Goal: Task Accomplishment & Management: Manage account settings

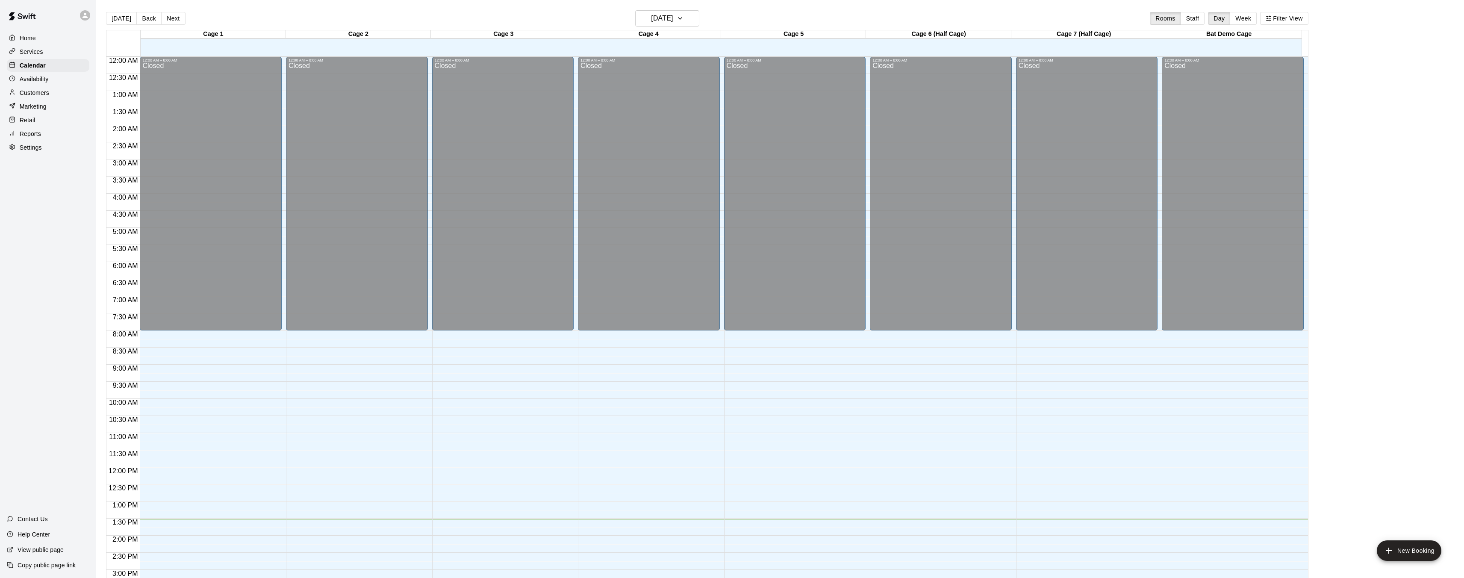
scroll to position [264, 0]
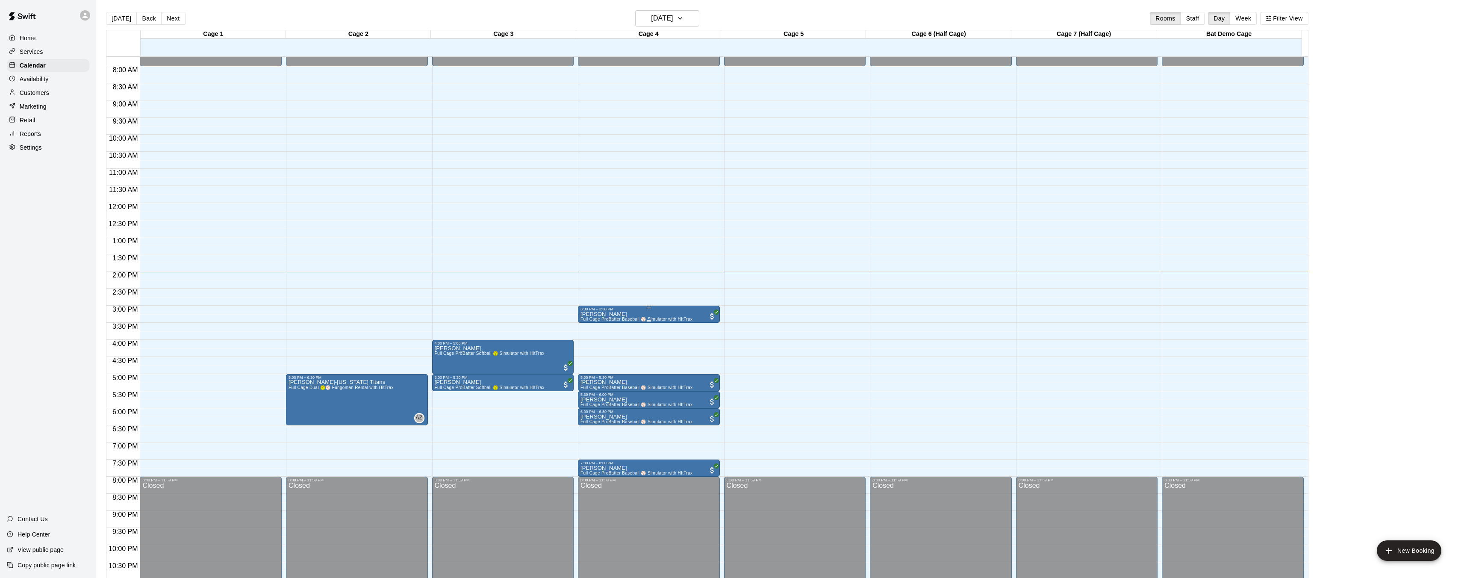
click at [582, 314] on p "[PERSON_NAME]" at bounding box center [637, 314] width 112 height 0
click at [590, 351] on button "edit" at bounding box center [589, 343] width 17 height 17
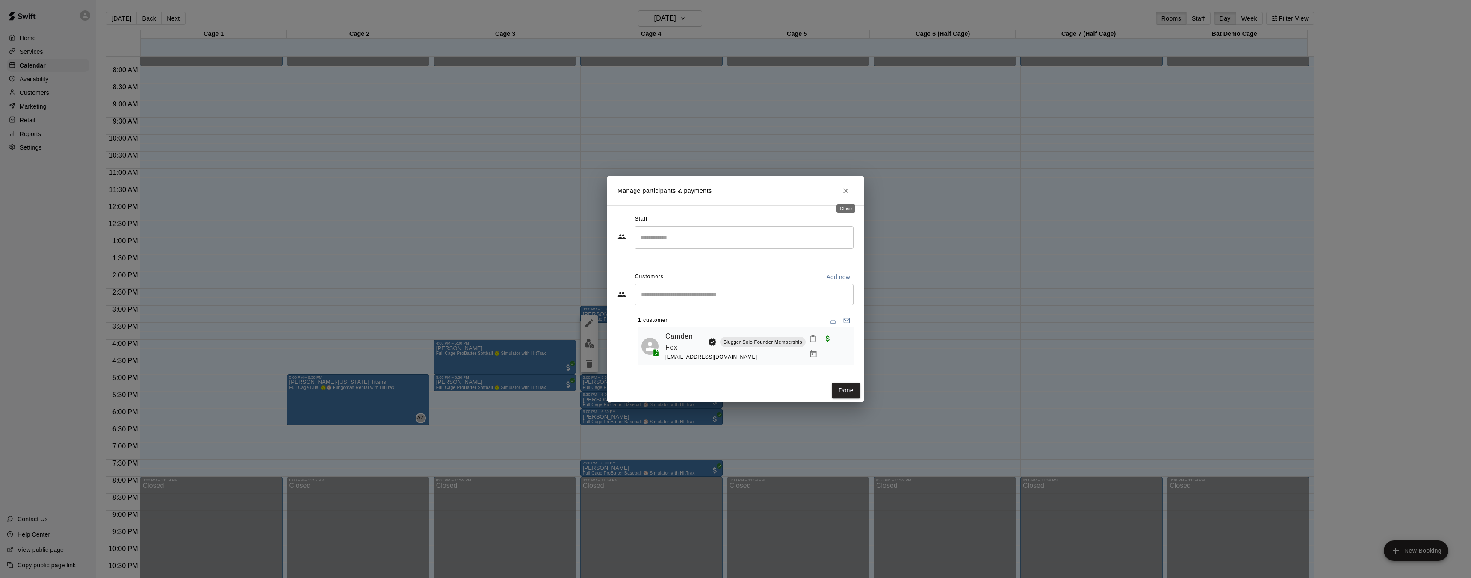
click at [849, 188] on icon "Close" at bounding box center [845, 190] width 9 height 9
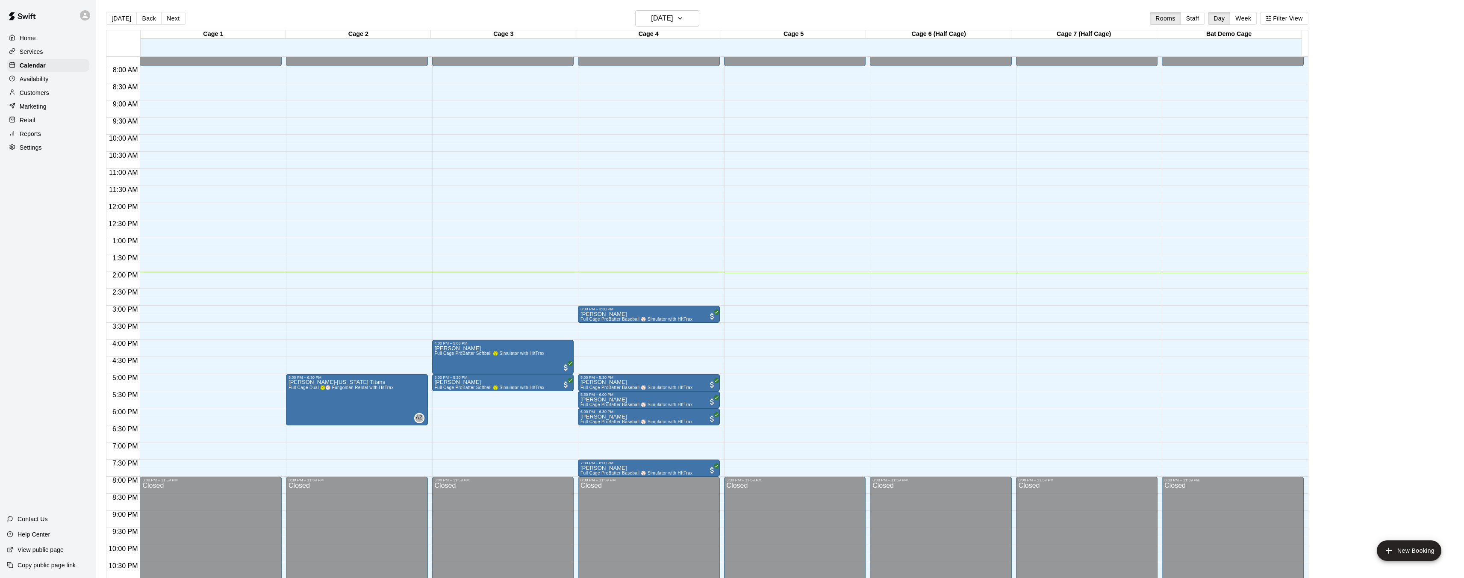
click at [38, 94] on p "Customers" at bounding box center [34, 92] width 29 height 9
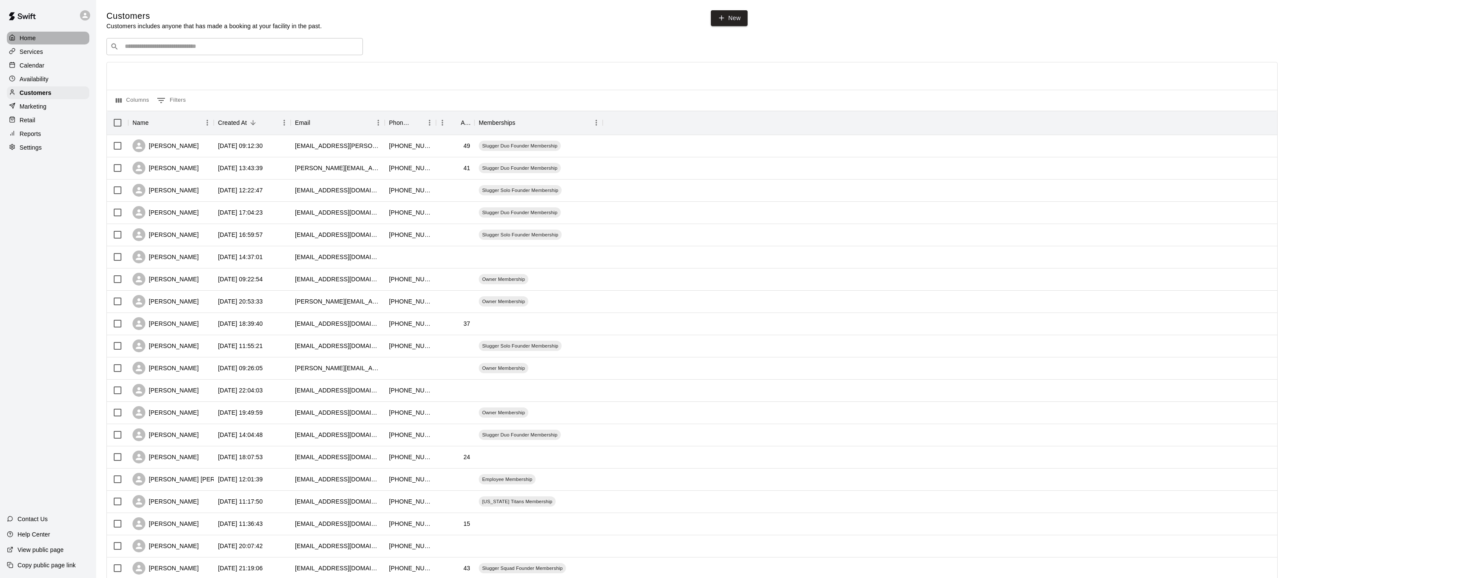
click at [35, 35] on p "Home" at bounding box center [28, 38] width 16 height 9
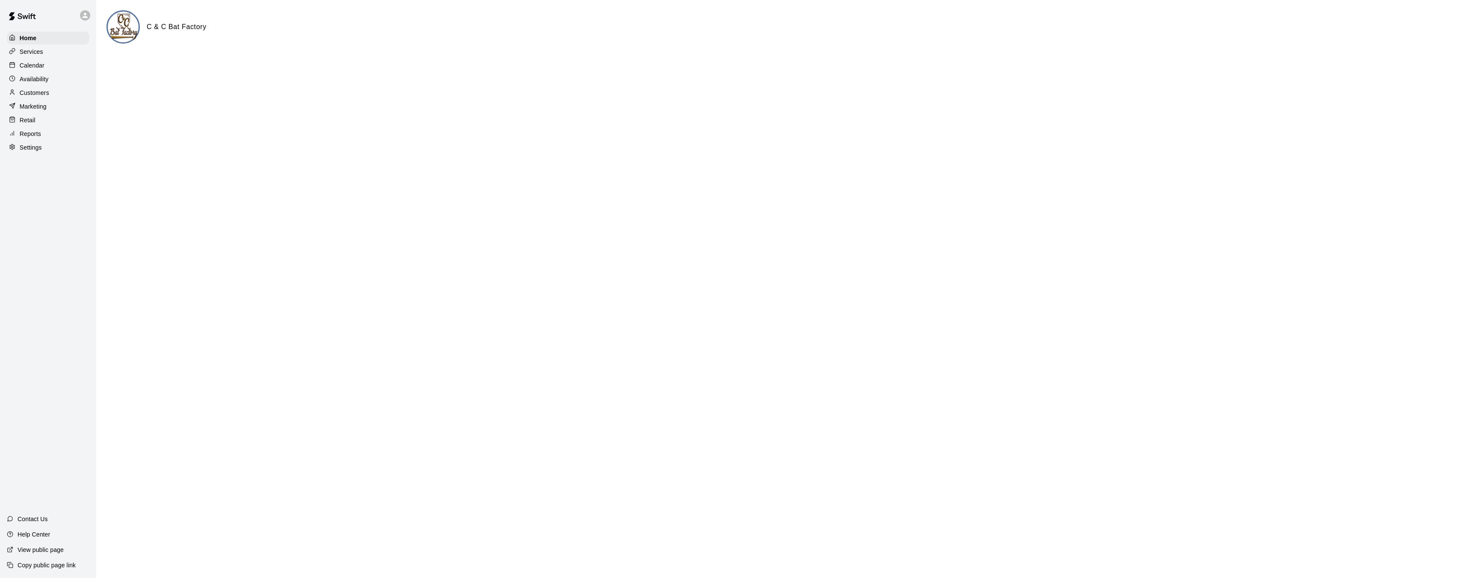
click at [35, 65] on p "Calendar" at bounding box center [32, 65] width 25 height 9
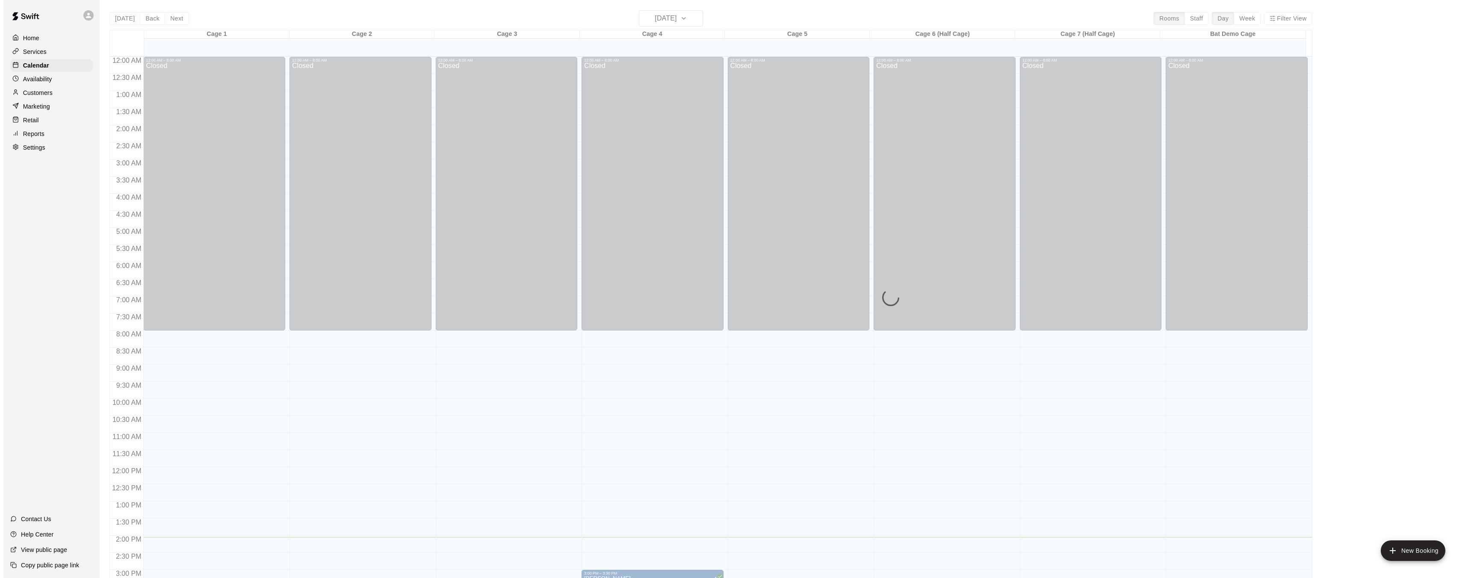
scroll to position [264, 0]
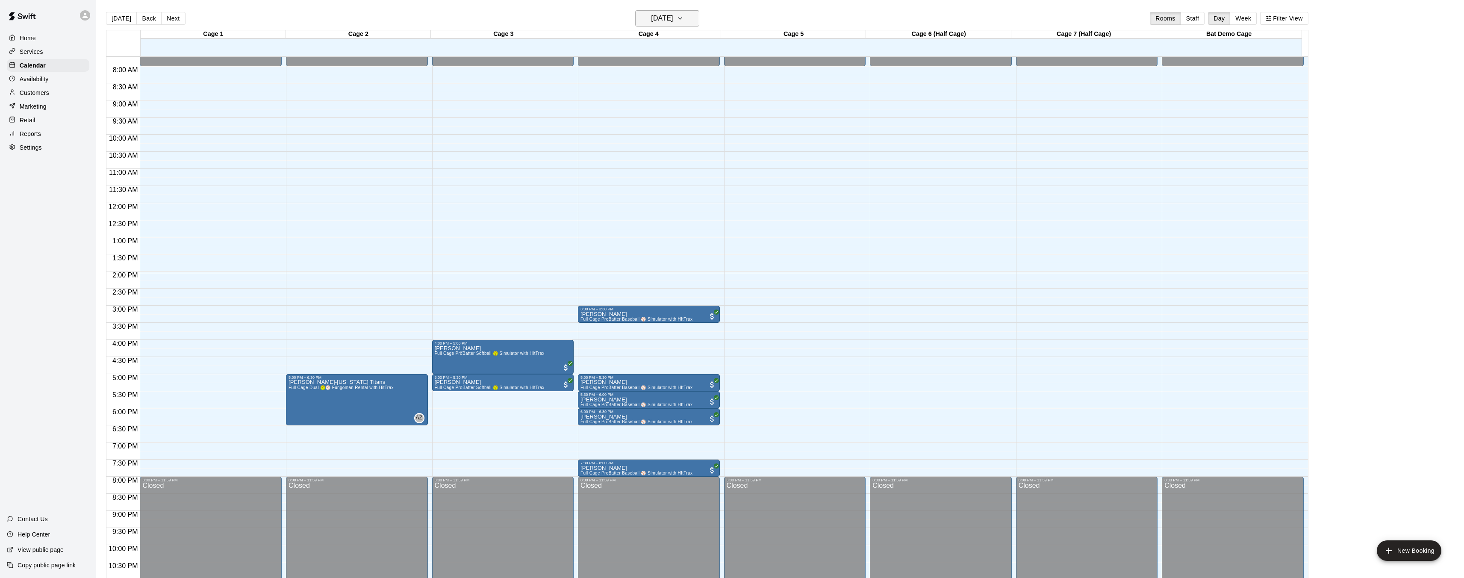
click at [669, 17] on h6 "[DATE]" at bounding box center [662, 18] width 22 height 12
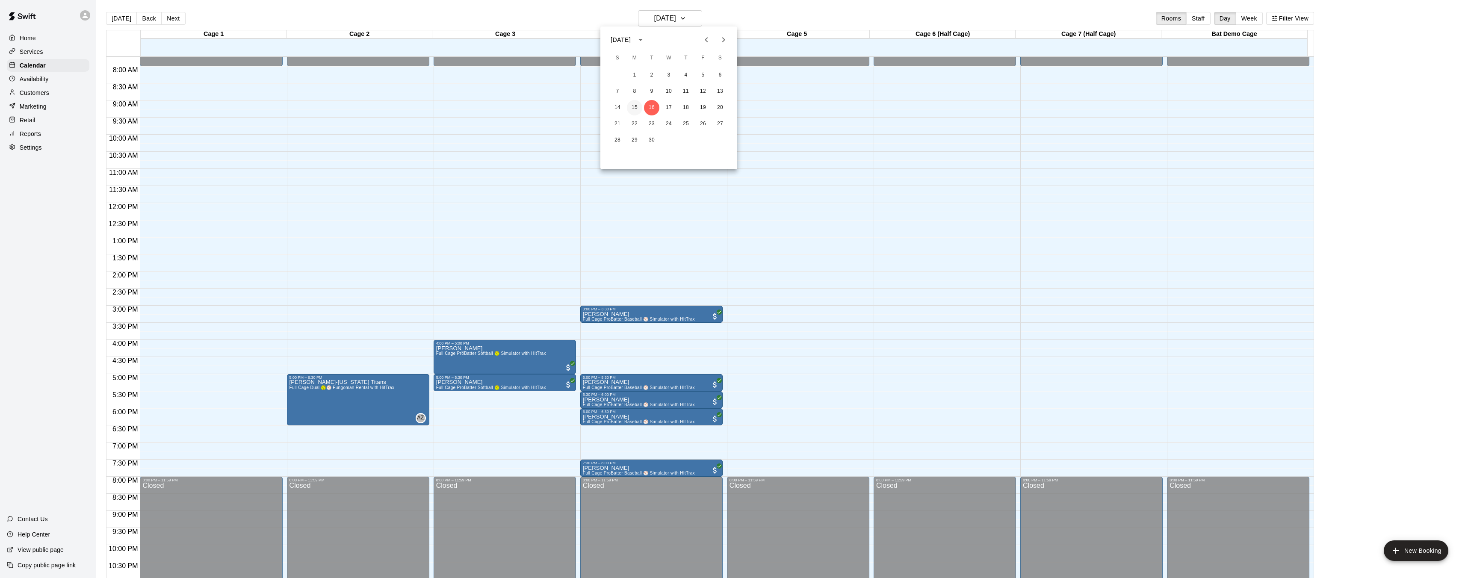
click at [635, 104] on button "15" at bounding box center [634, 107] width 15 height 15
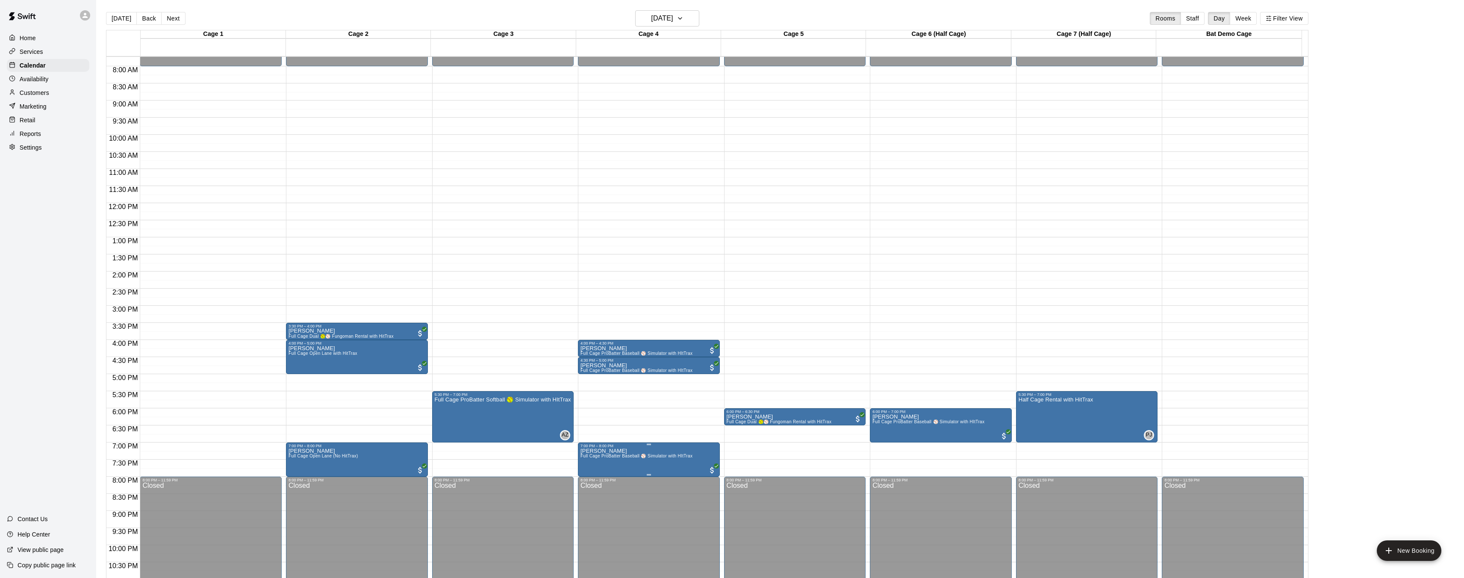
click at [637, 457] on span "Full Cage ProBatter Baseball ⚾ Simulator with HItTrax" at bounding box center [637, 456] width 112 height 5
click at [587, 487] on img "edit" at bounding box center [589, 483] width 10 height 10
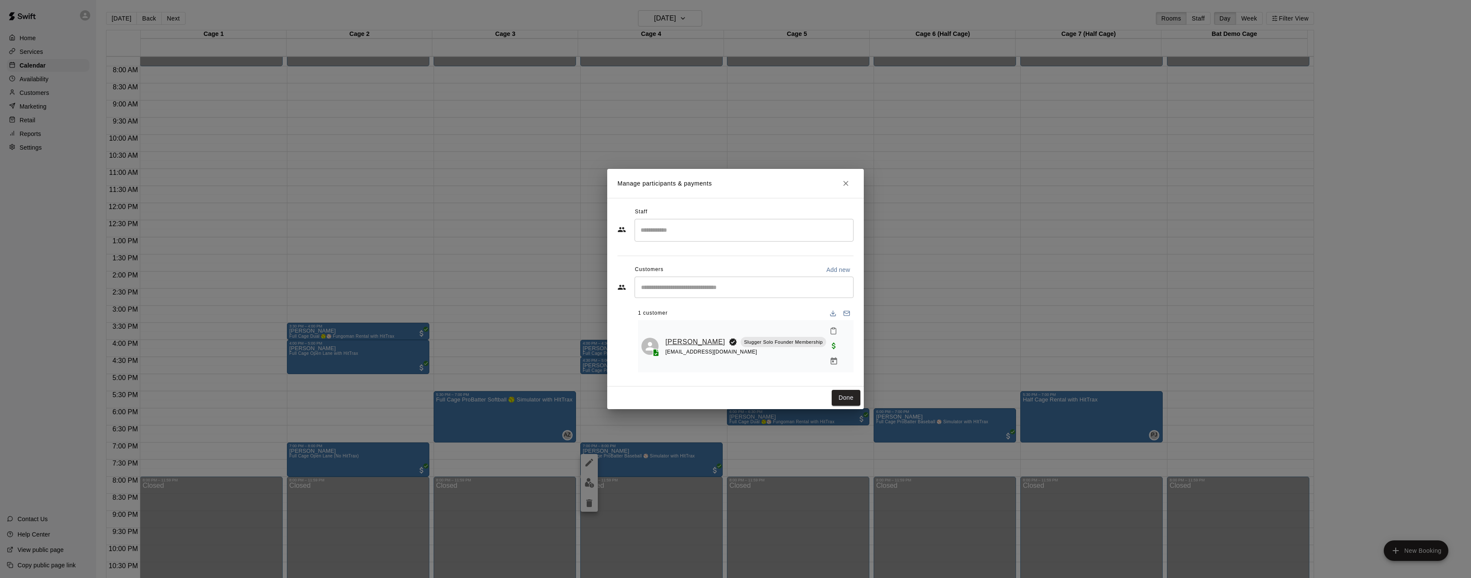
click at [675, 345] on link "[PERSON_NAME]" at bounding box center [695, 341] width 60 height 11
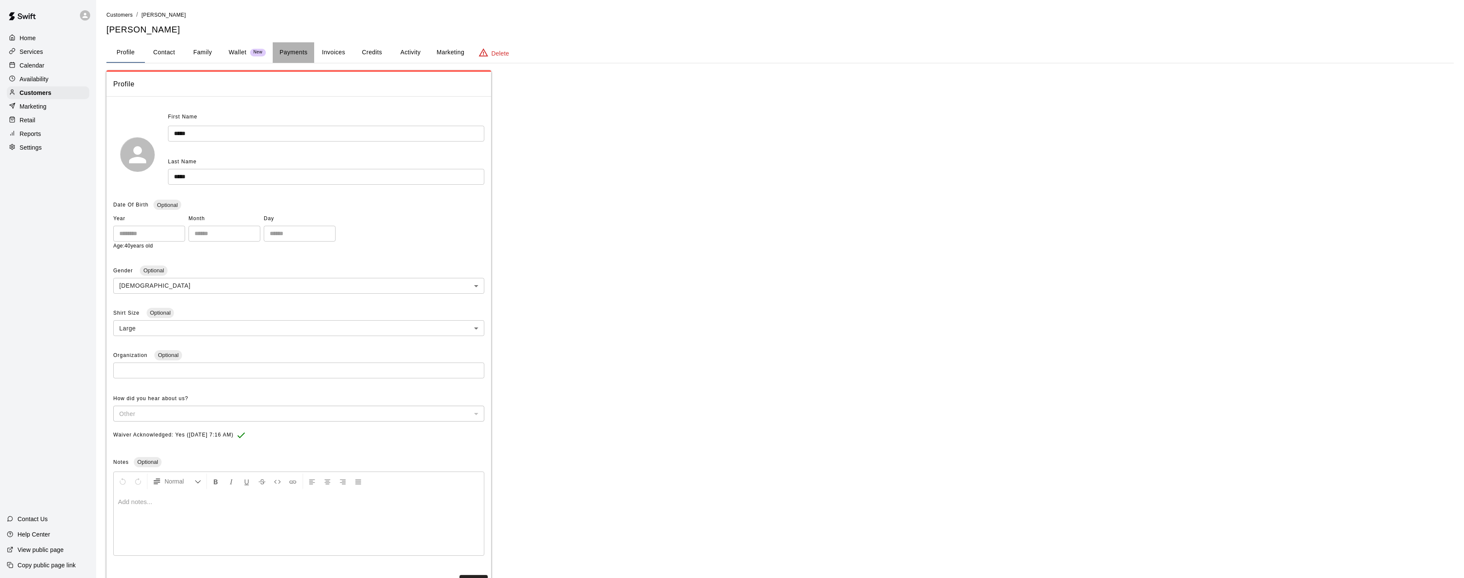
click at [301, 53] on button "Payments" at bounding box center [293, 52] width 41 height 21
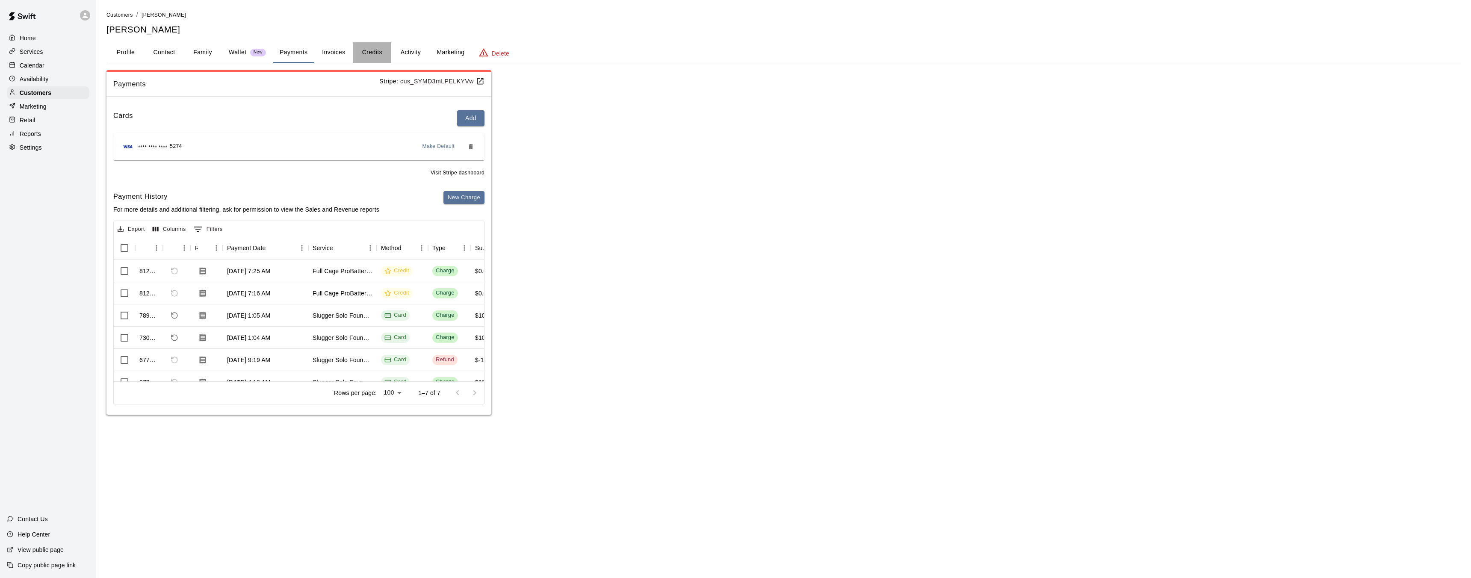
click at [380, 51] on button "Credits" at bounding box center [372, 52] width 38 height 21
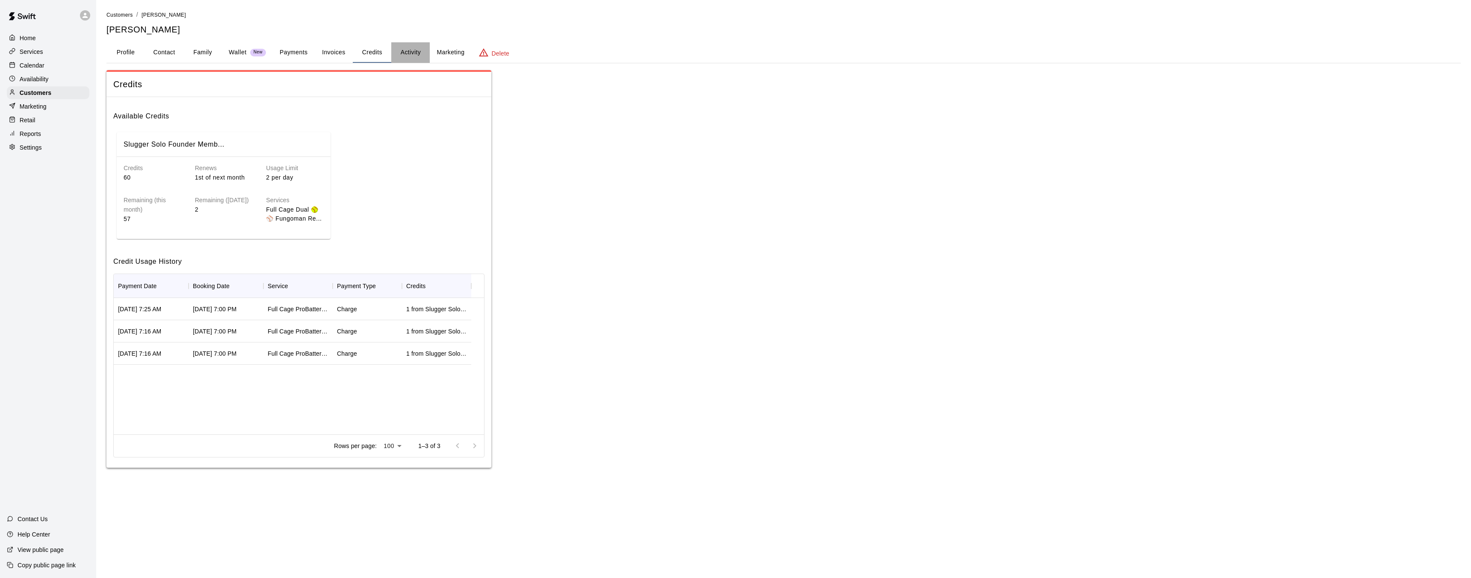
click at [403, 54] on button "Activity" at bounding box center [410, 52] width 38 height 21
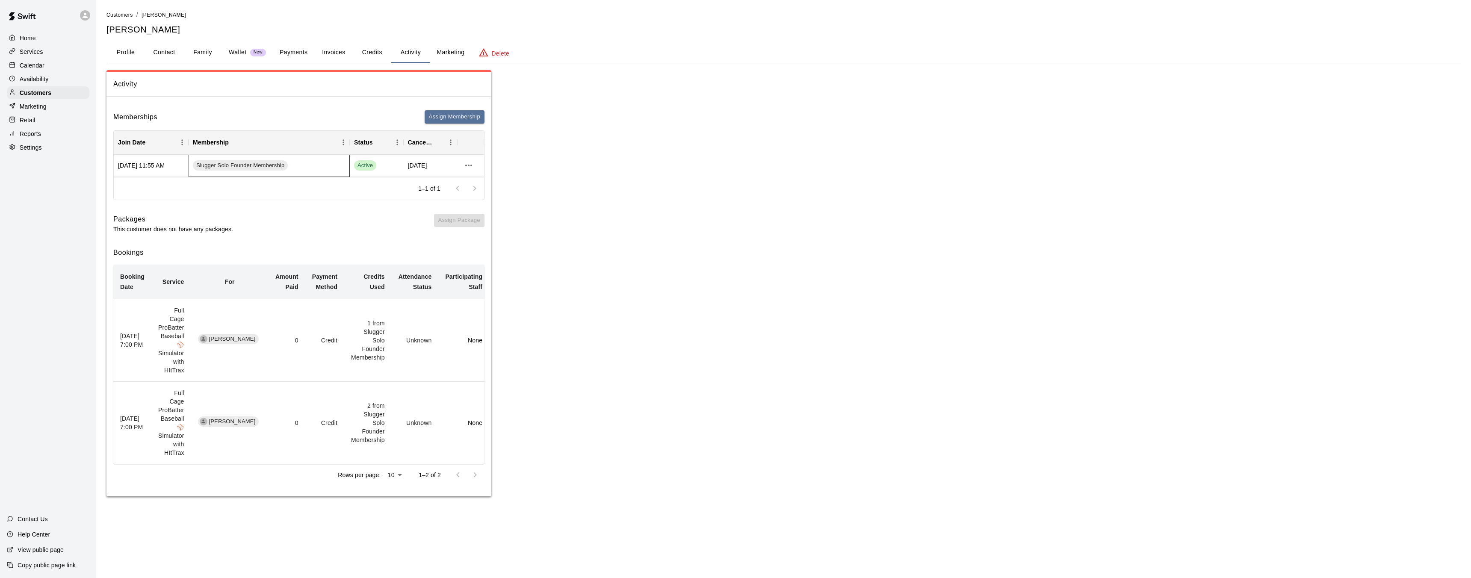
click at [327, 173] on div "Slugger Solo Founder Membership" at bounding box center [269, 166] width 161 height 22
click at [253, 164] on span "Slugger Solo Founder Membership" at bounding box center [240, 166] width 95 height 8
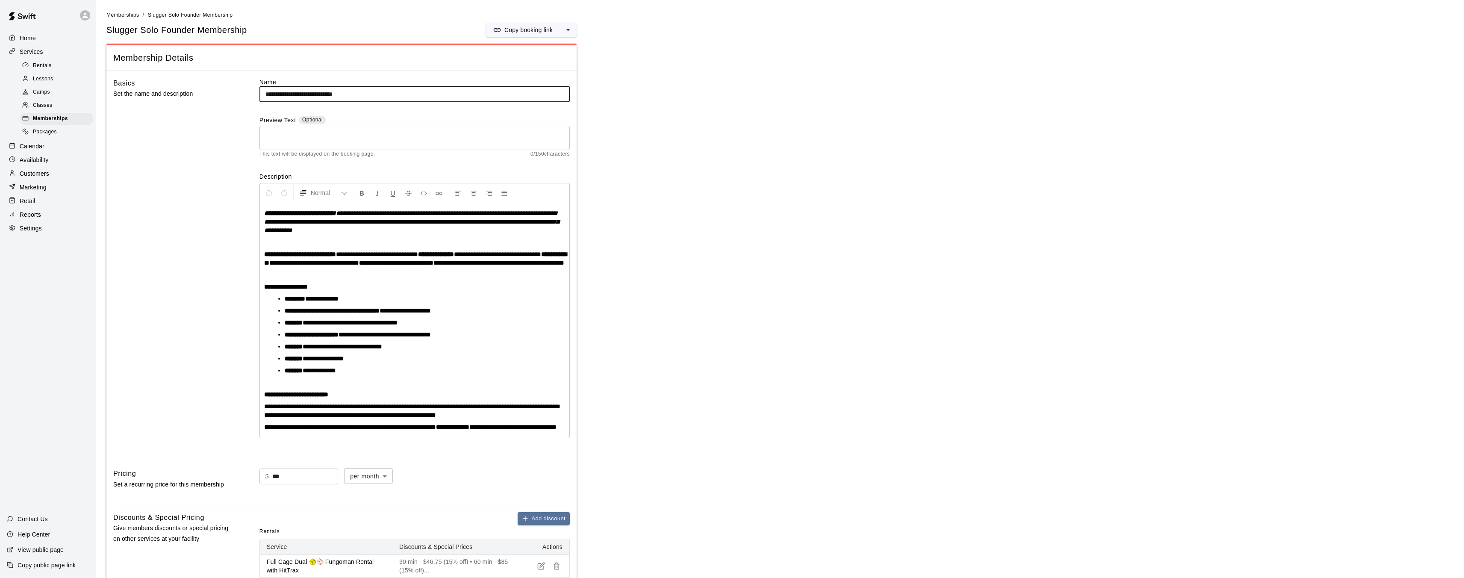
click at [394, 90] on input "**********" at bounding box center [415, 94] width 310 height 16
click at [407, 93] on input "**********" at bounding box center [415, 94] width 310 height 16
click at [161, 159] on div "Basics Set the name and description" at bounding box center [172, 266] width 119 height 377
click at [304, 99] on input "**********" at bounding box center [415, 94] width 310 height 16
click at [303, 91] on input "**********" at bounding box center [415, 94] width 310 height 16
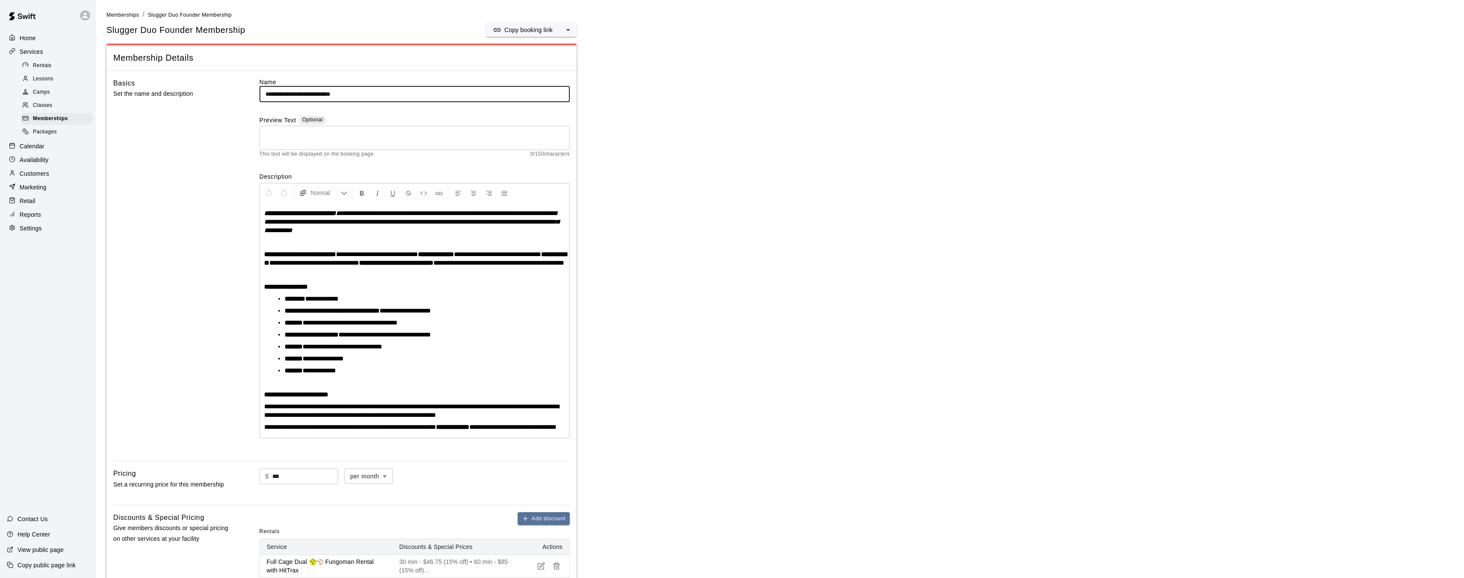
type input "**********"
click at [326, 484] on input "***" at bounding box center [305, 477] width 66 height 16
type input "***"
click at [443, 498] on div "$ *** ​ per month ******* ​" at bounding box center [415, 483] width 310 height 30
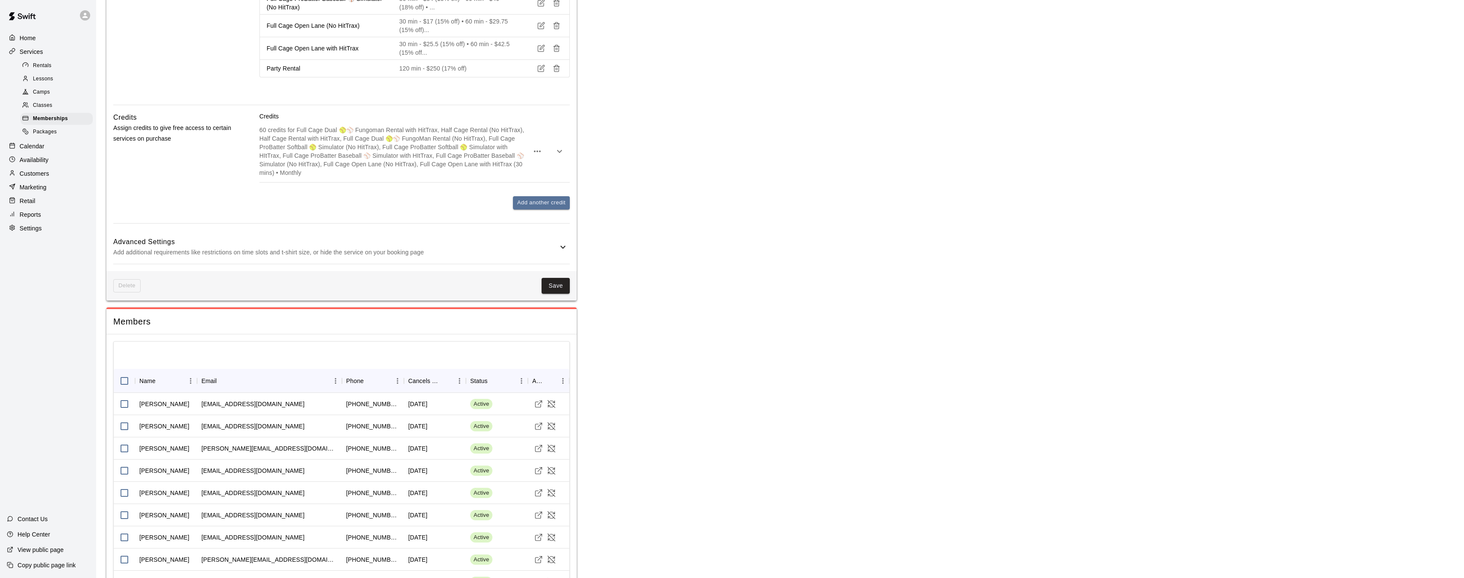
scroll to position [723, 0]
click at [557, 293] on button "Save" at bounding box center [556, 285] width 28 height 16
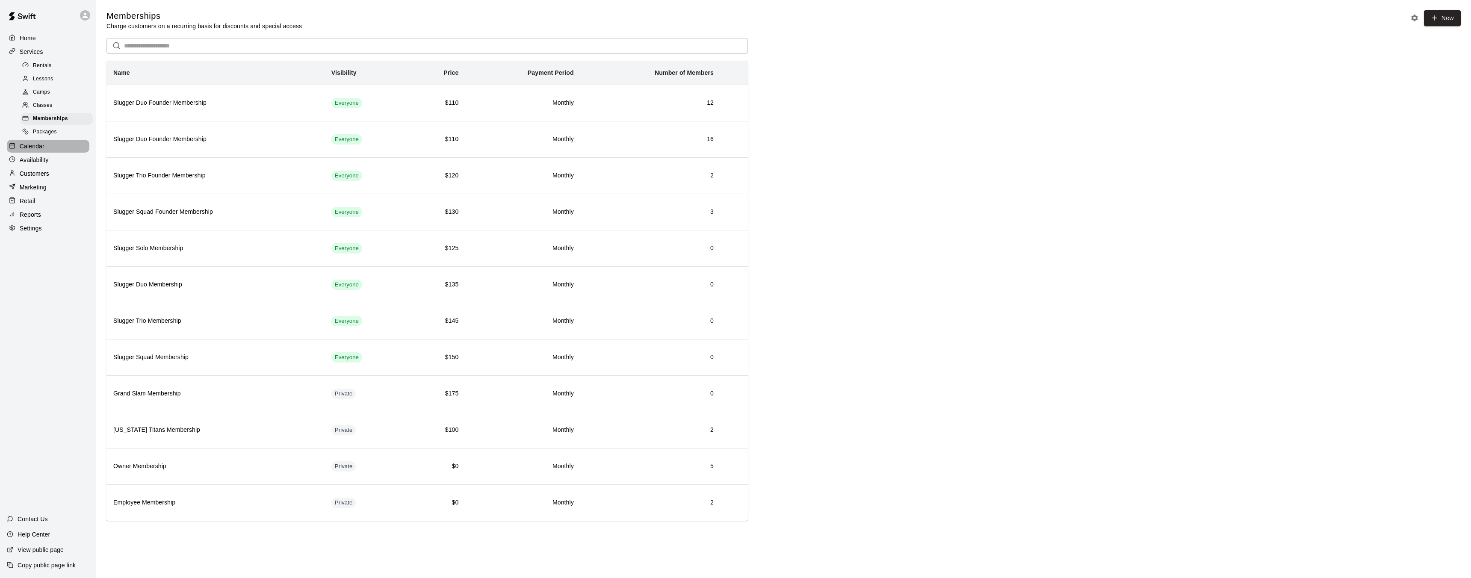
click at [35, 148] on p "Calendar" at bounding box center [32, 146] width 25 height 9
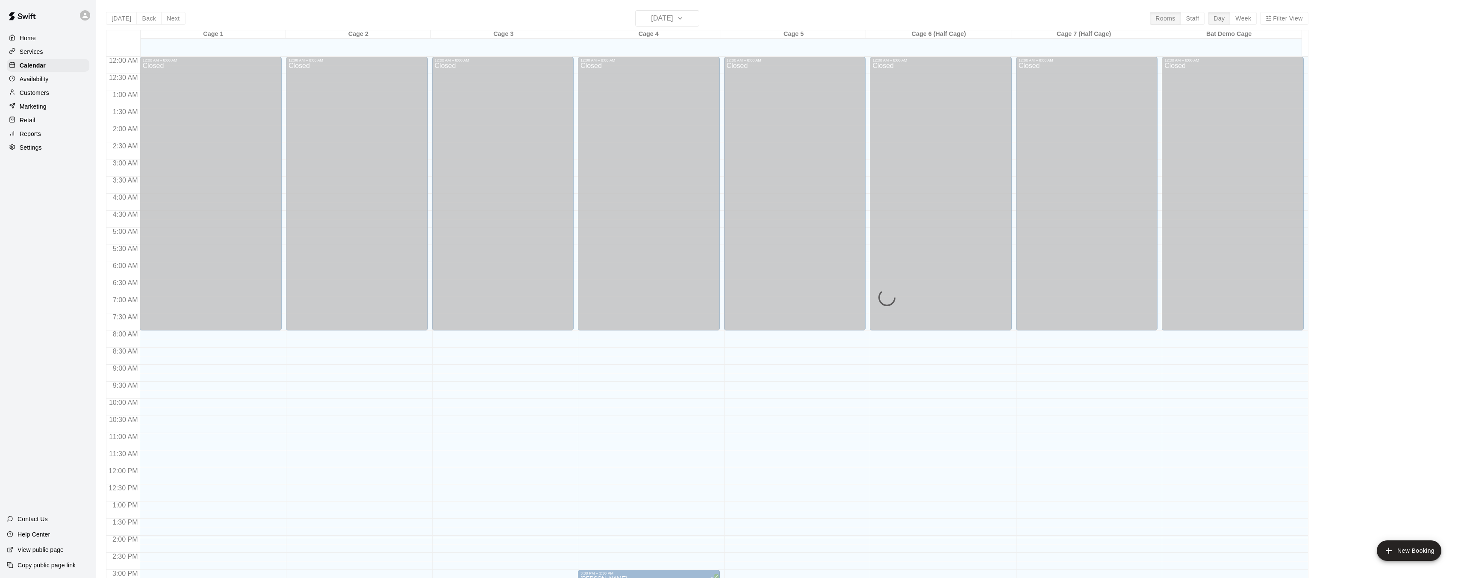
scroll to position [264, 0]
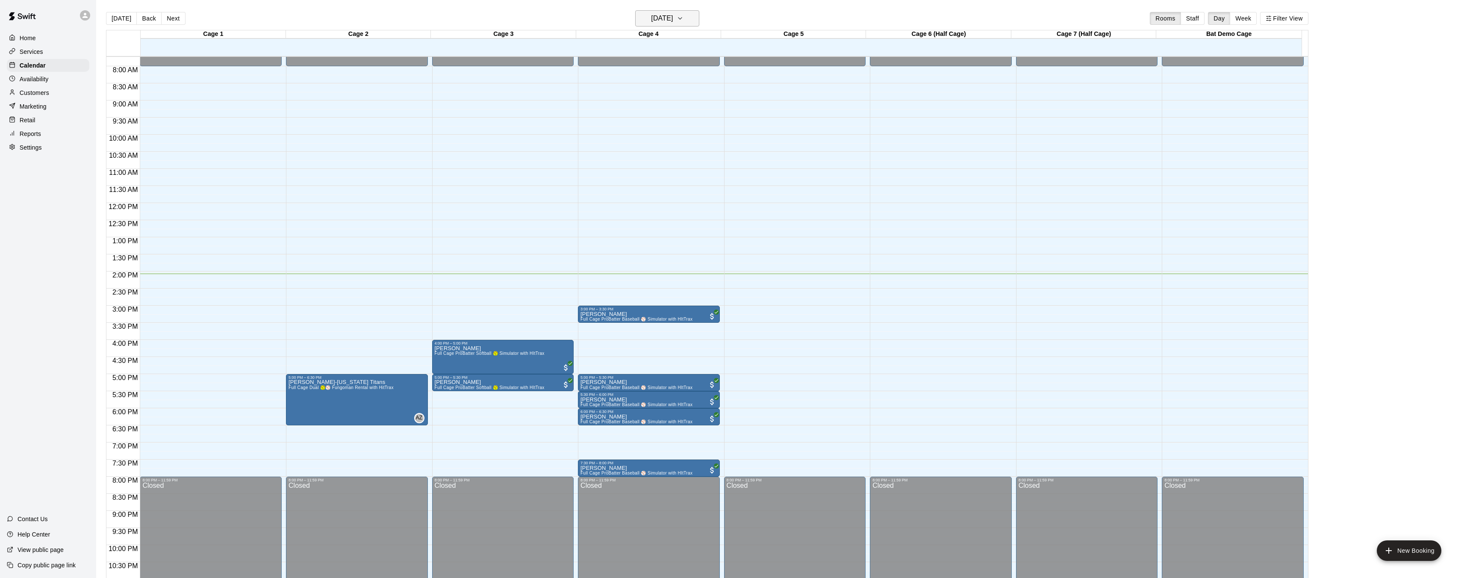
click at [656, 15] on h6 "[DATE]" at bounding box center [662, 18] width 22 height 12
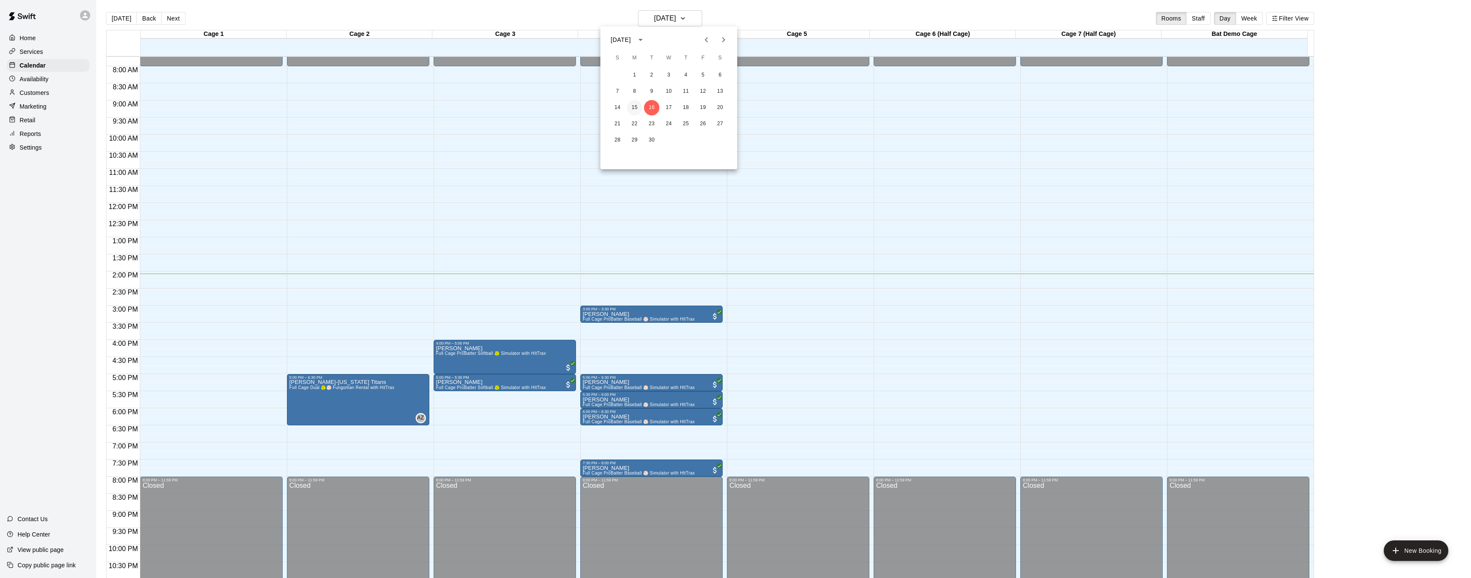
click at [636, 107] on button "15" at bounding box center [634, 107] width 15 height 15
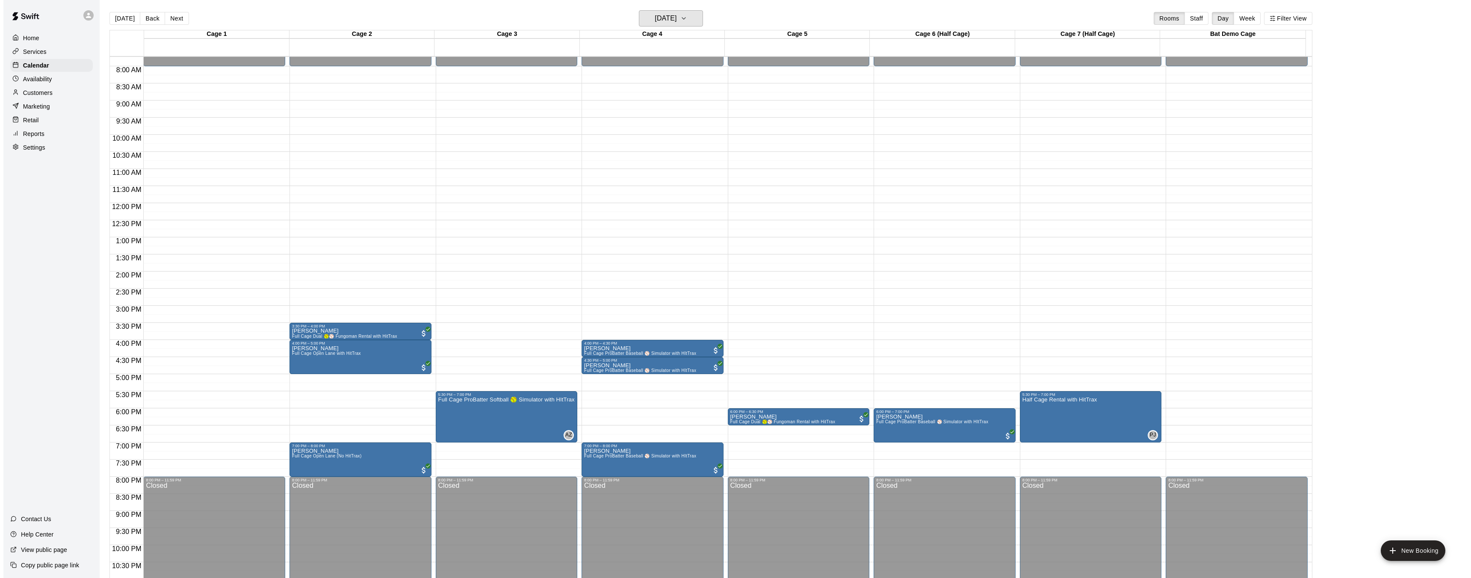
scroll to position [2, 0]
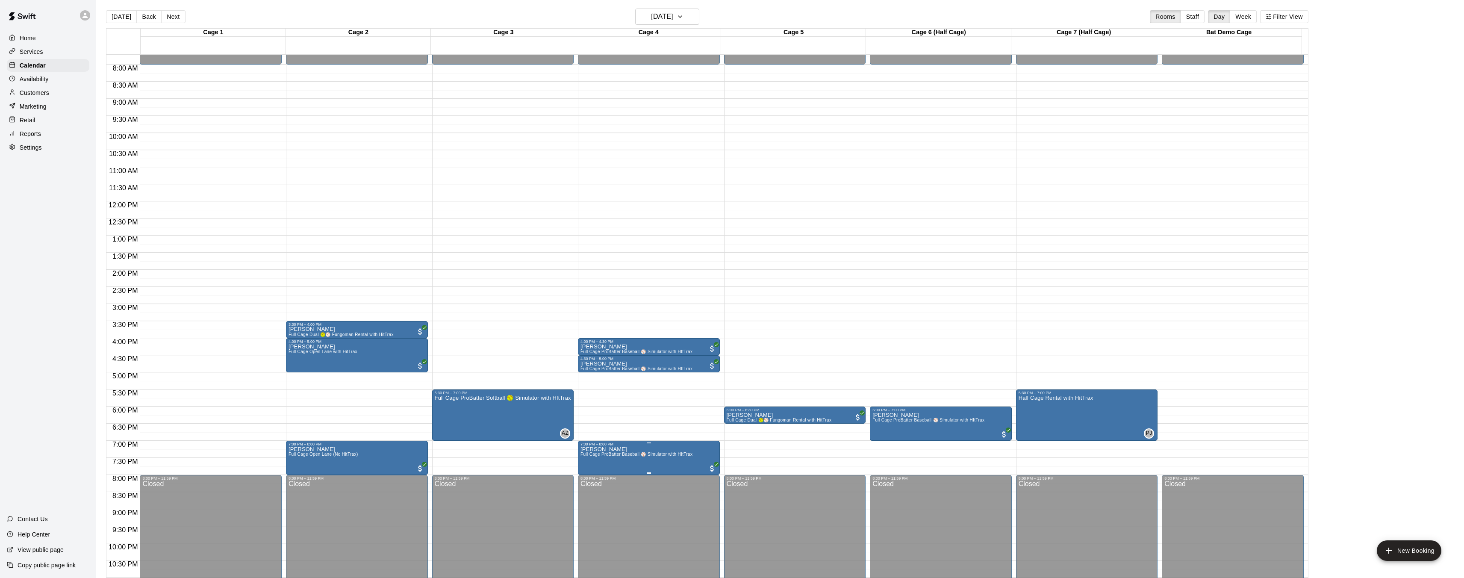
click at [641, 456] on span "Full Cage ProBatter Baseball ⚾ Simulator with HItTrax" at bounding box center [637, 454] width 112 height 5
click at [586, 479] on img "edit" at bounding box center [589, 481] width 10 height 10
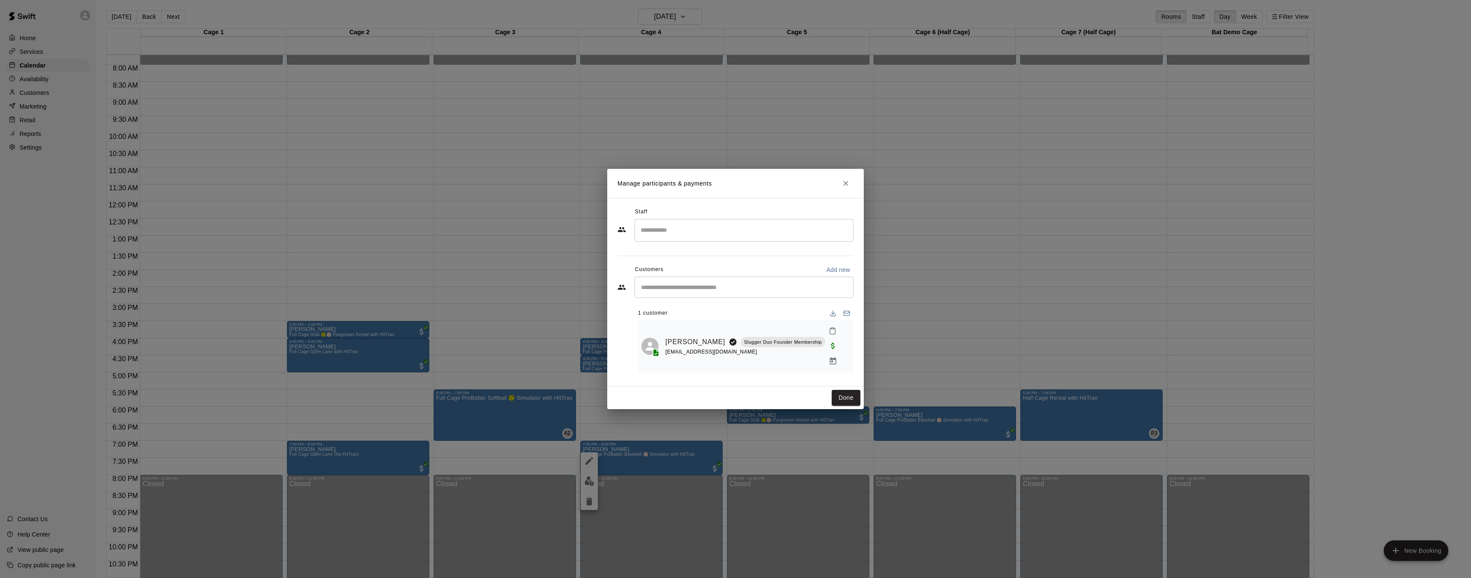
click at [664, 342] on div "[PERSON_NAME] Slugger Duo Founder Membership [EMAIL_ADDRESS][DOMAIN_NAME]" at bounding box center [745, 346] width 209 height 45
click at [671, 339] on link "[PERSON_NAME]" at bounding box center [695, 341] width 60 height 11
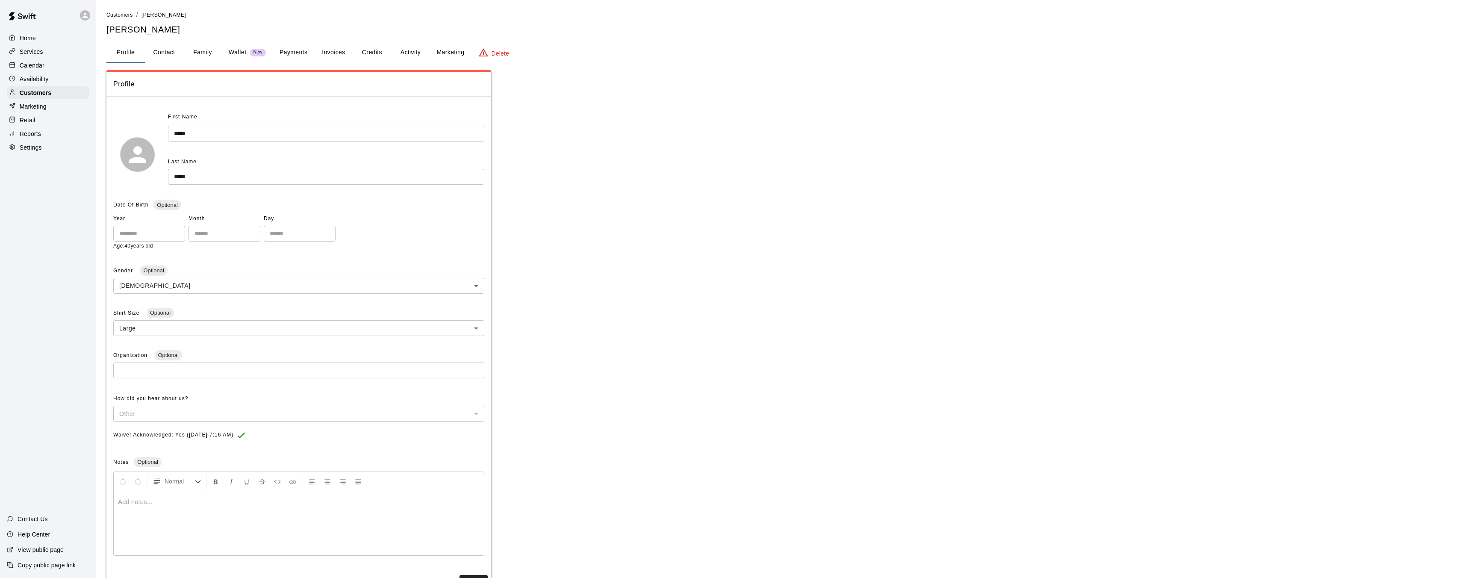
click at [416, 55] on button "Activity" at bounding box center [410, 52] width 38 height 21
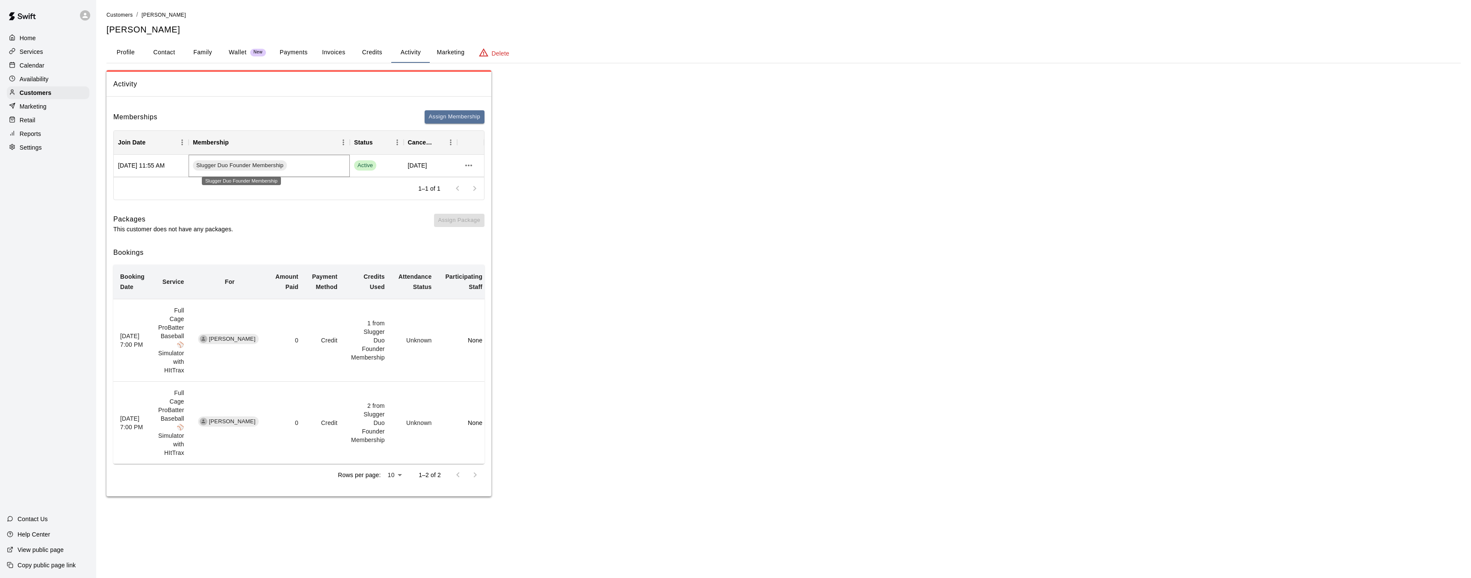
click at [227, 166] on span "Slugger Duo Founder Membership" at bounding box center [240, 166] width 94 height 8
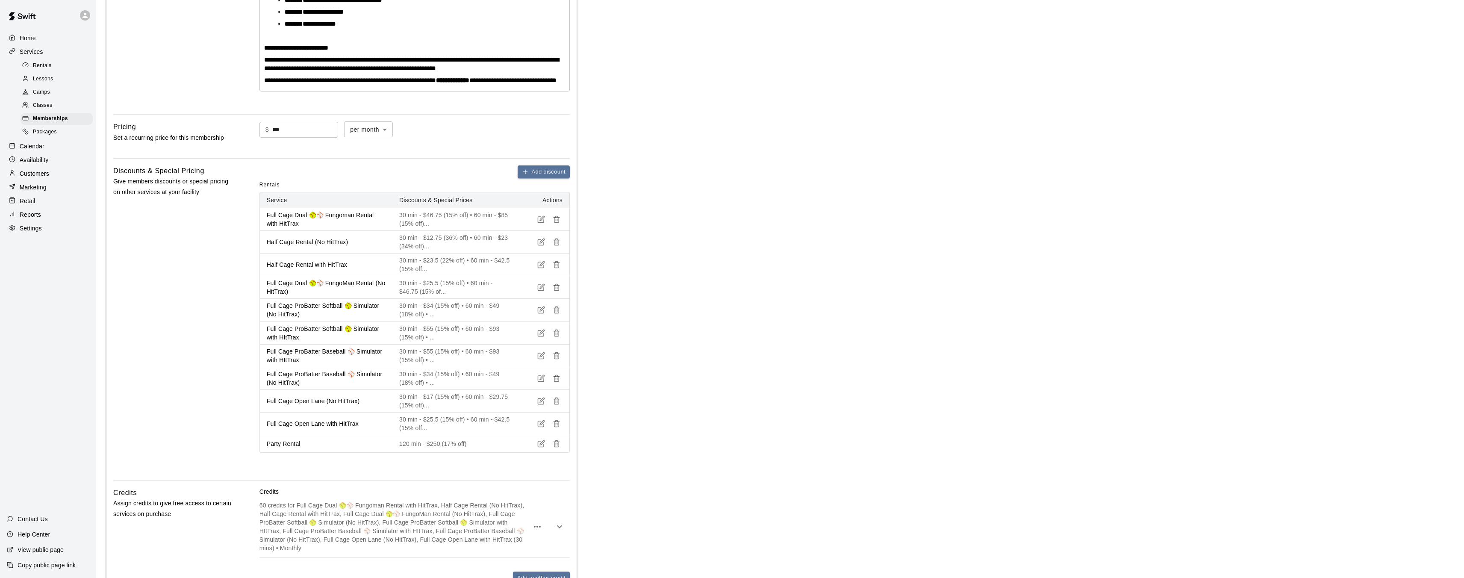
scroll to position [394, 0]
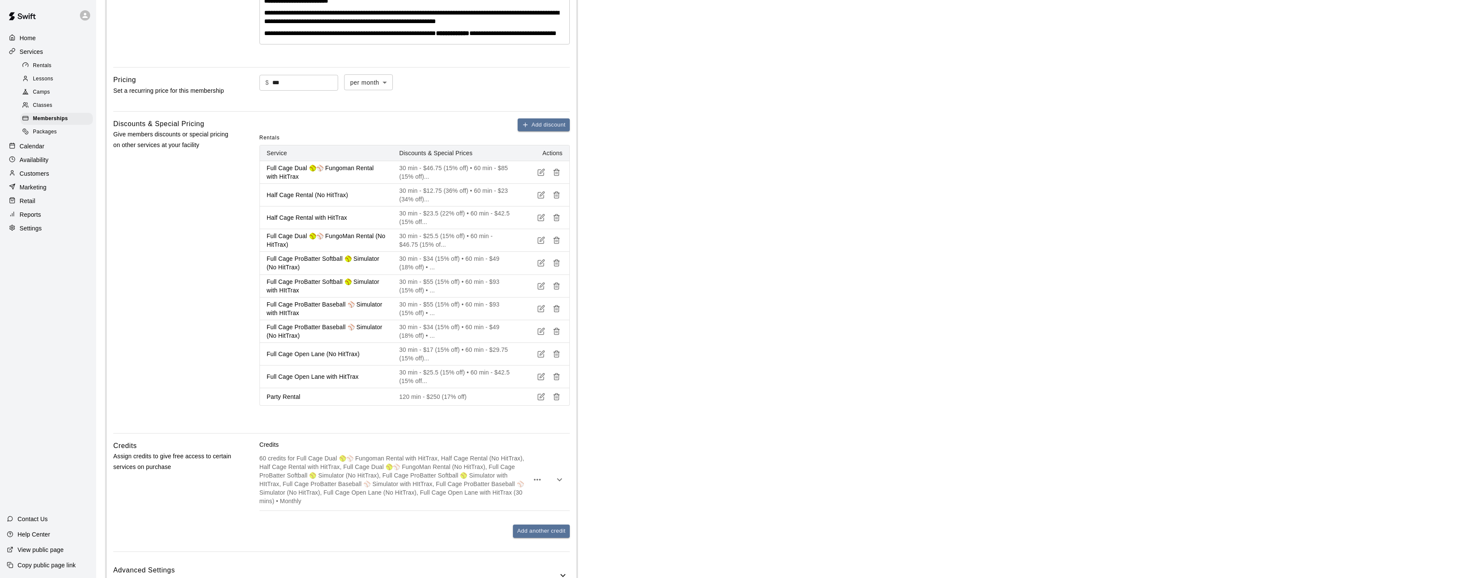
click at [37, 171] on p "Customers" at bounding box center [34, 173] width 29 height 9
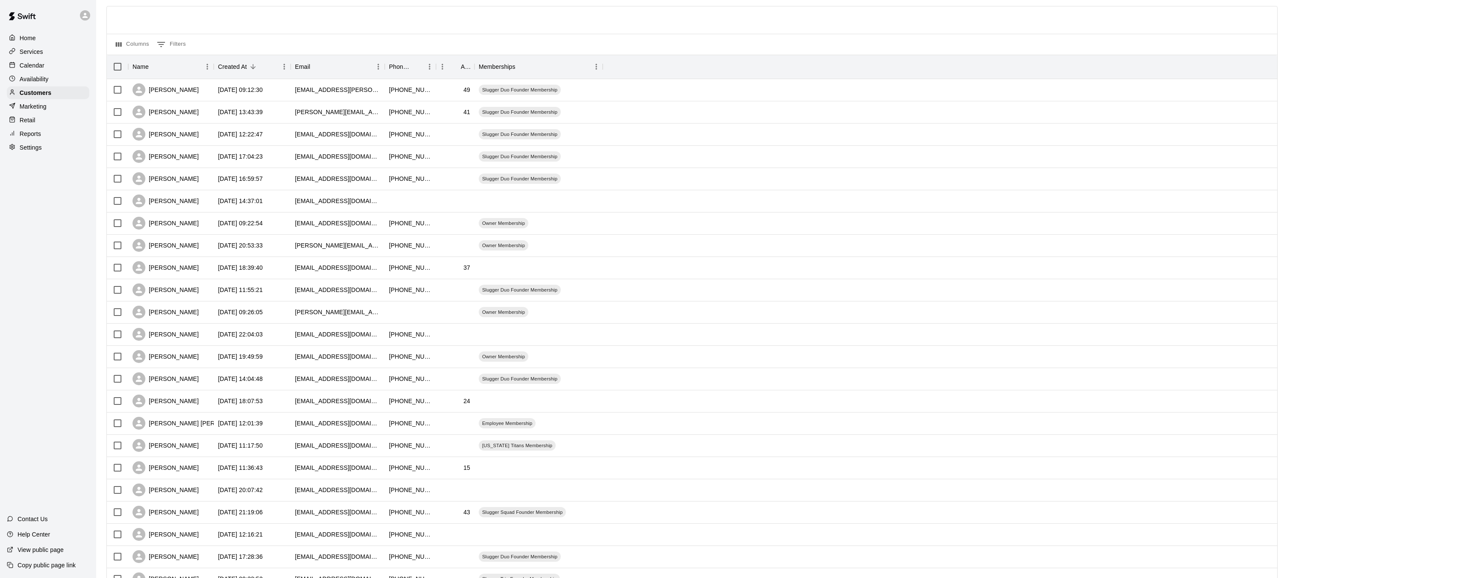
scroll to position [160, 0]
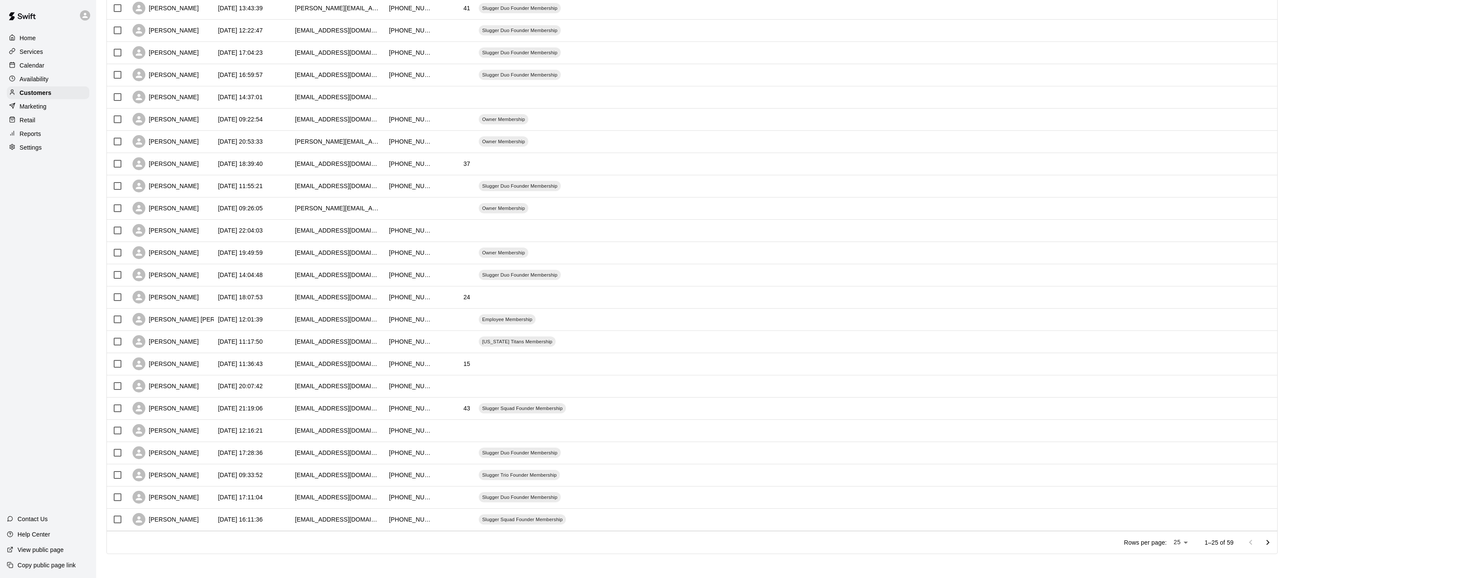
click at [1273, 540] on icon "Go to next page" at bounding box center [1268, 542] width 10 height 10
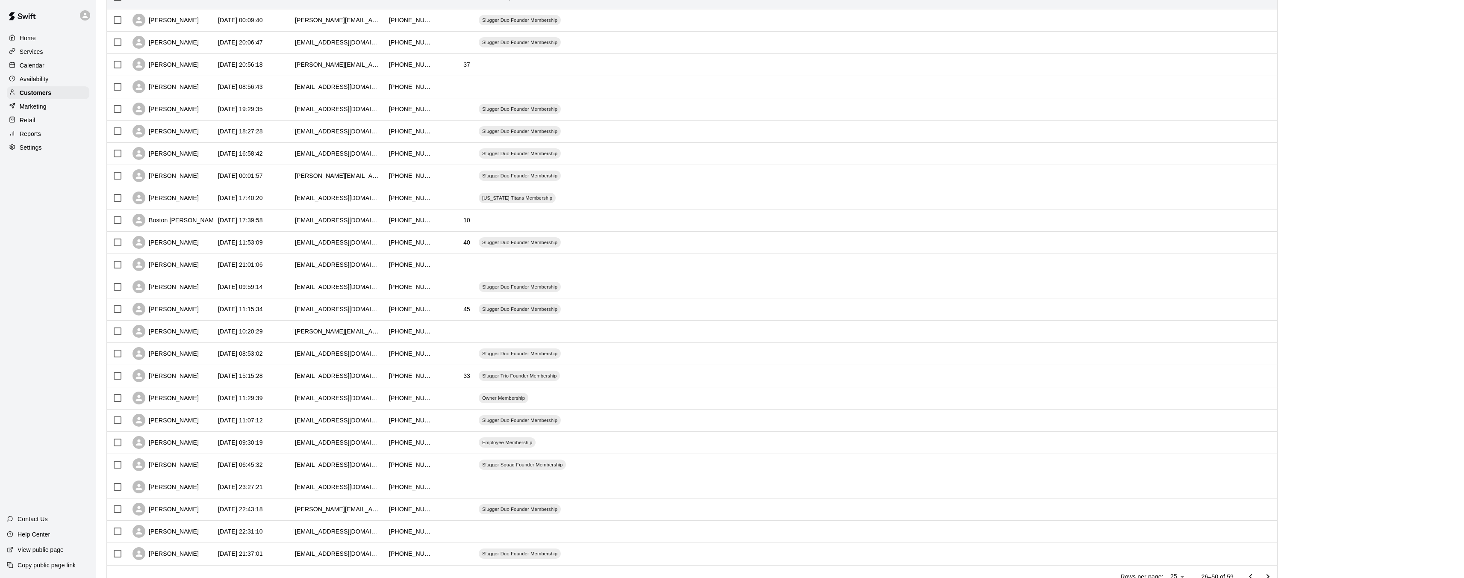
scroll to position [0, 0]
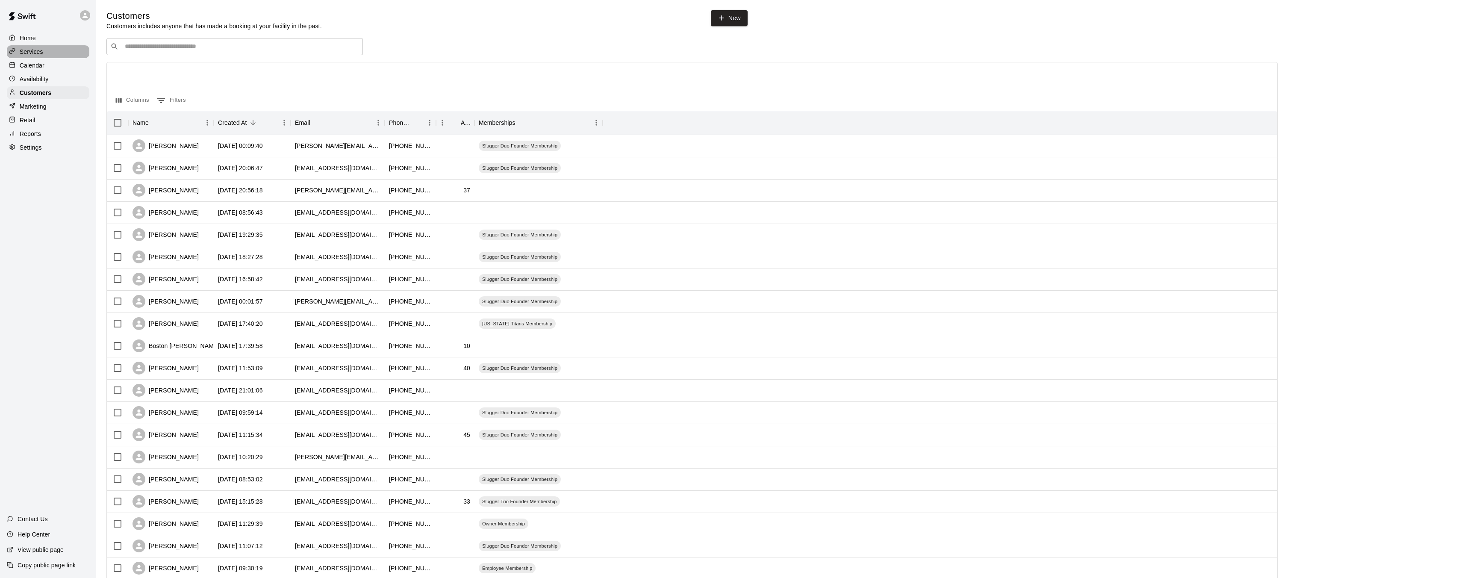
click at [35, 54] on p "Services" at bounding box center [32, 51] width 24 height 9
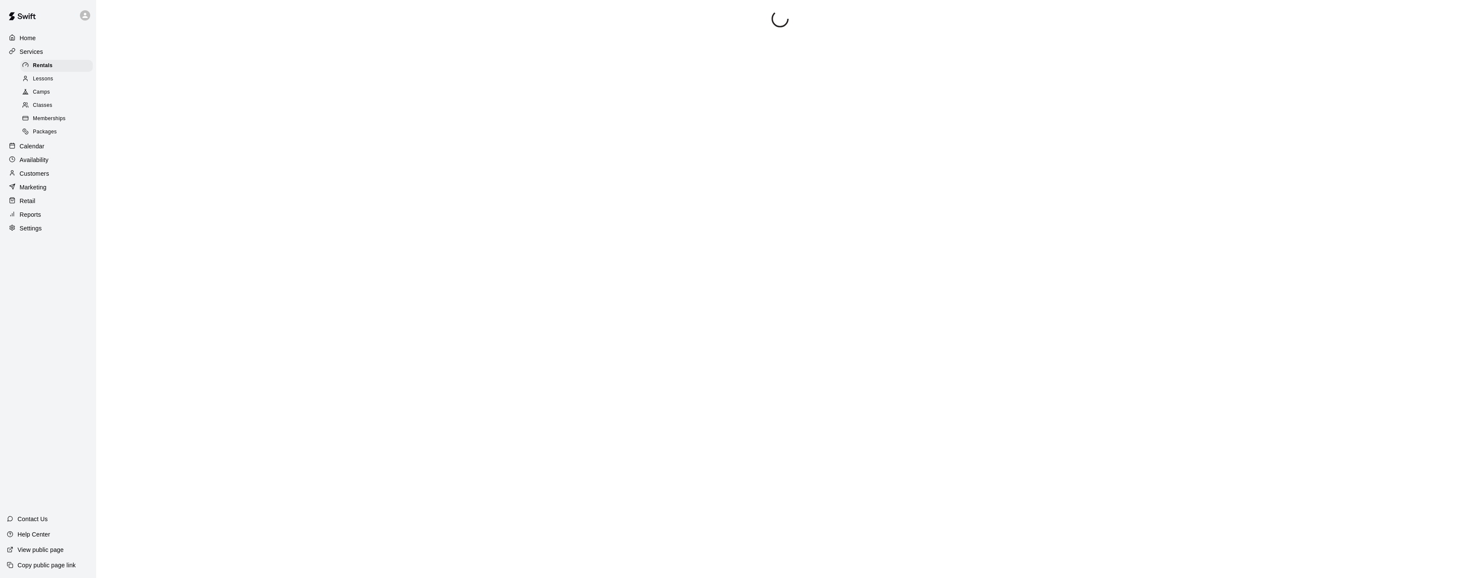
click at [56, 115] on span "Memberships" at bounding box center [49, 119] width 32 height 9
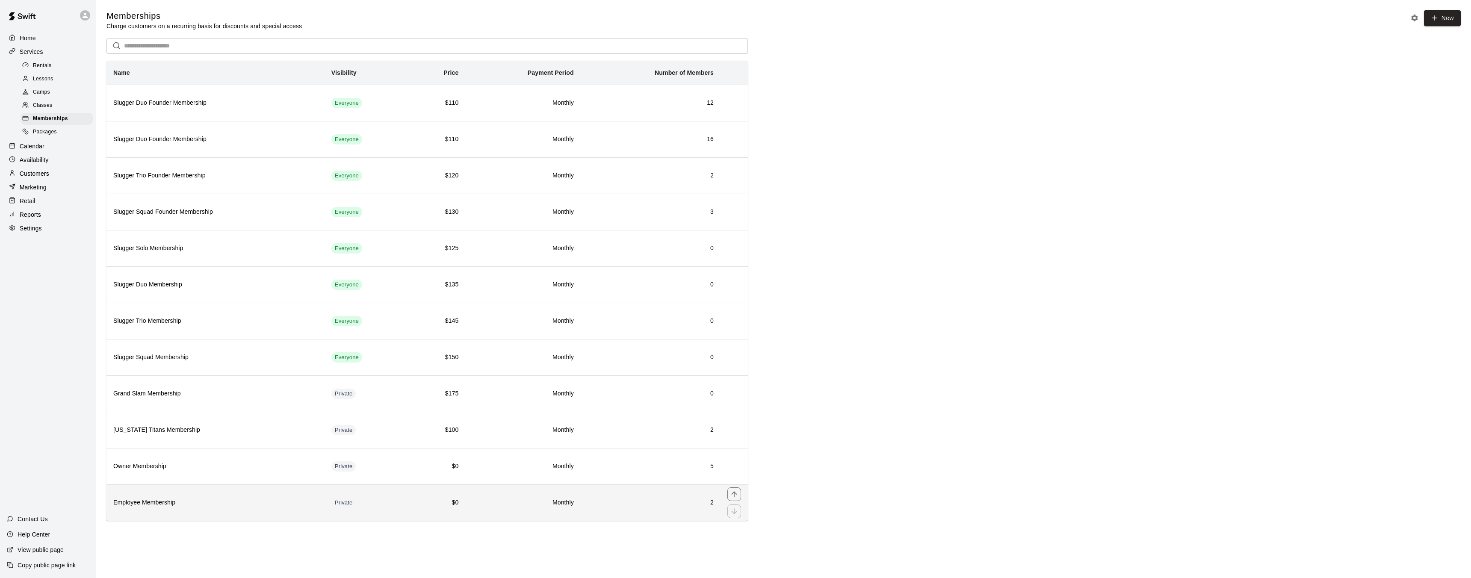
click at [714, 505] on td "2" at bounding box center [651, 502] width 140 height 36
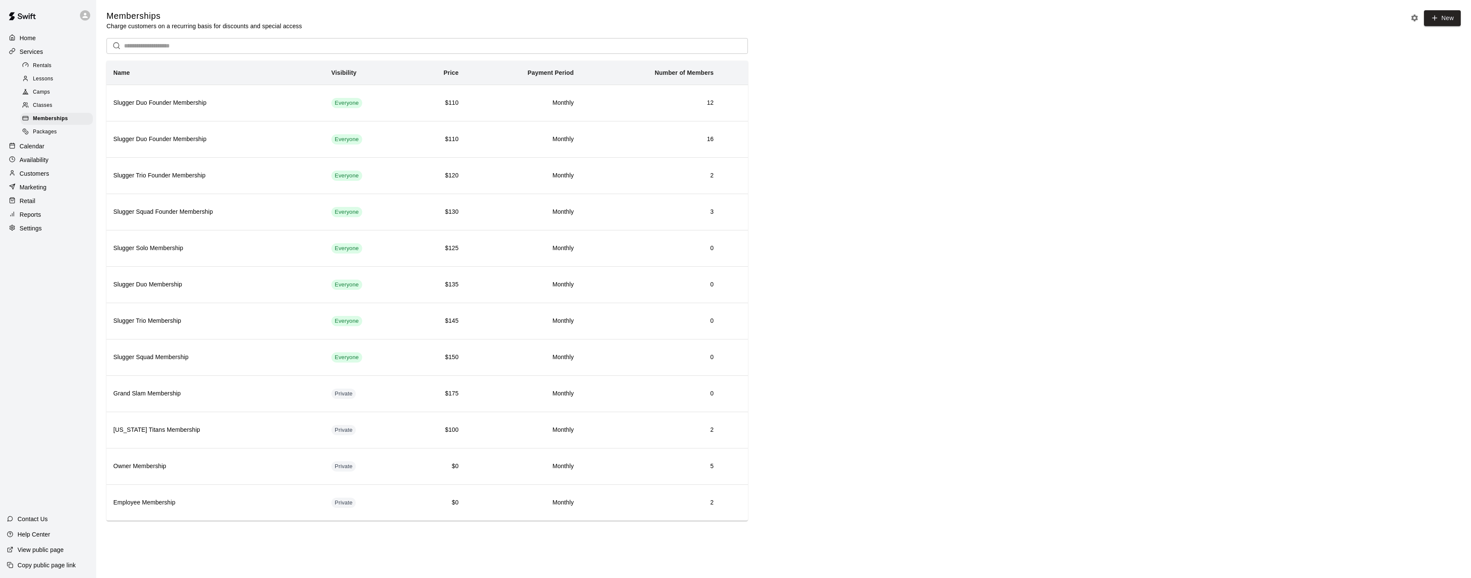
click at [39, 54] on p "Services" at bounding box center [32, 51] width 24 height 9
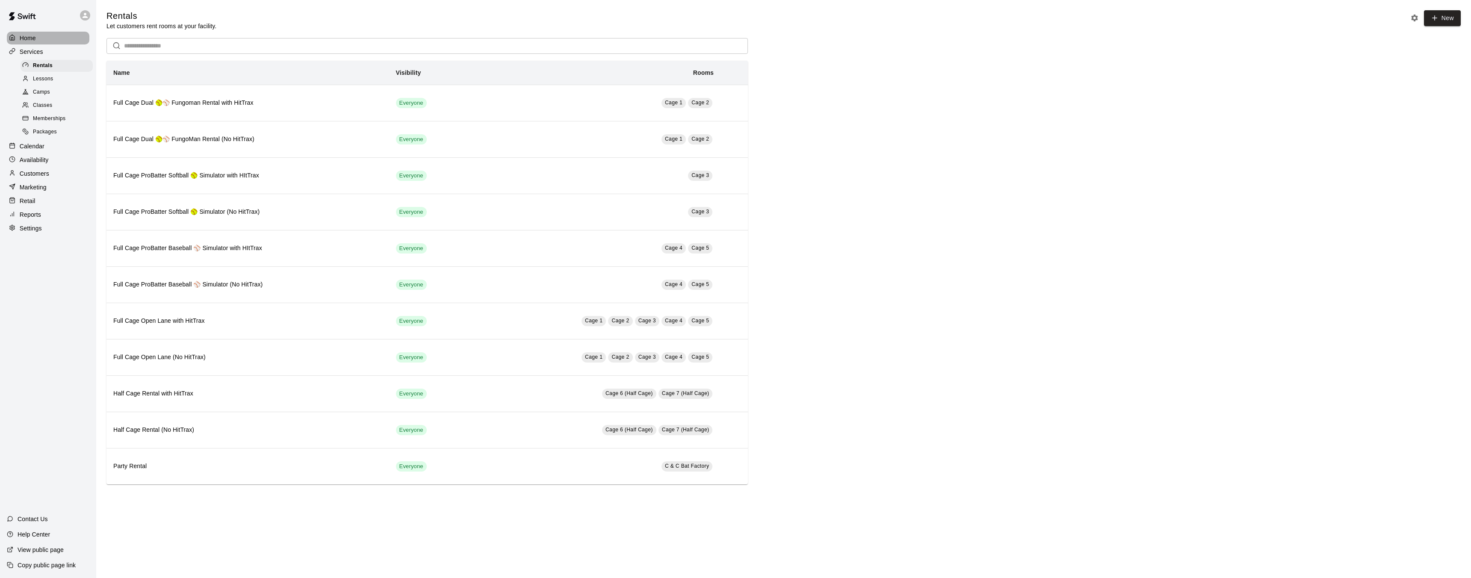
click at [41, 37] on div "Home" at bounding box center [48, 38] width 83 height 13
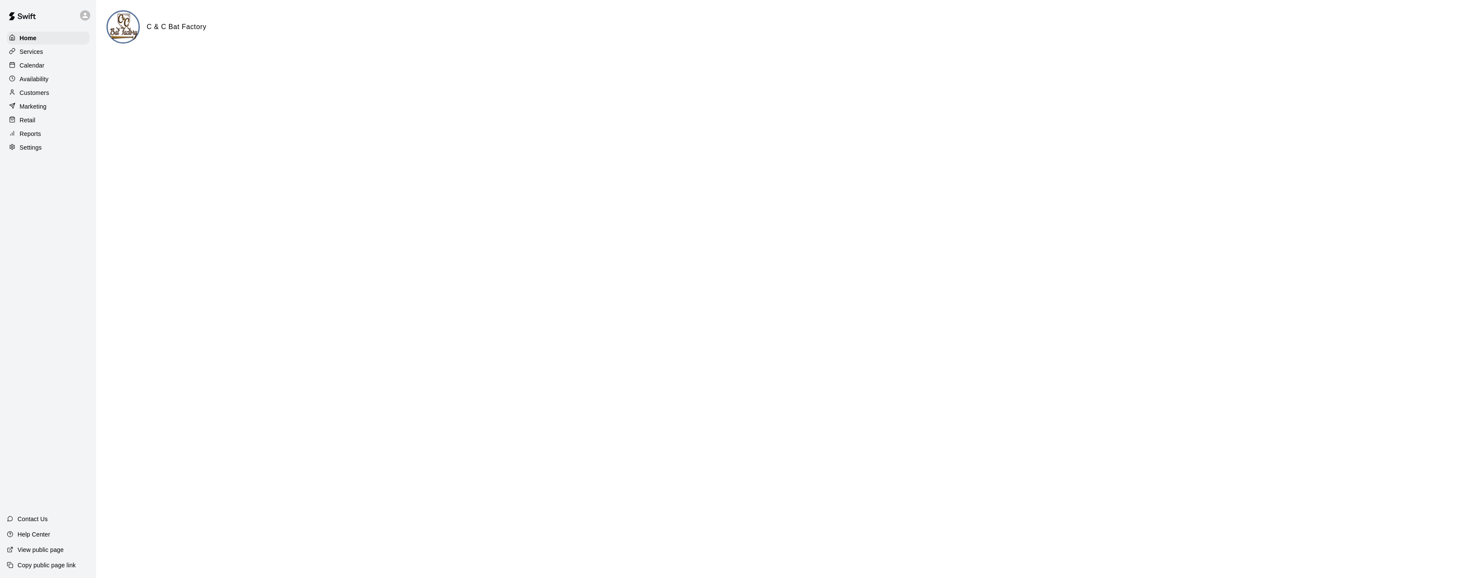
click at [44, 70] on div "Calendar" at bounding box center [48, 65] width 83 height 13
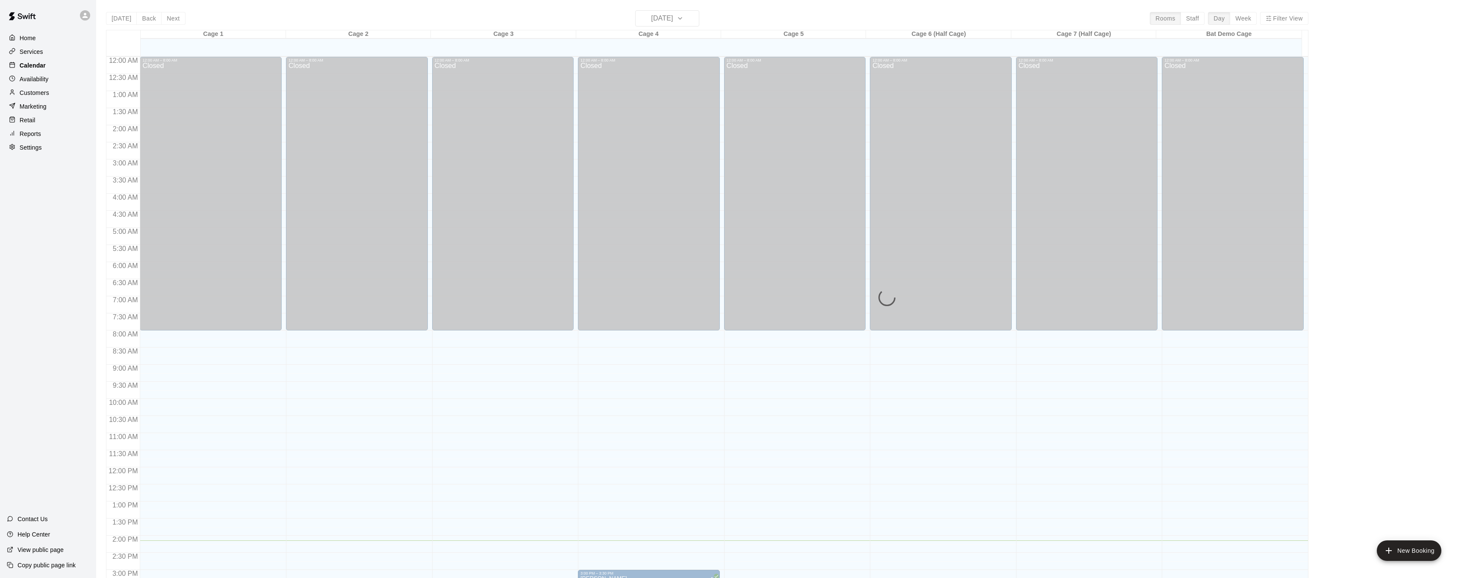
scroll to position [264, 0]
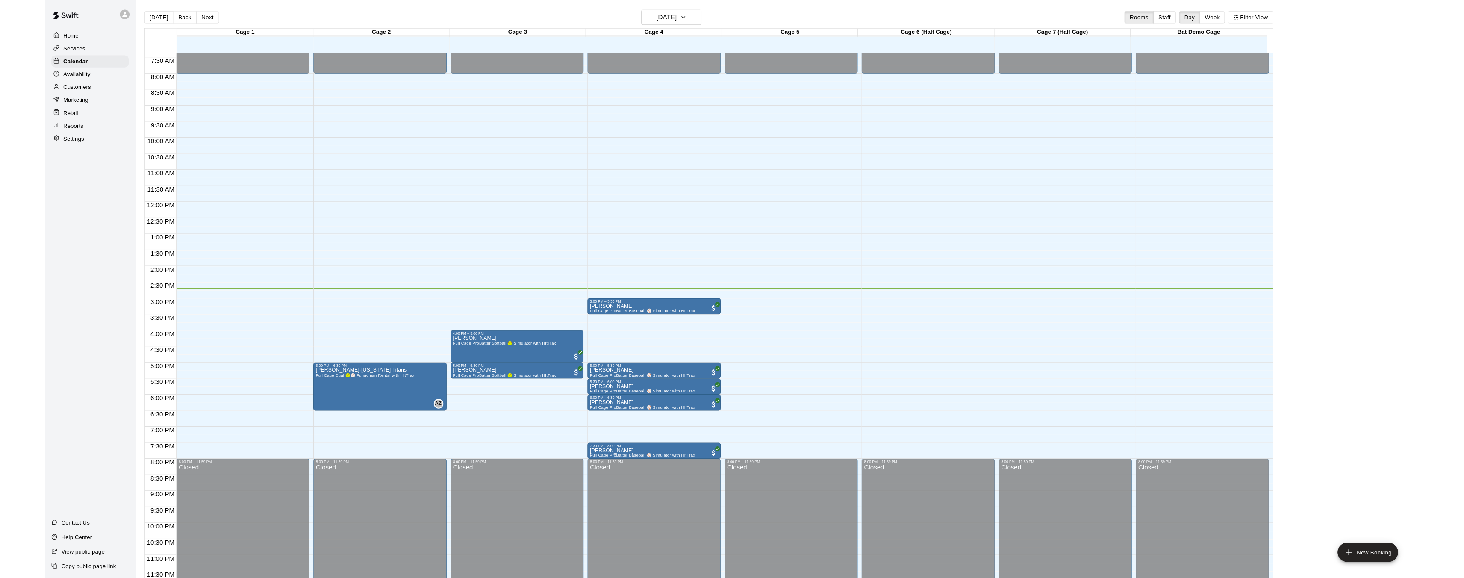
scroll to position [264, 0]
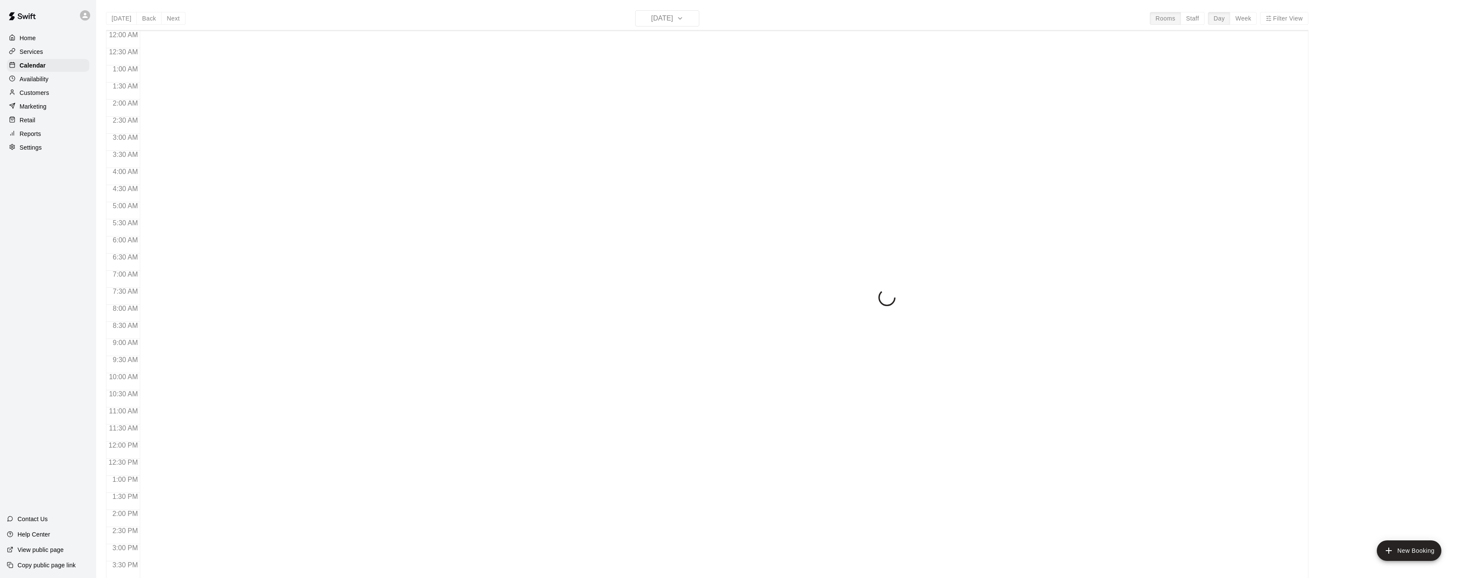
scroll to position [264, 0]
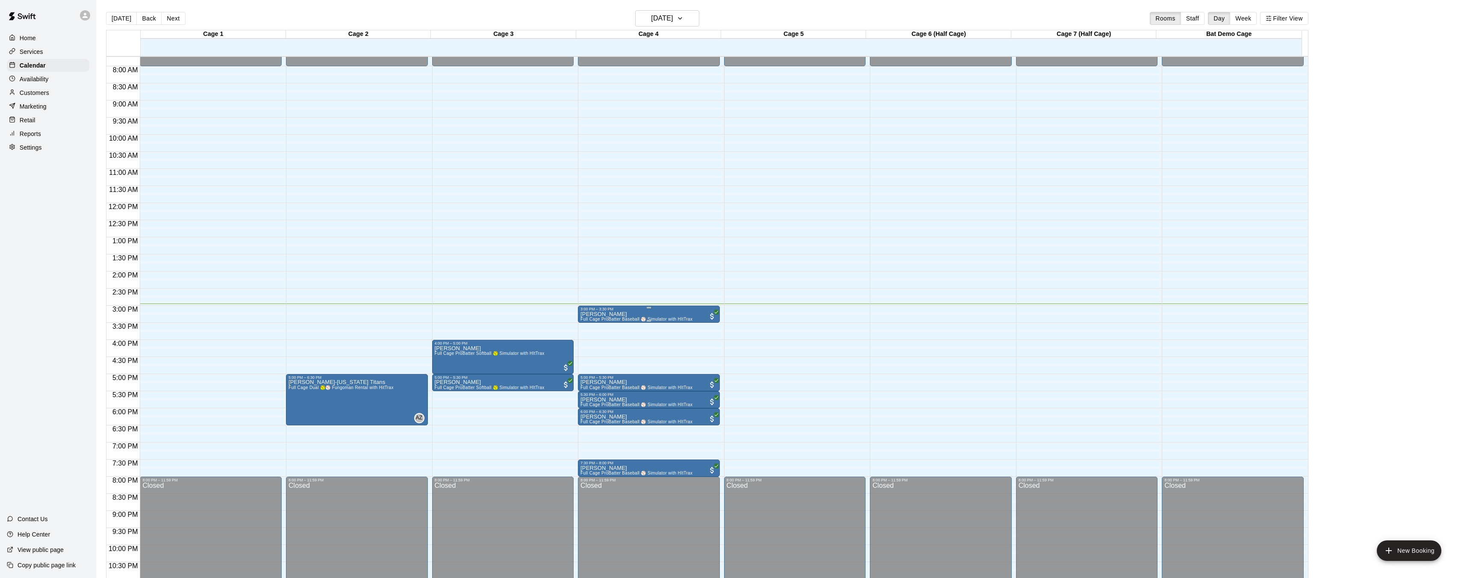
click at [603, 280] on div at bounding box center [735, 289] width 1471 height 578
click at [587, 341] on img "edit" at bounding box center [589, 341] width 10 height 10
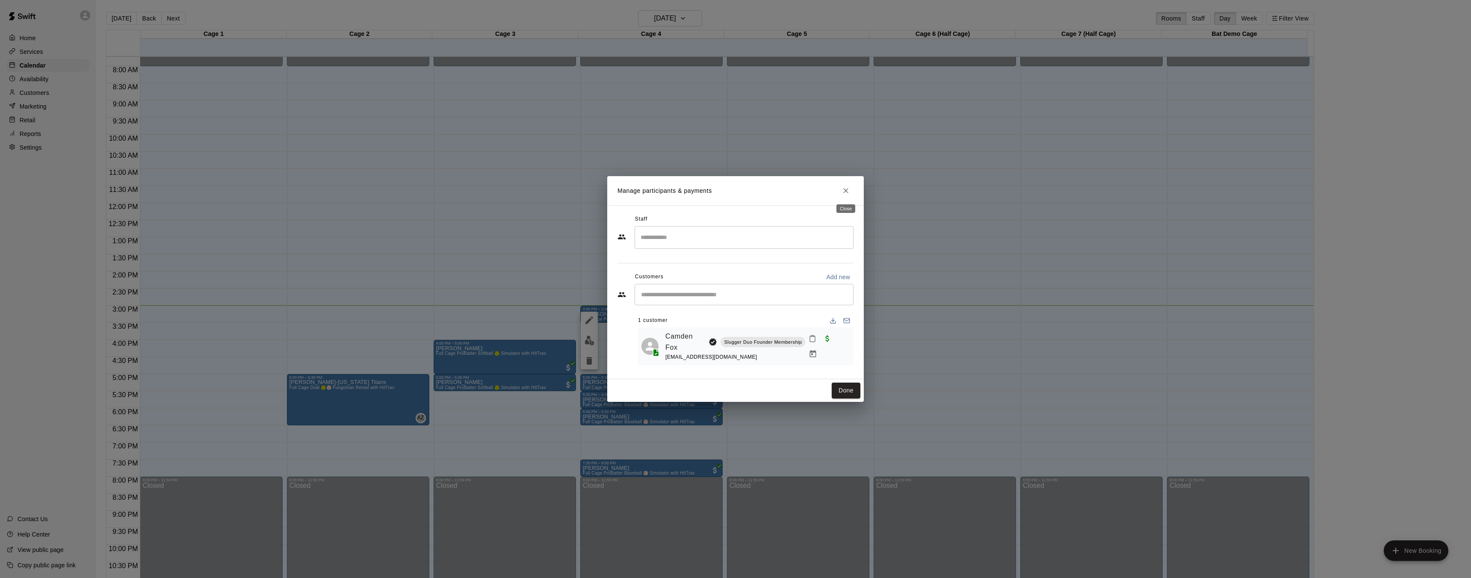
click at [848, 188] on icon "Close" at bounding box center [845, 190] width 9 height 9
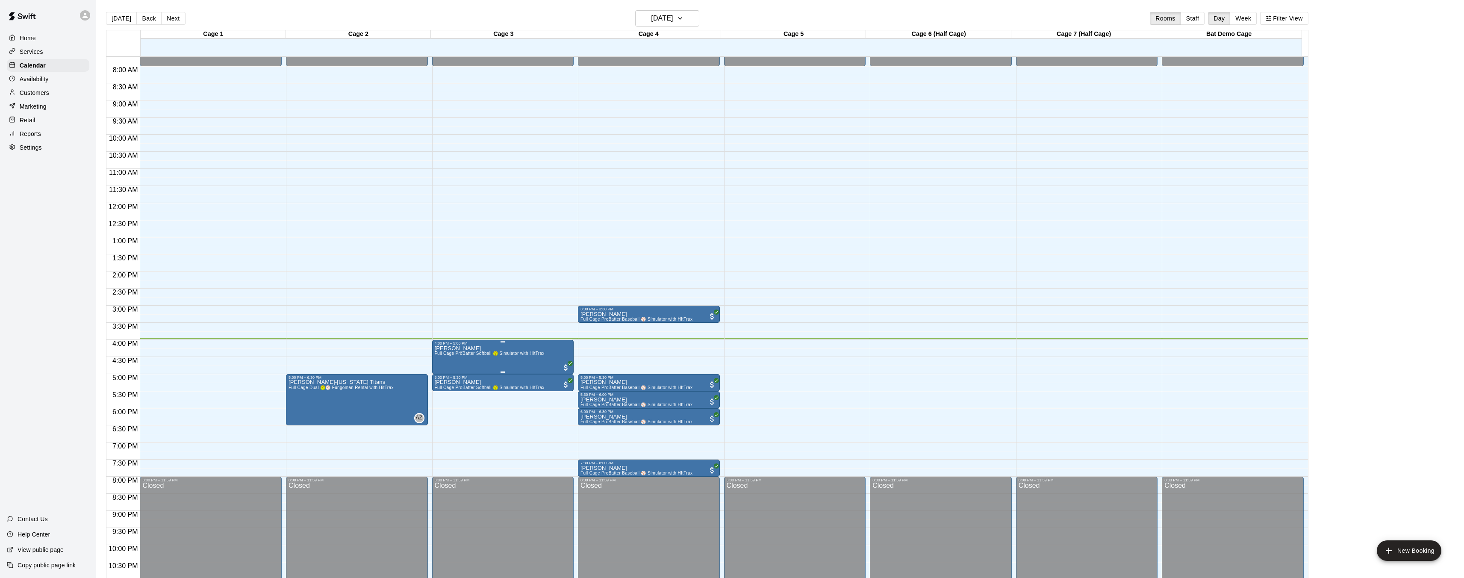
click at [439, 373] on img "edit" at bounding box center [443, 375] width 10 height 10
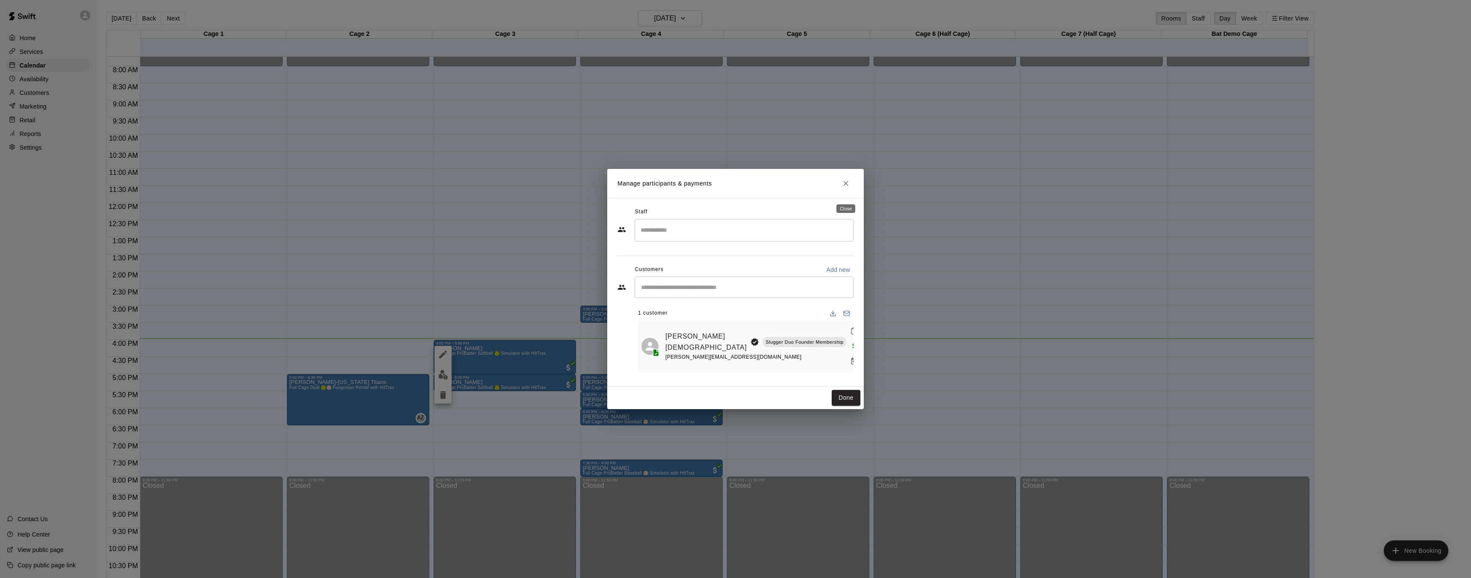
click at [845, 188] on icon "Close" at bounding box center [845, 183] width 9 height 9
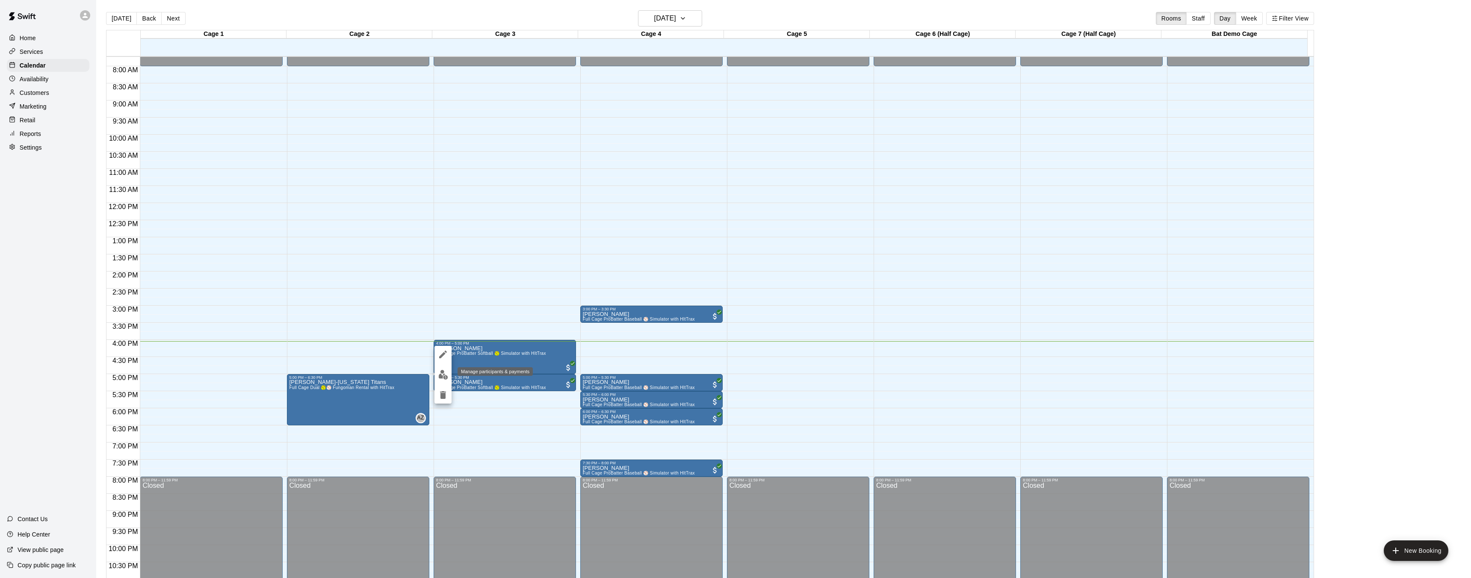
click at [442, 374] on img "edit" at bounding box center [443, 375] width 10 height 10
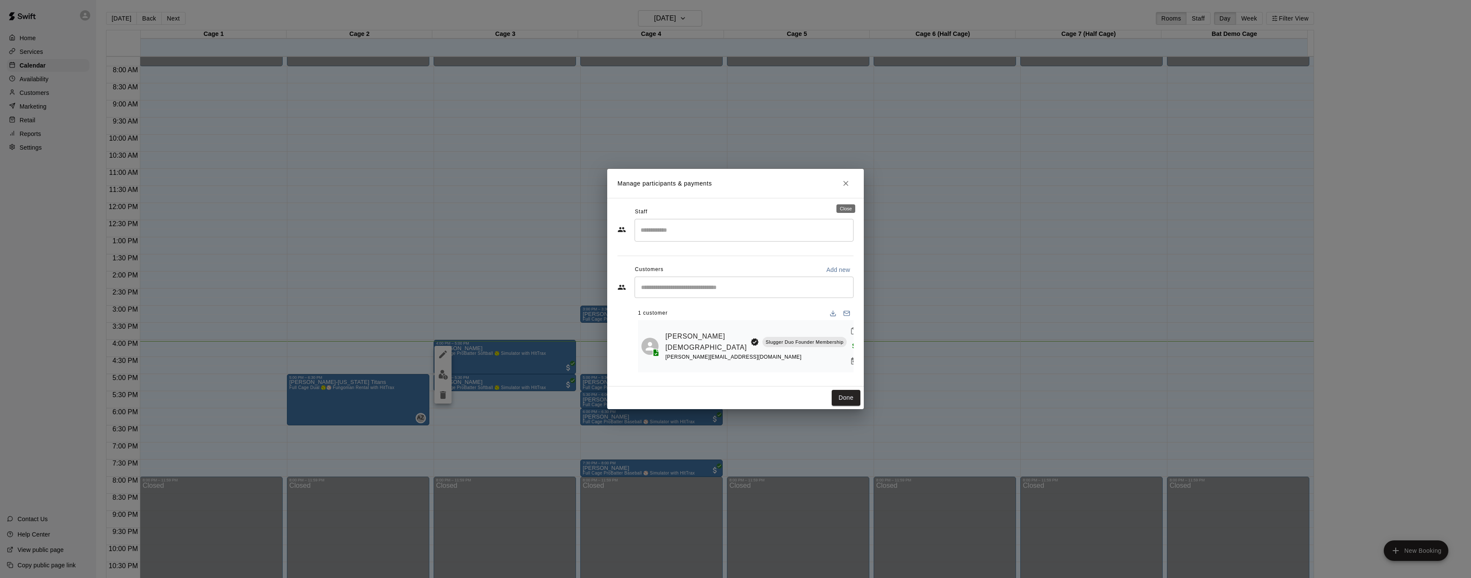
click at [848, 188] on icon "Close" at bounding box center [845, 183] width 9 height 9
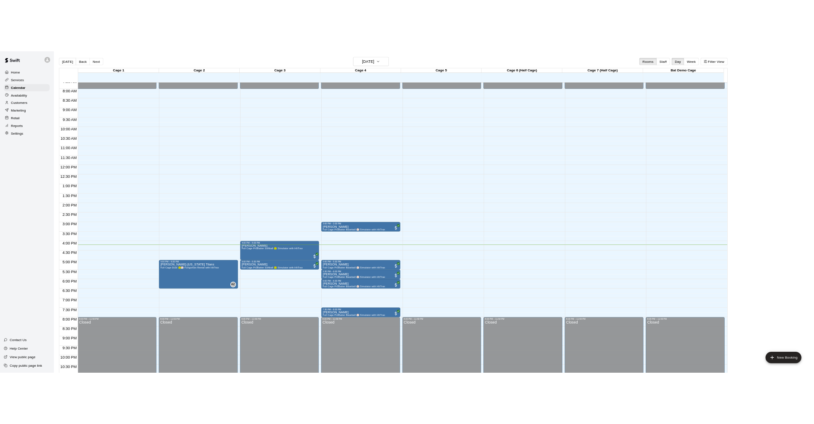
scroll to position [262, 0]
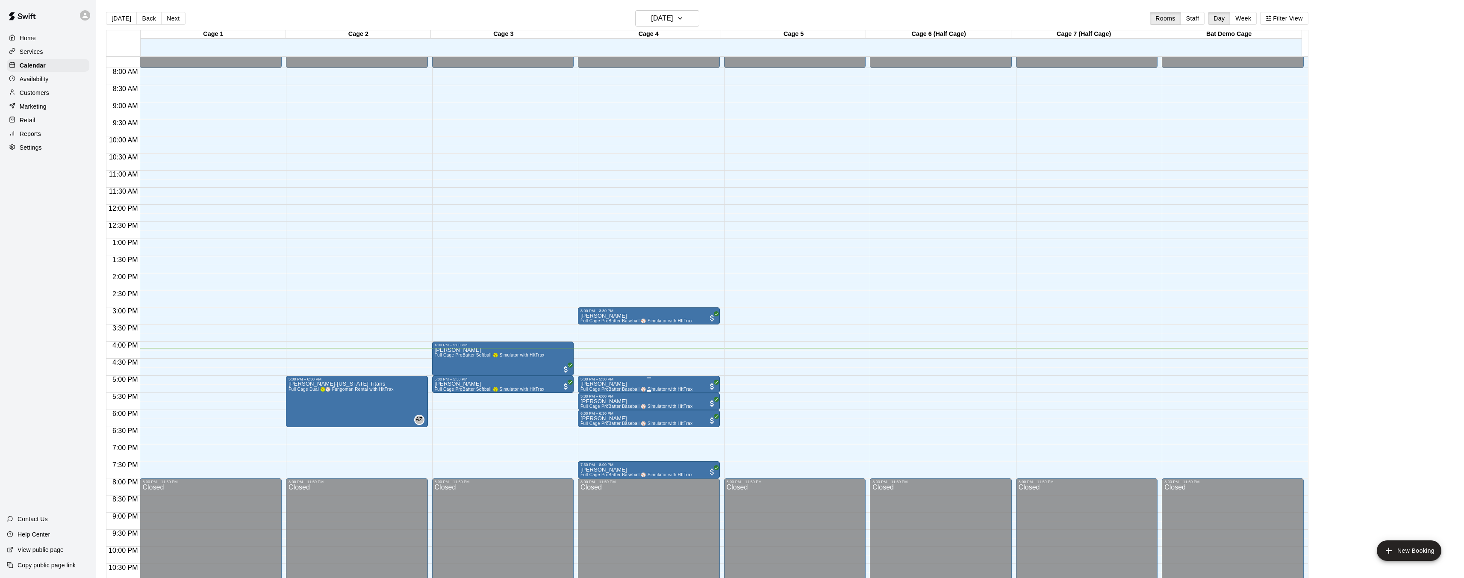
click at [619, 387] on span "Full Cage ProBatter Baseball ⚾ Simulator with HItTrax" at bounding box center [637, 389] width 112 height 5
click at [590, 415] on img "edit" at bounding box center [589, 416] width 10 height 10
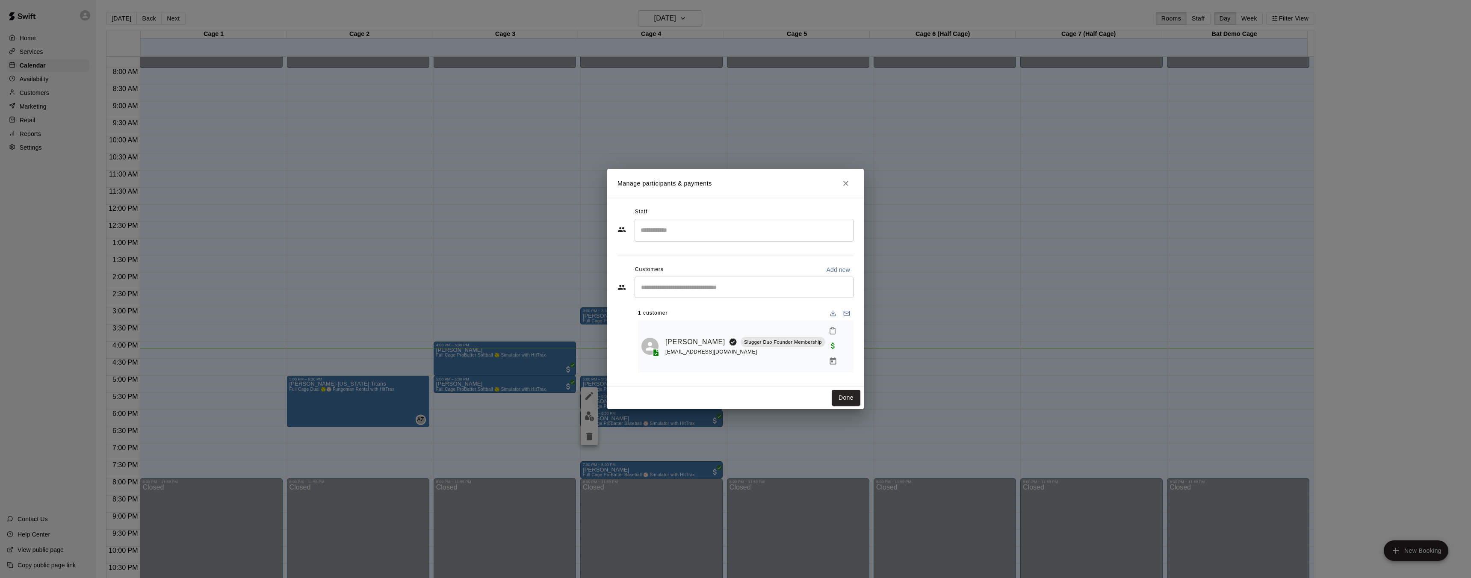
click at [845, 188] on icon "Close" at bounding box center [845, 183] width 9 height 9
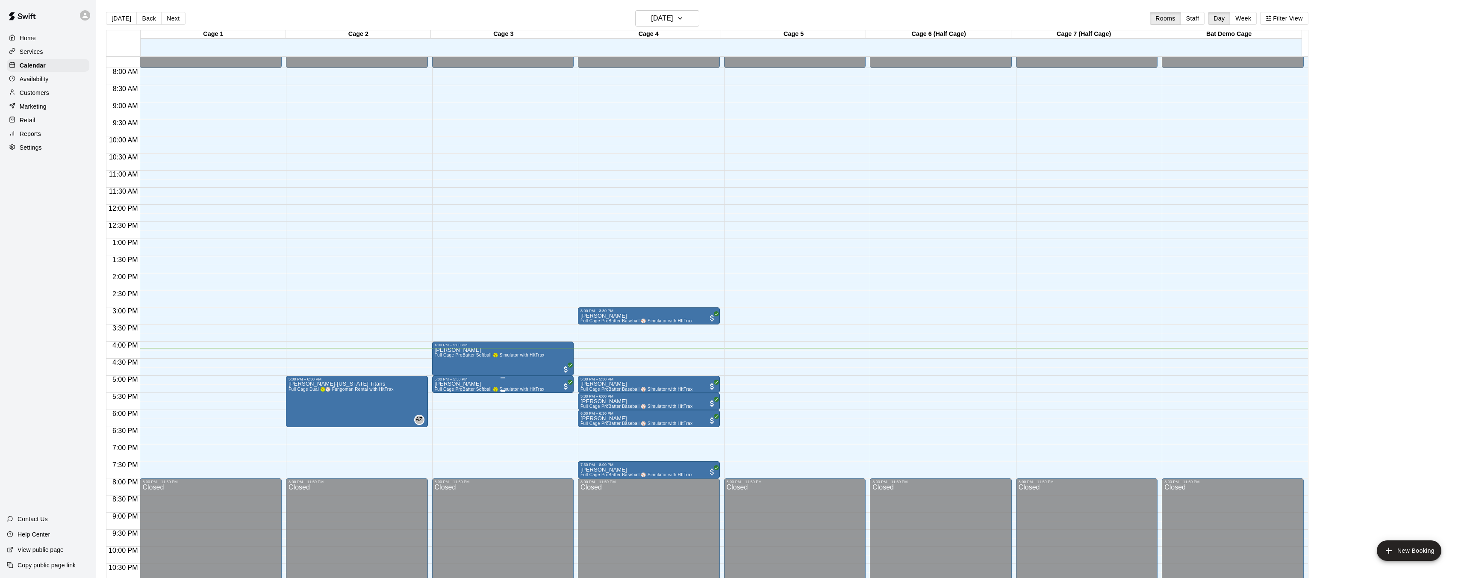
click at [445, 410] on img "edit" at bounding box center [443, 411] width 10 height 10
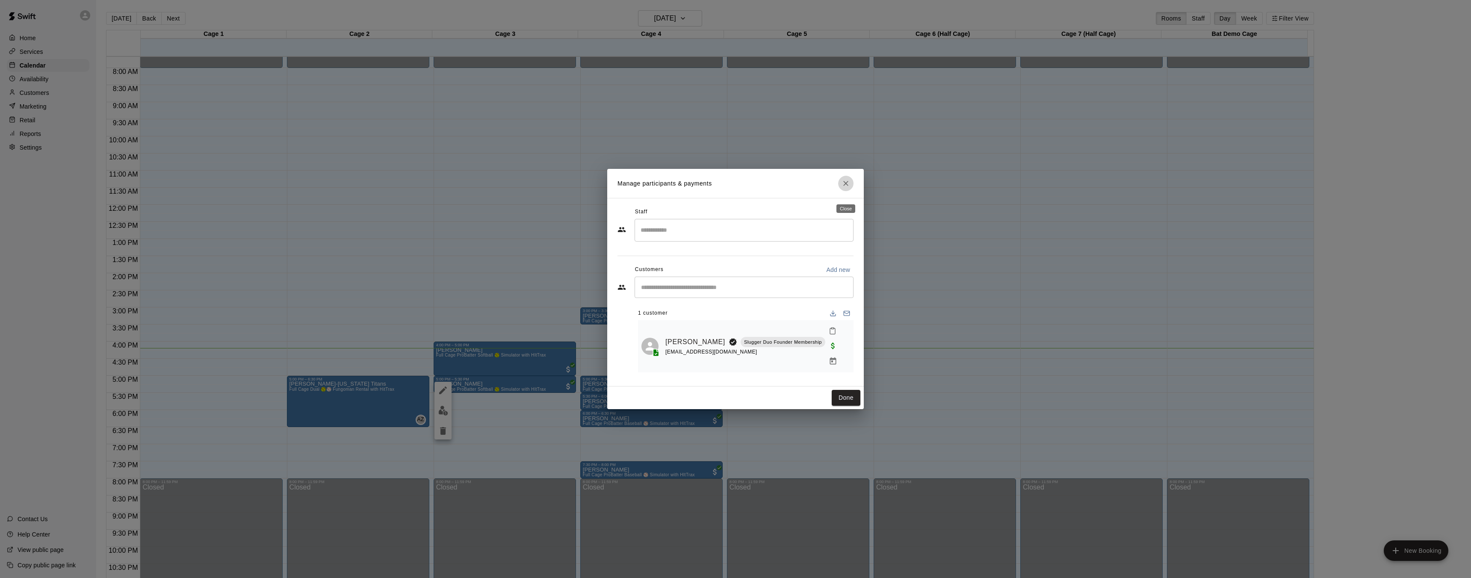
click at [845, 186] on icon "Close" at bounding box center [845, 183] width 5 height 5
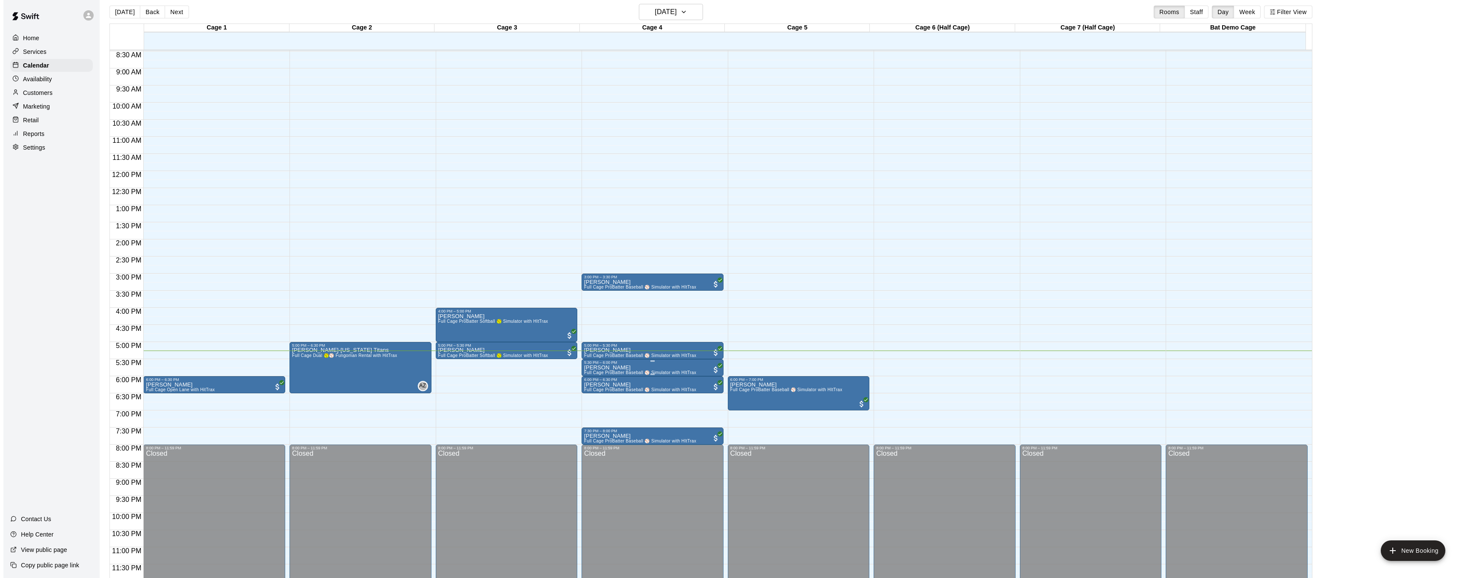
scroll to position [7, 0]
click at [759, 363] on div "12:00 AM – 8:00 AM Closed 6:00 PM – 7:00 PM Robyn Lindsey Full Cage ProBatter B…" at bounding box center [795, 170] width 142 height 821
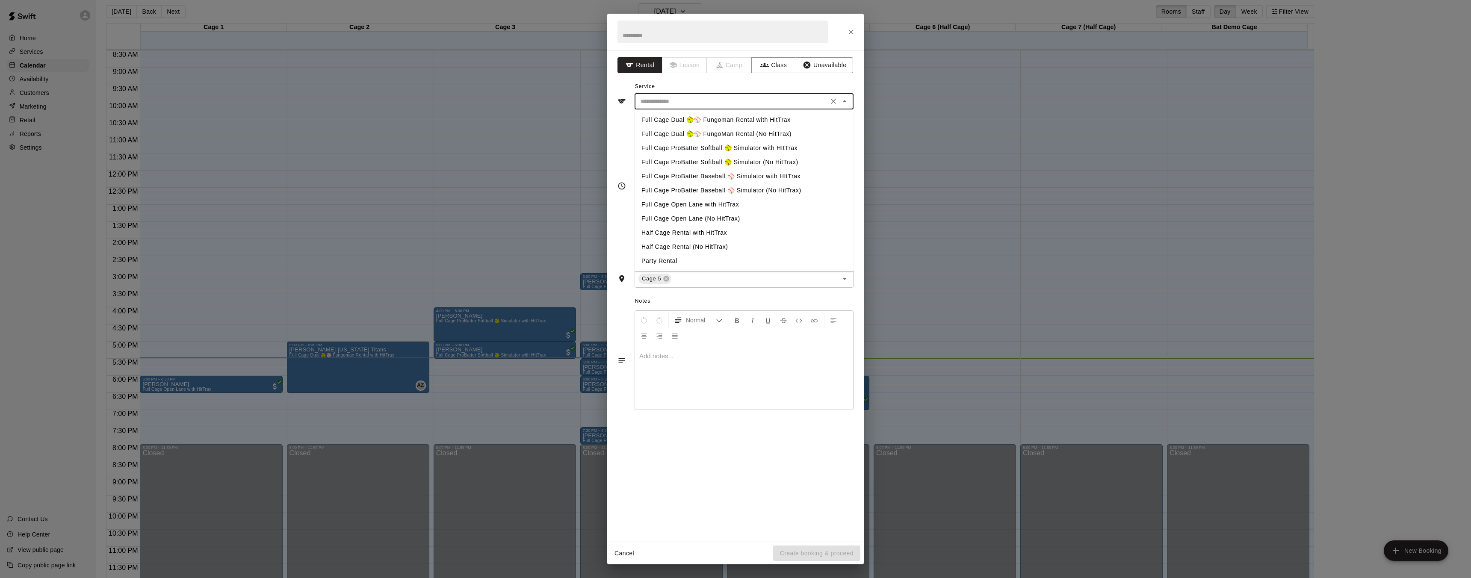
click at [704, 96] on input "text" at bounding box center [731, 101] width 189 height 11
click at [700, 174] on li "Full Cage ProBatter Baseball ⚾ Simulator with HItTrax" at bounding box center [743, 176] width 219 height 14
type input "**********"
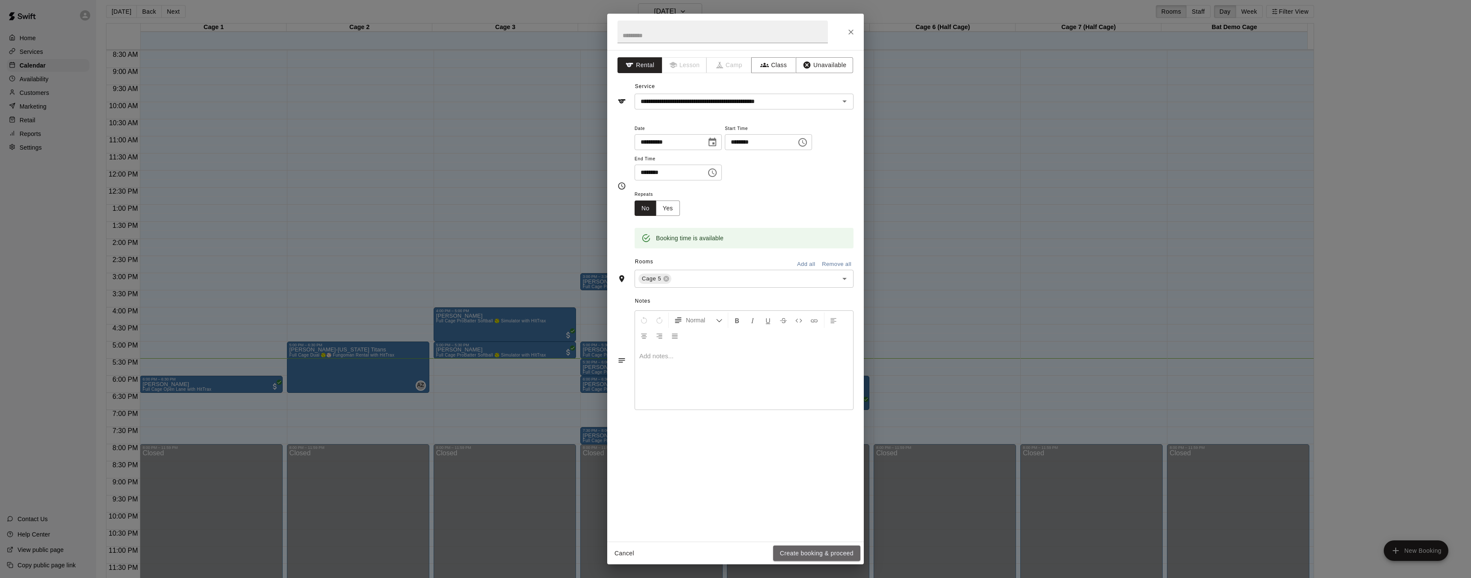
click at [811, 552] on button "Create booking & proceed" at bounding box center [816, 554] width 87 height 16
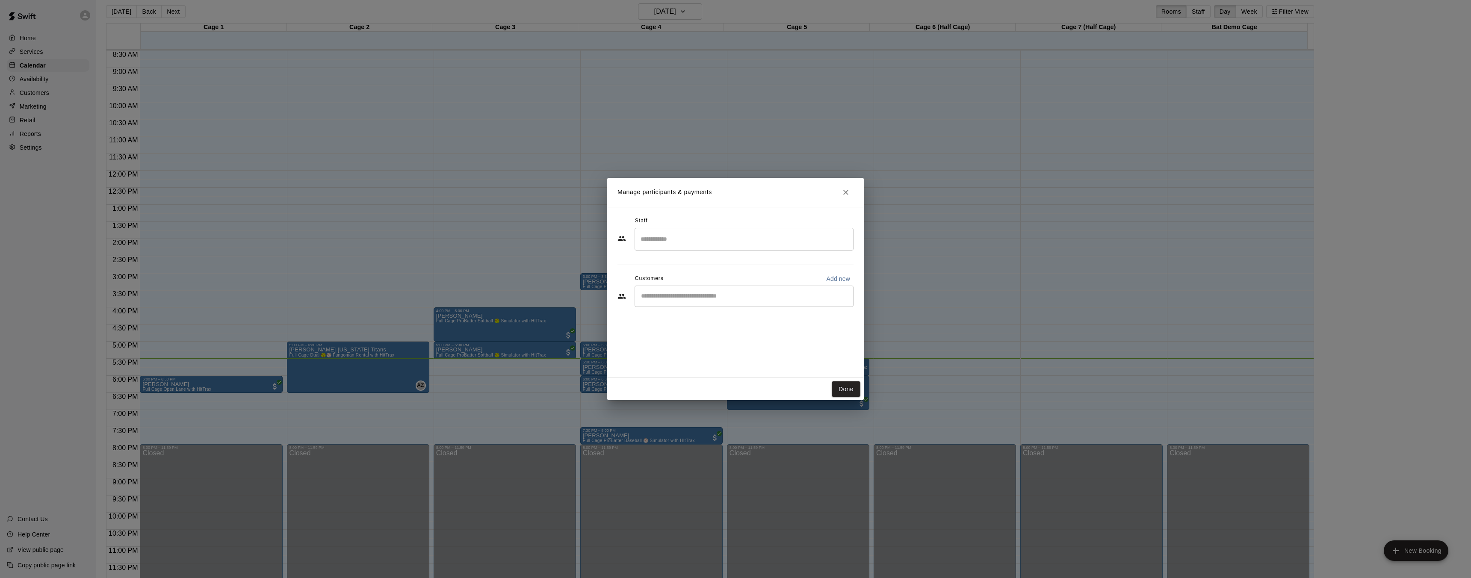
click at [692, 240] on input "Search staff" at bounding box center [743, 239] width 211 height 15
click at [707, 293] on div "Grafton Stroup Staff" at bounding box center [748, 297] width 184 height 17
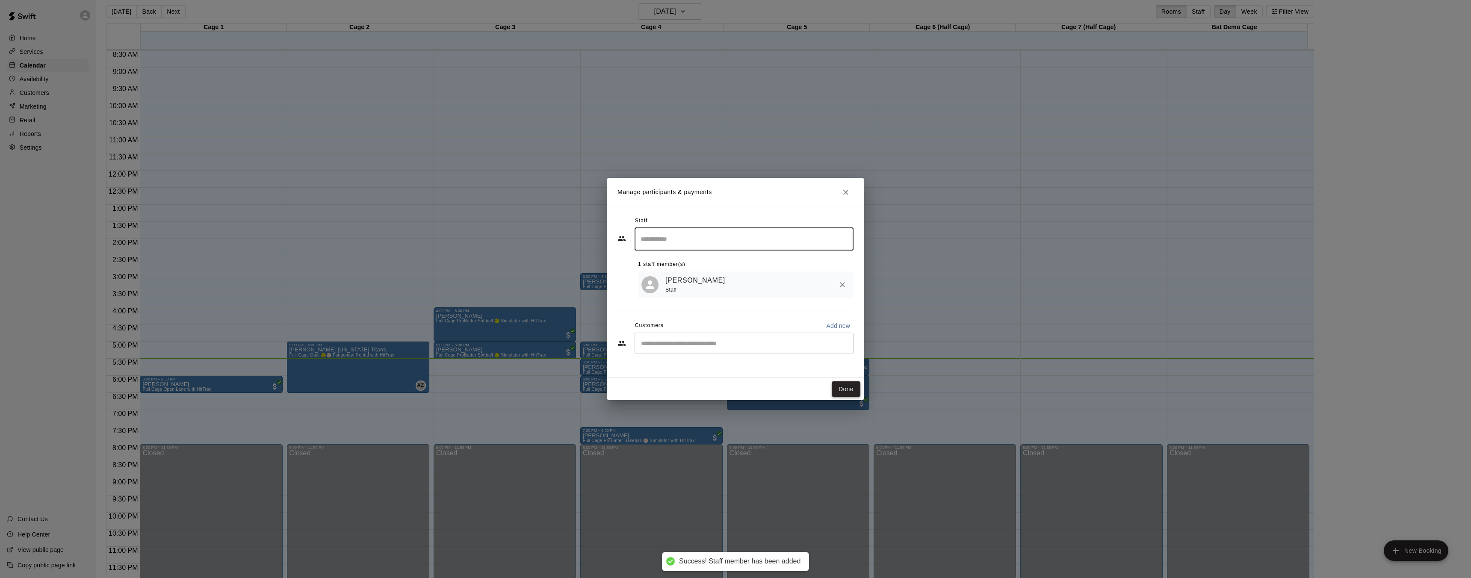
click at [847, 387] on button "Done" at bounding box center [846, 389] width 29 height 16
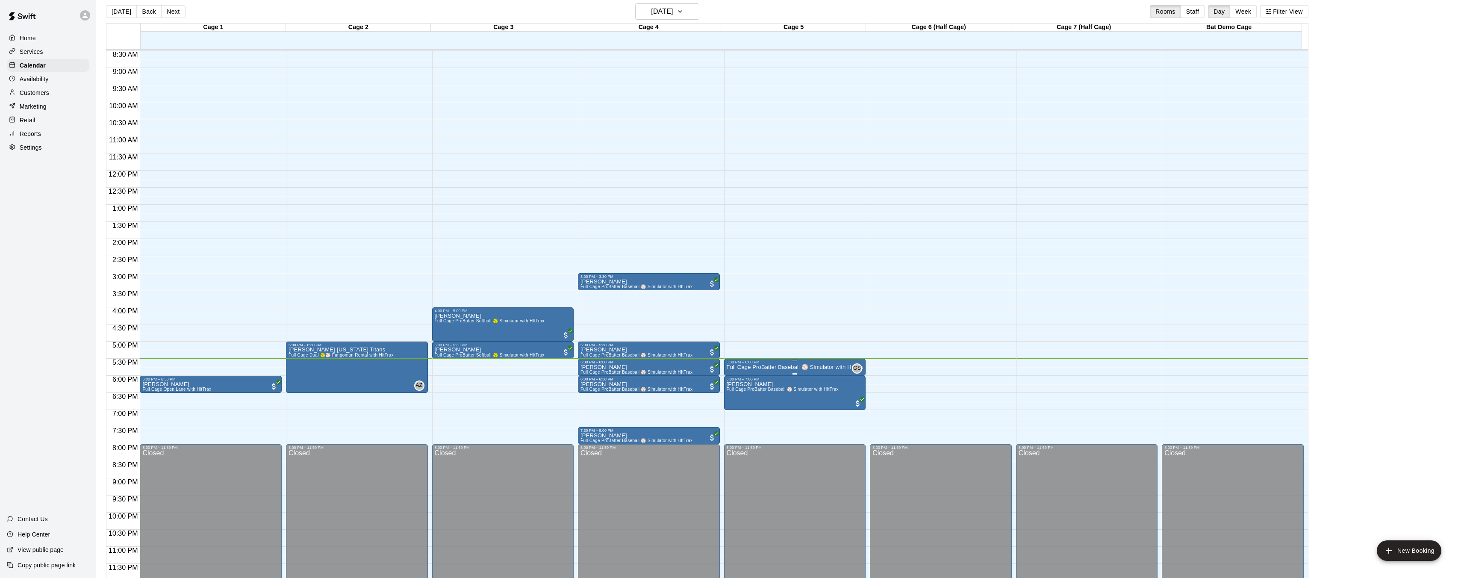
click at [799, 367] on p "Full Cage ProBatter Baseball ⚾ Simulator with HItTrax" at bounding box center [795, 367] width 137 height 0
click at [738, 397] on img "edit" at bounding box center [735, 397] width 10 height 10
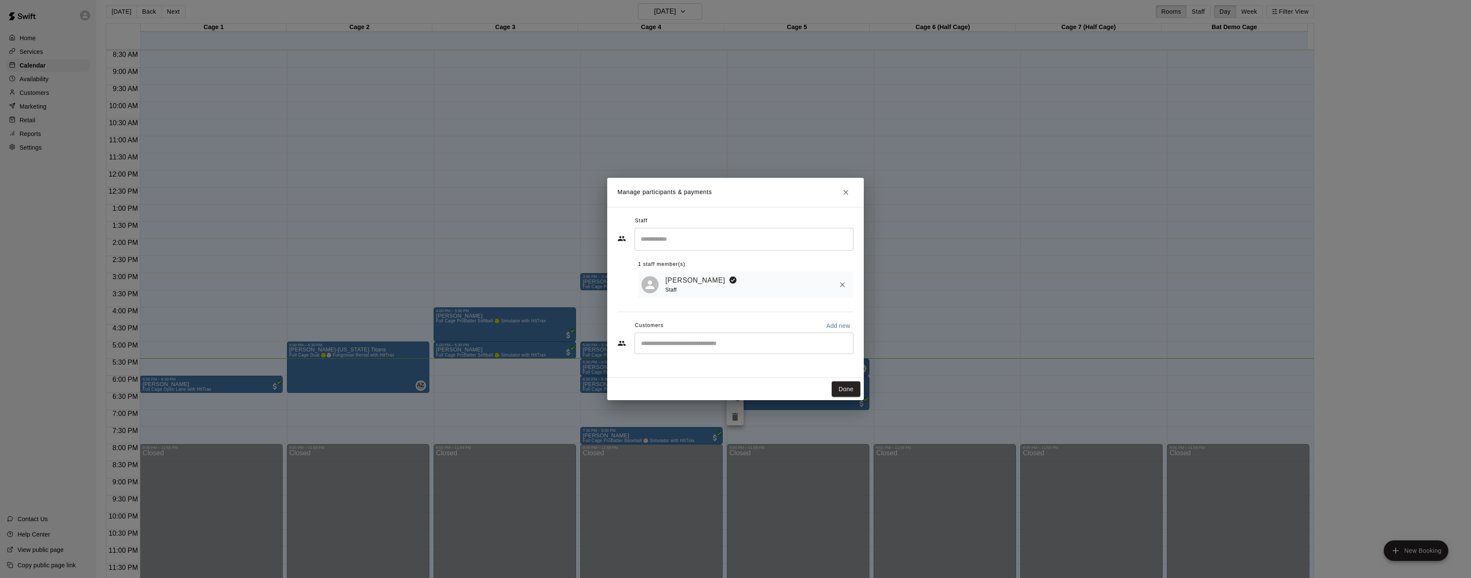
click at [834, 327] on p "Add new" at bounding box center [838, 325] width 24 height 9
select select "**"
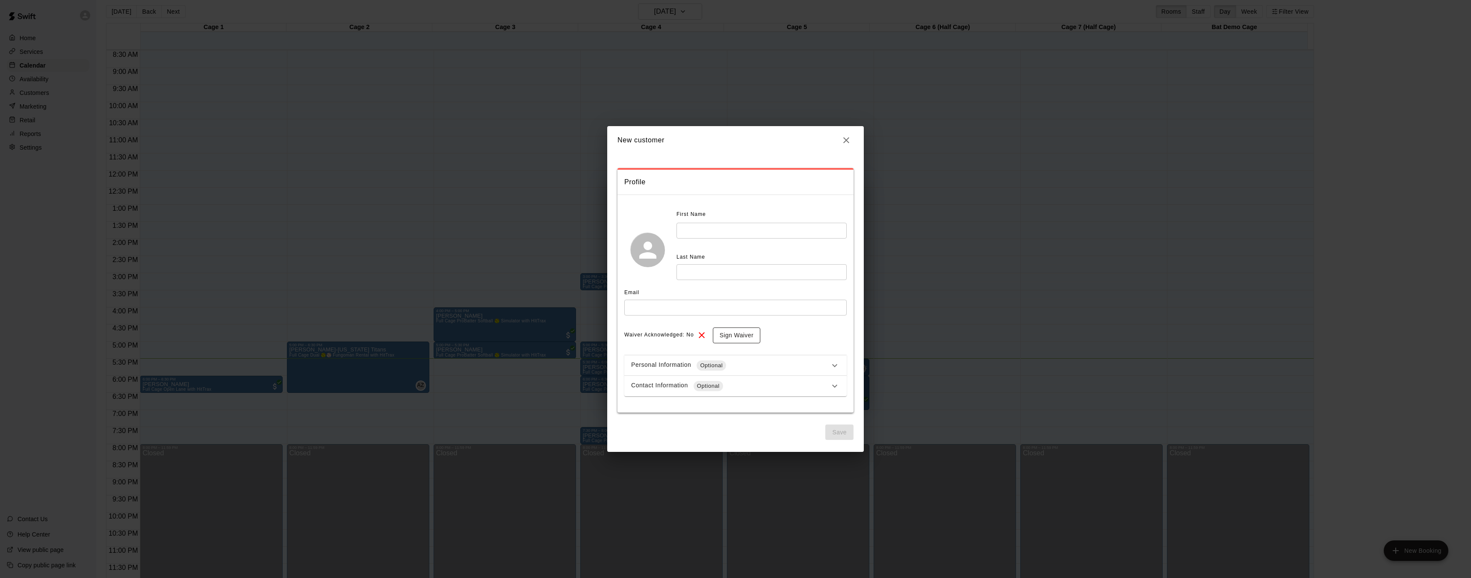
click at [728, 335] on button "Sign Waiver" at bounding box center [736, 335] width 47 height 16
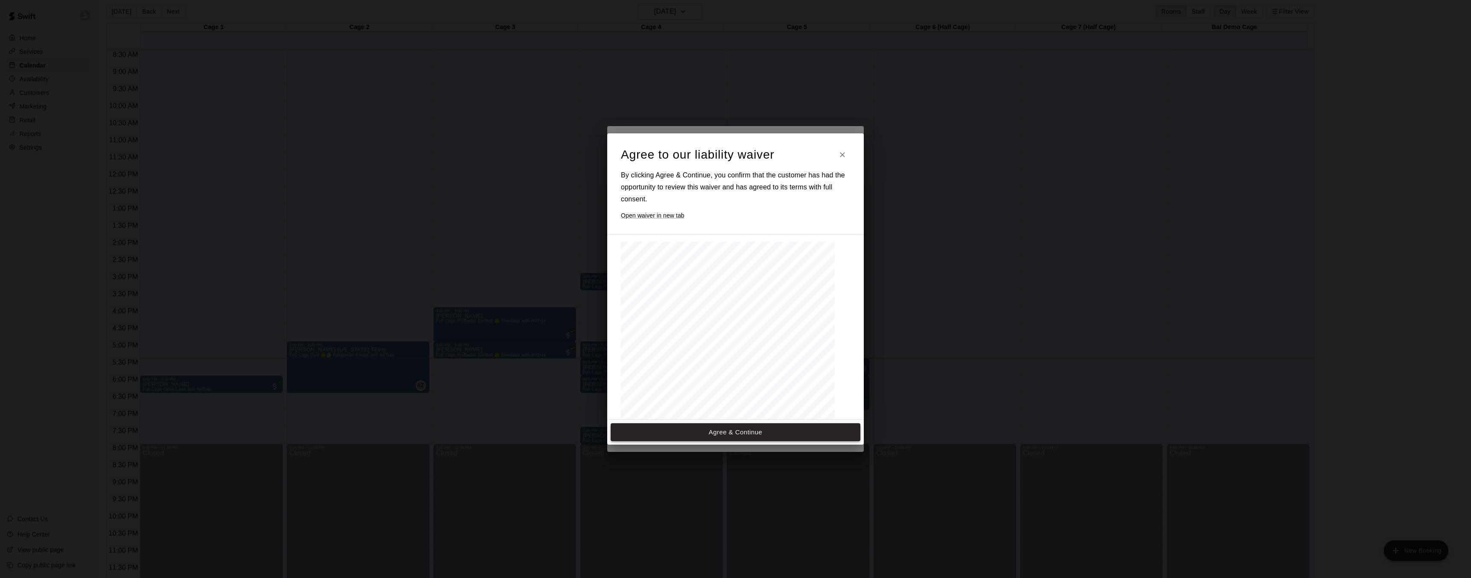
click at [727, 431] on button "Agree & Continue" at bounding box center [735, 432] width 250 height 18
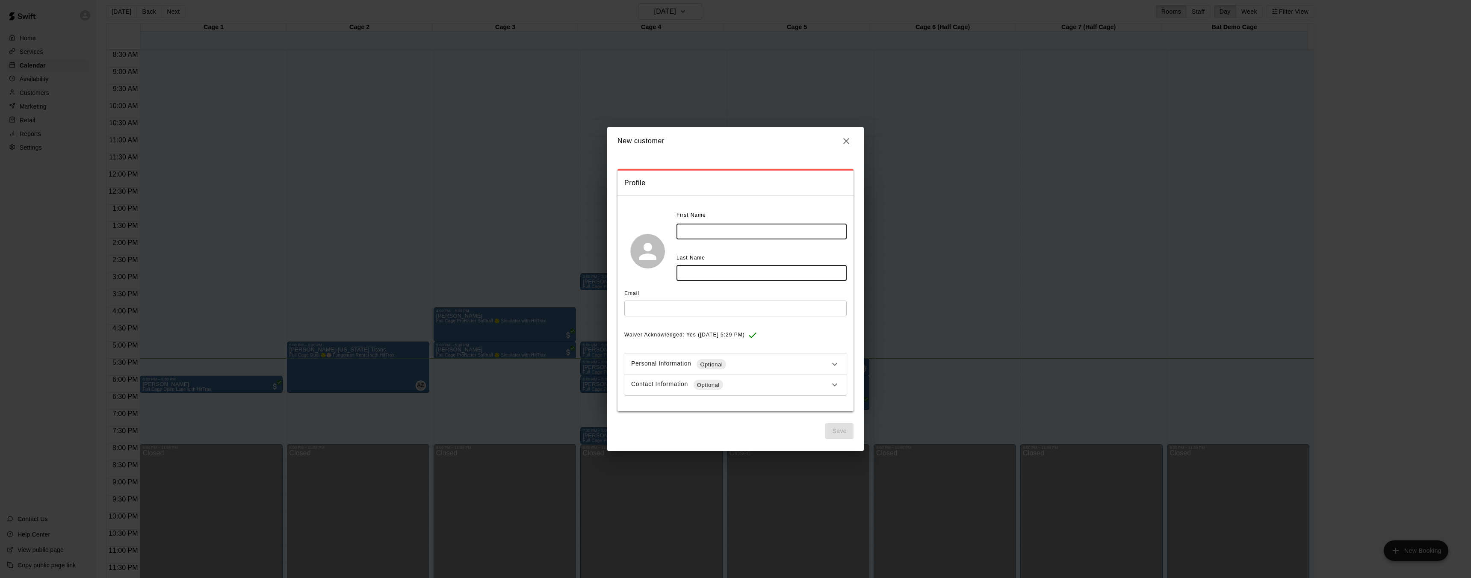
click at [734, 229] on input "text" at bounding box center [761, 232] width 170 height 16
click at [792, 380] on div "Contact Information Optional" at bounding box center [730, 385] width 198 height 10
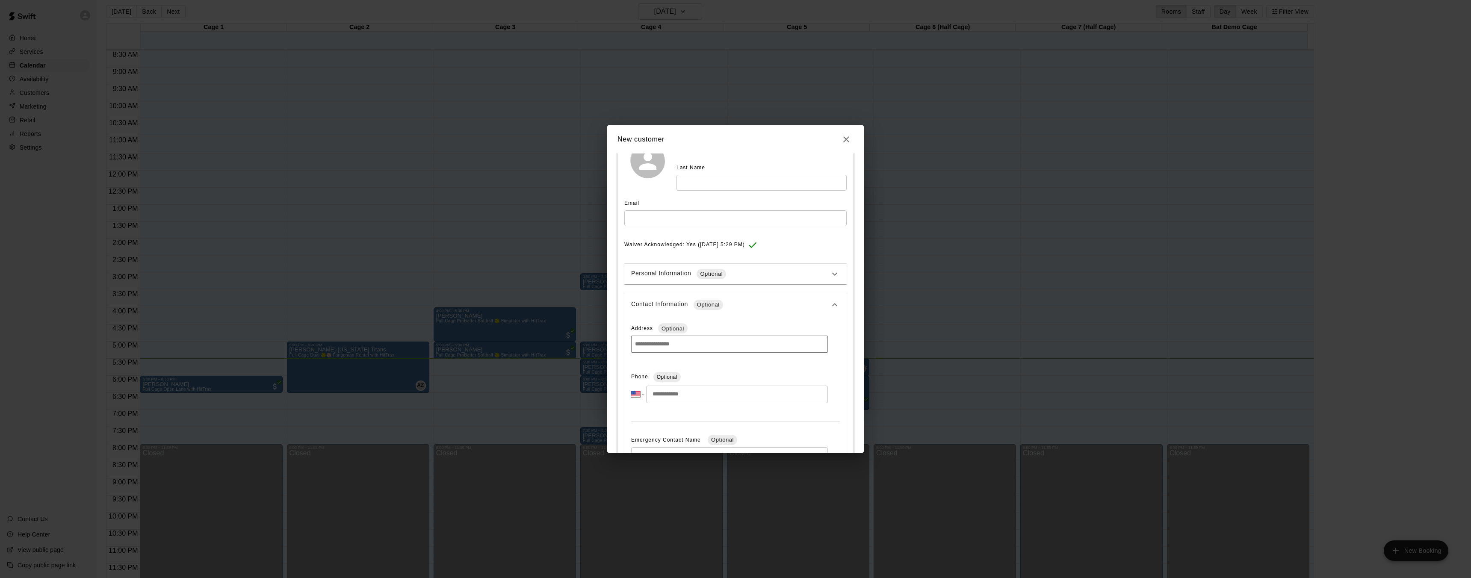
scroll to position [5, 0]
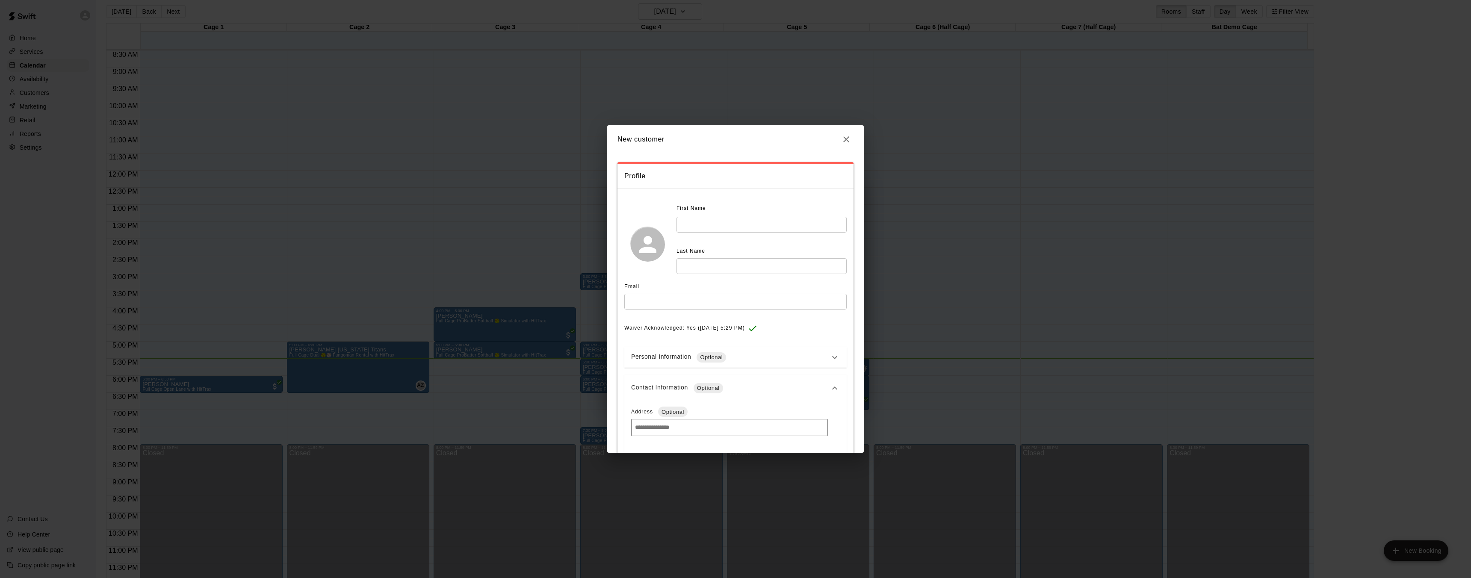
click at [822, 383] on div "Contact Information Optional" at bounding box center [730, 388] width 198 height 10
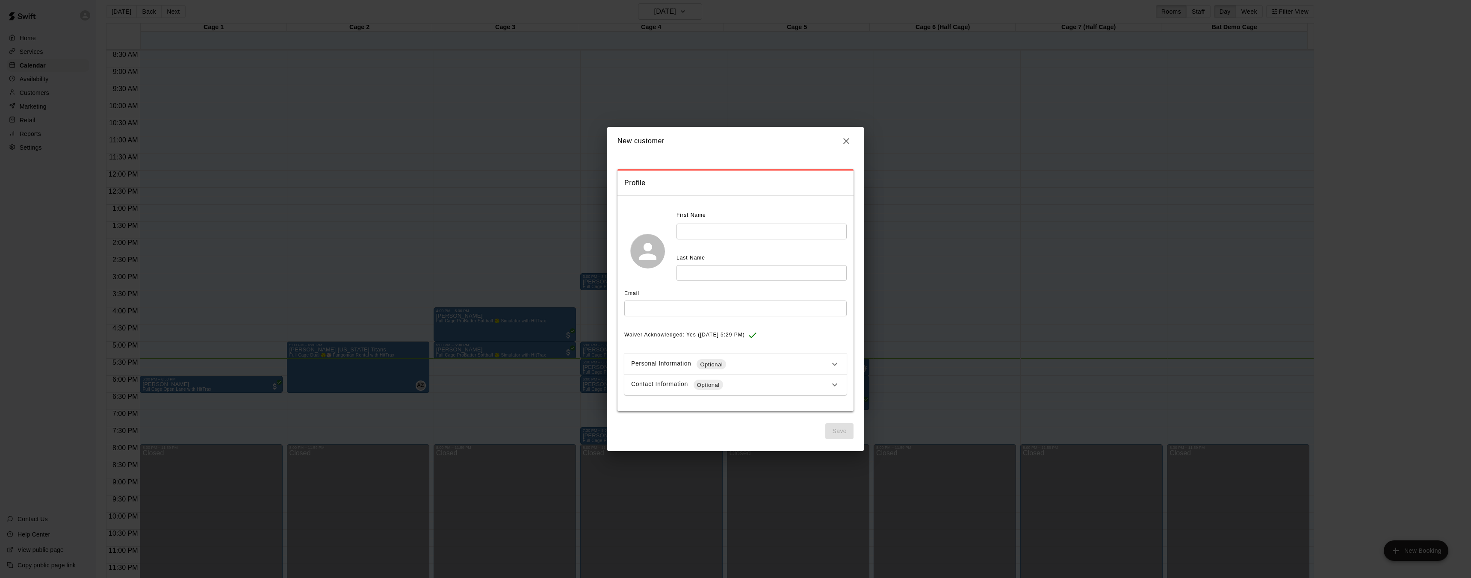
scroll to position [0, 0]
click at [830, 367] on icon at bounding box center [834, 364] width 10 height 10
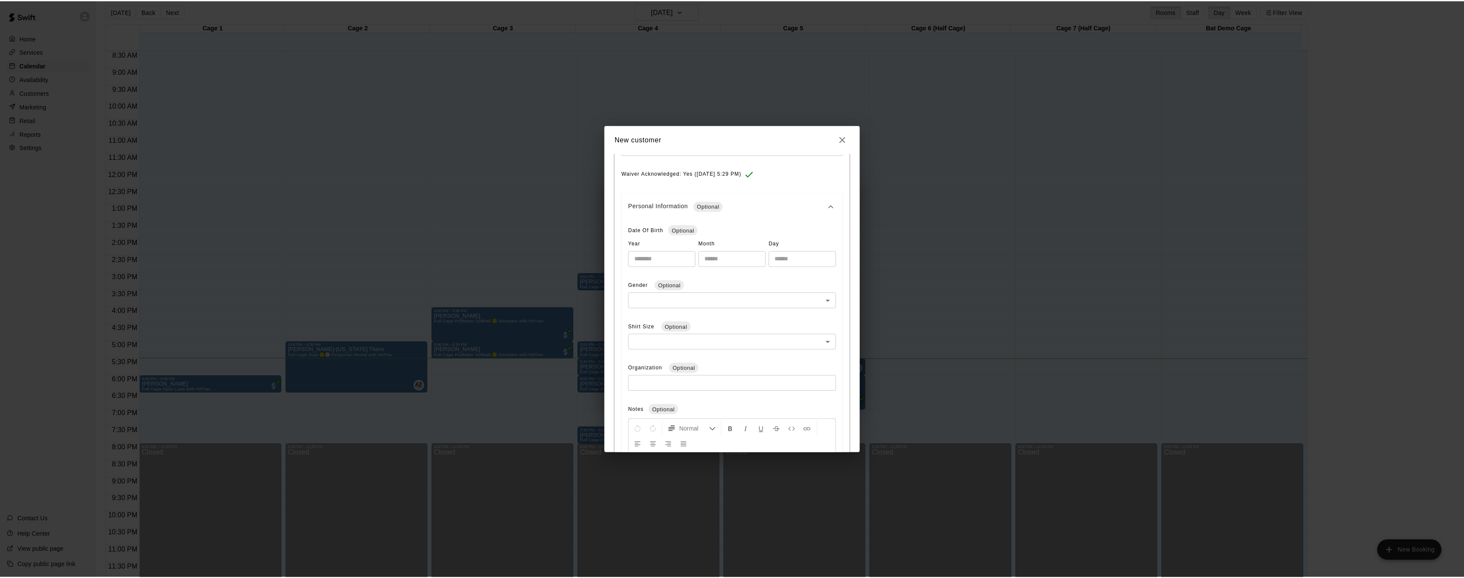
scroll to position [5, 0]
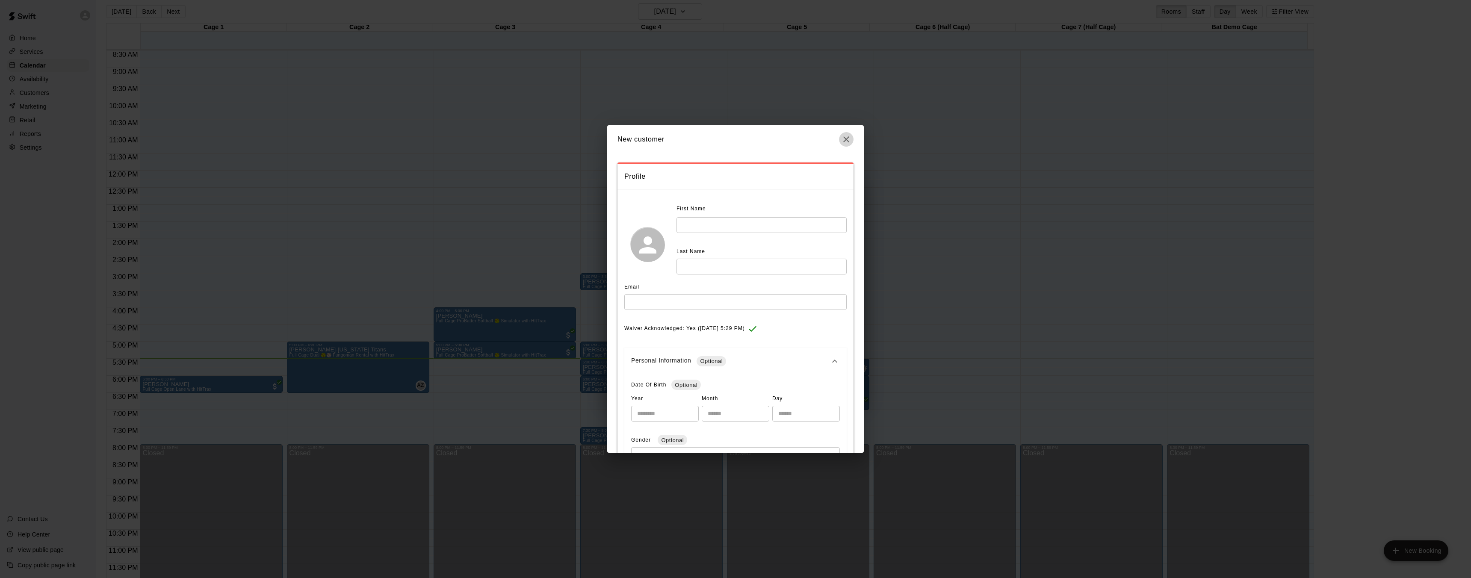
click at [849, 143] on icon "button" at bounding box center [846, 139] width 10 height 10
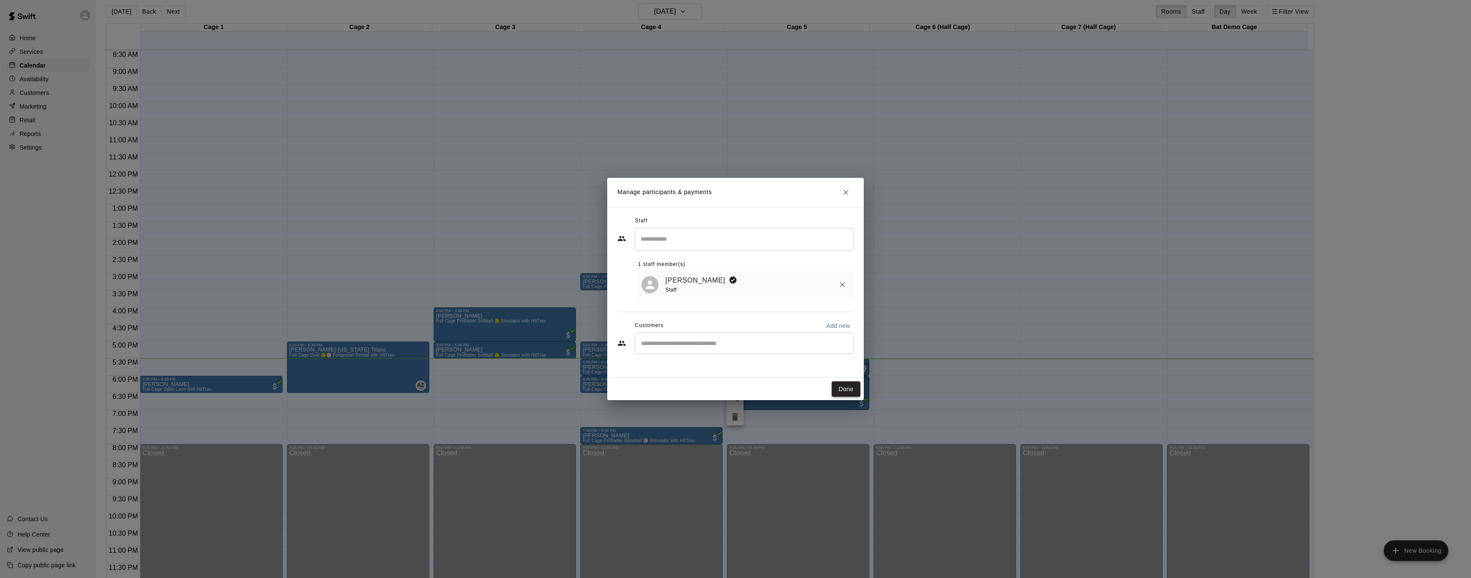
click at [845, 392] on button "Done" at bounding box center [846, 389] width 29 height 16
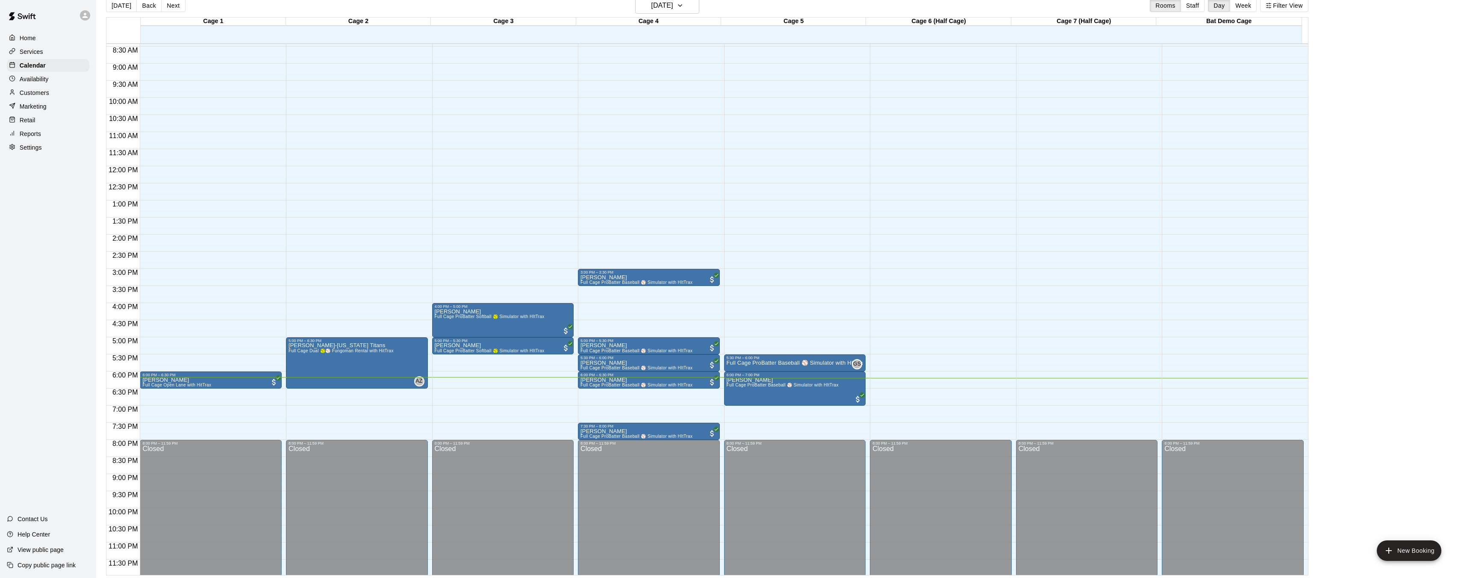
scroll to position [14, 0]
click at [297, 368] on img "edit" at bounding box center [297, 371] width 10 height 10
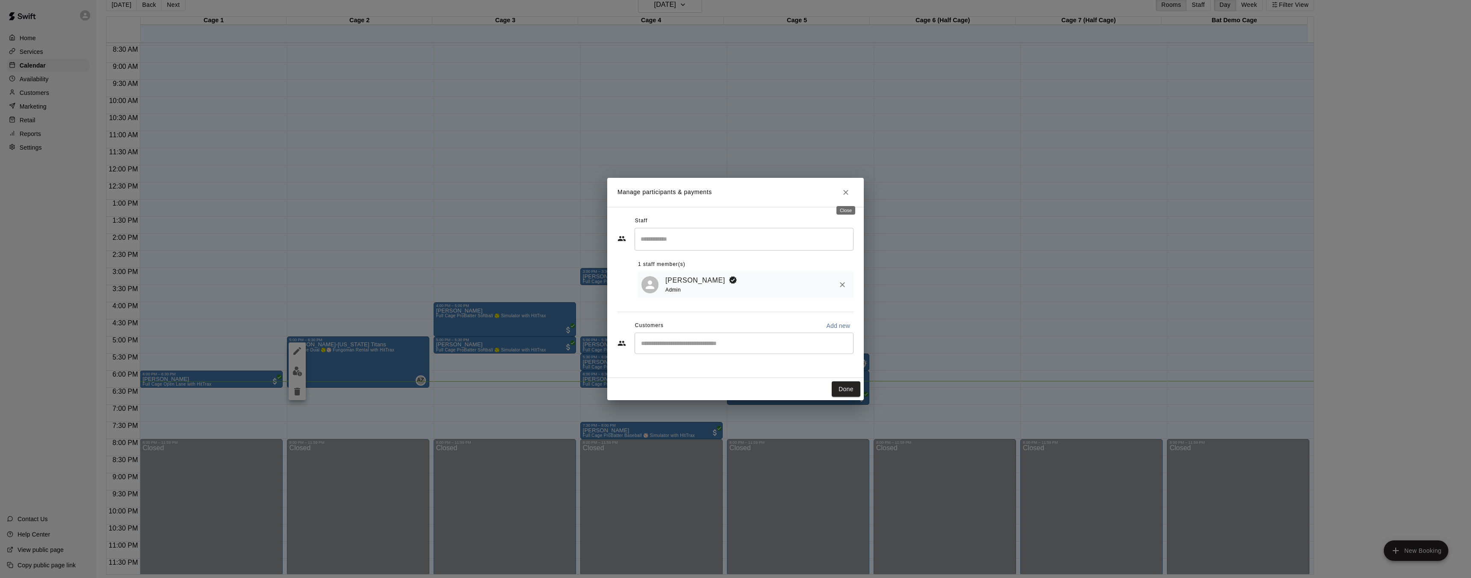
click at [842, 193] on icon "Close" at bounding box center [845, 192] width 9 height 9
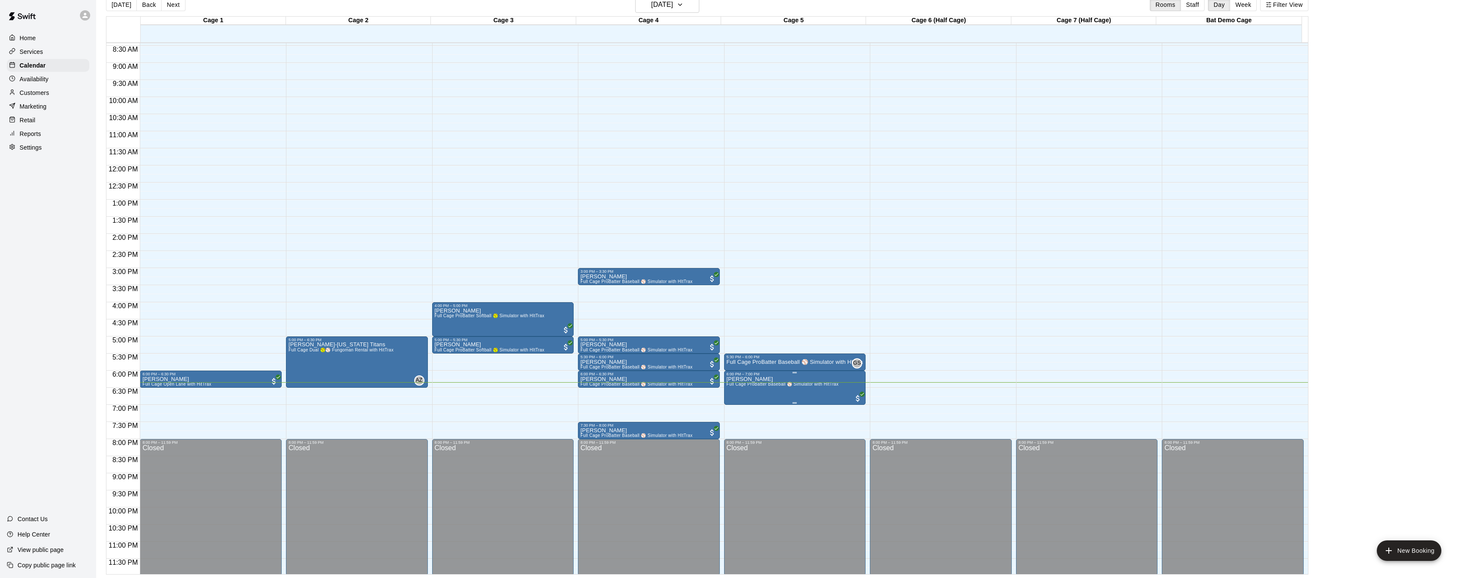
click at [767, 382] on span "Full Cage ProBatter Baseball ⚾ Simulator with HItTrax" at bounding box center [783, 384] width 112 height 5
click at [737, 409] on img "edit" at bounding box center [735, 411] width 10 height 10
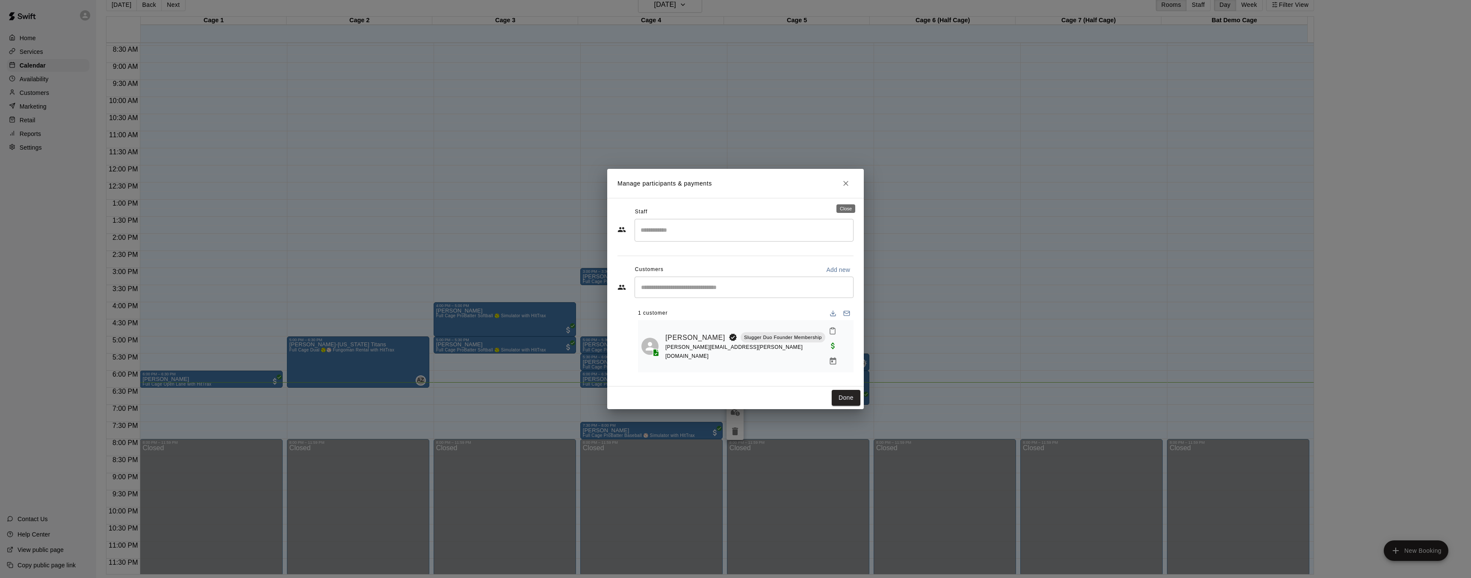
click at [846, 186] on icon "Close" at bounding box center [845, 183] width 5 height 5
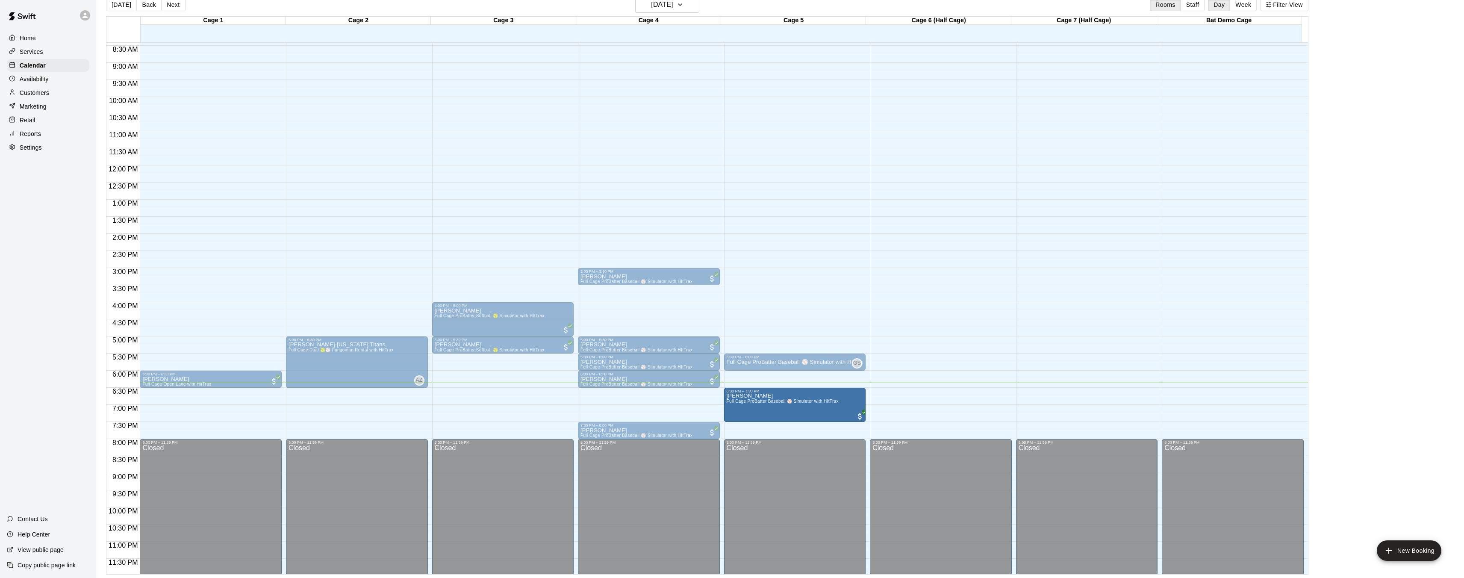
drag, startPoint x: 791, startPoint y: 381, endPoint x: 791, endPoint y: 399, distance: 18.0
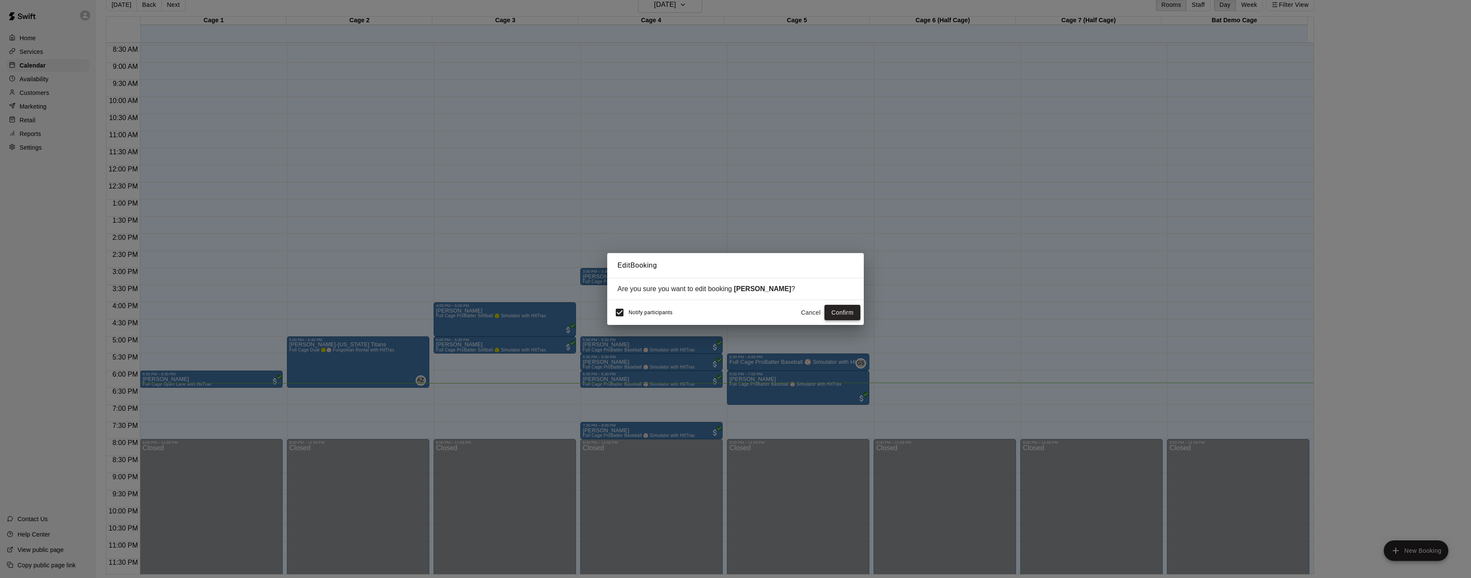
click at [841, 312] on button "Confirm" at bounding box center [842, 313] width 36 height 16
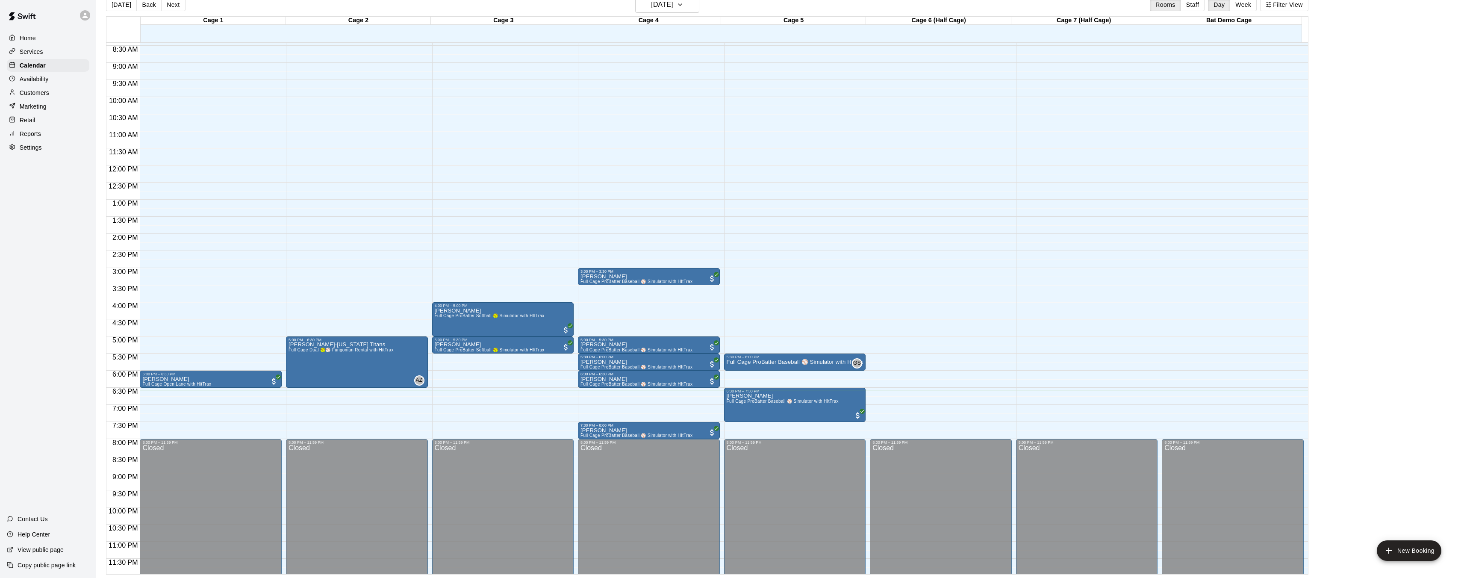
click at [25, 53] on p "Services" at bounding box center [32, 51] width 24 height 9
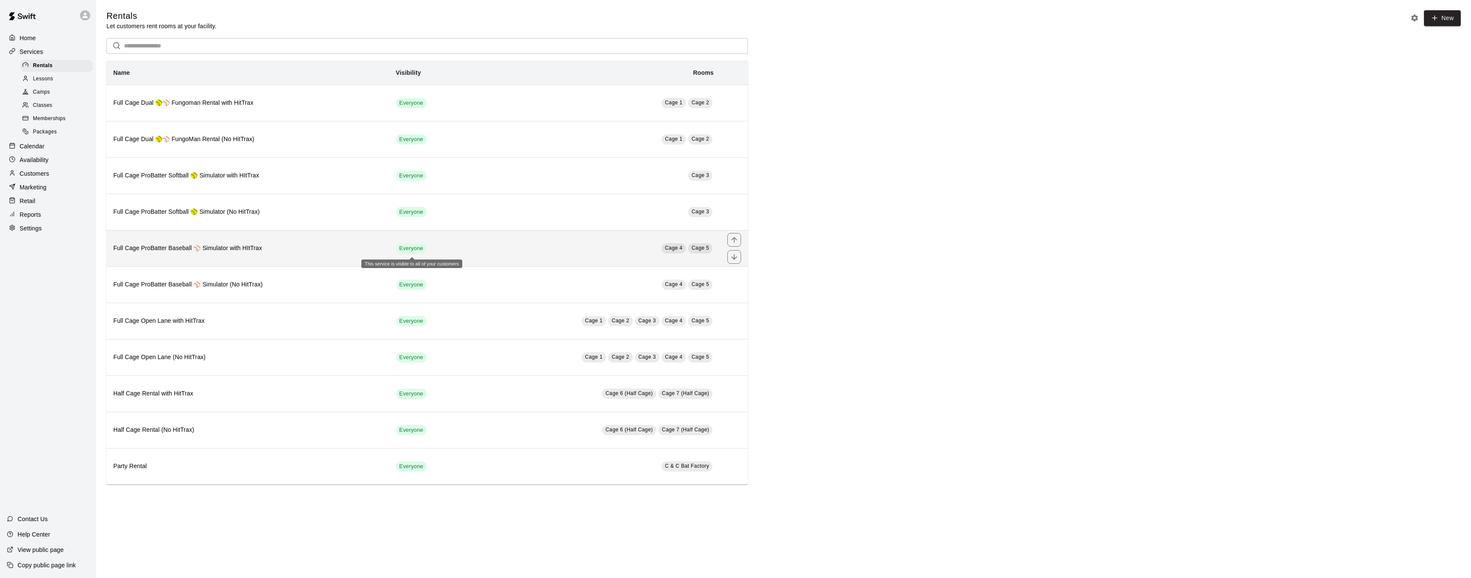
click at [412, 248] on span "Everyone" at bounding box center [411, 249] width 31 height 8
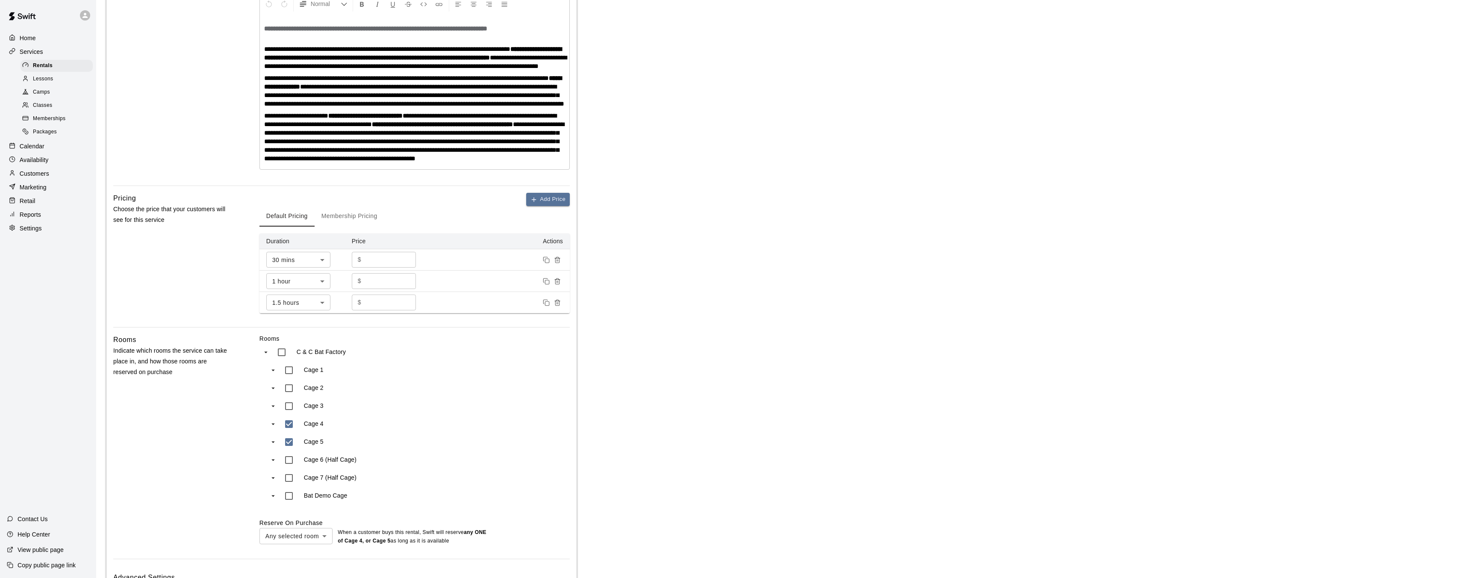
scroll to position [293, 0]
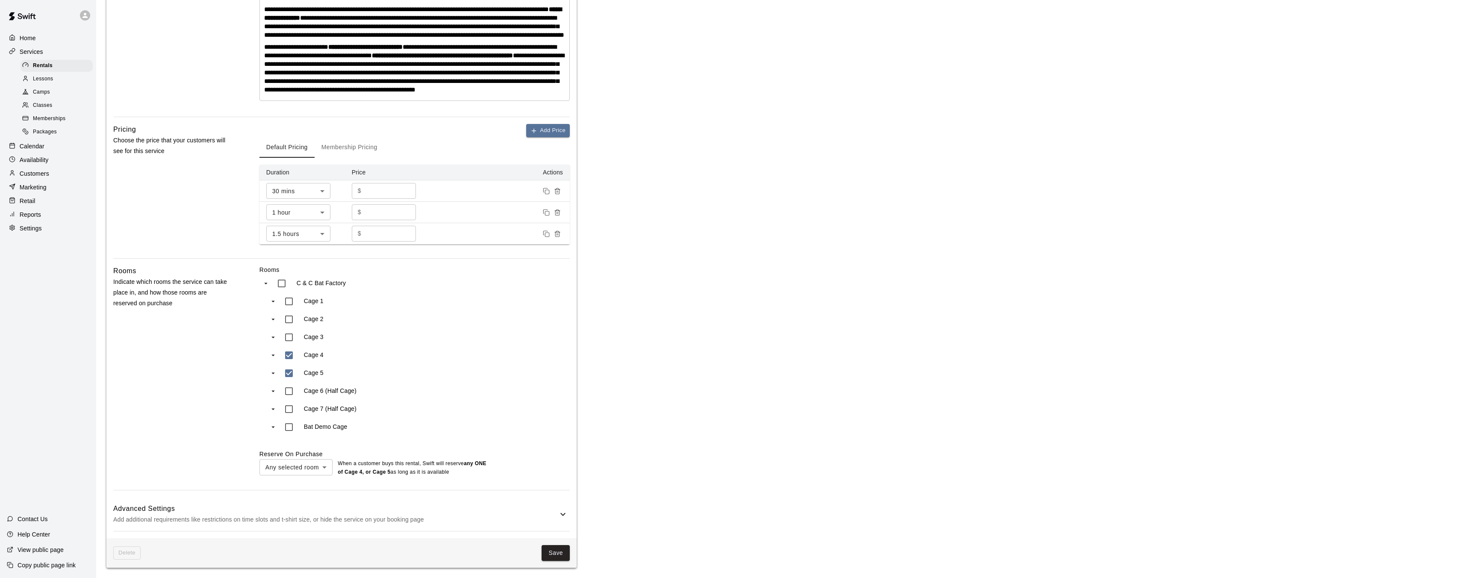
type input "***"
click at [552, 550] on button "Save" at bounding box center [556, 553] width 28 height 16
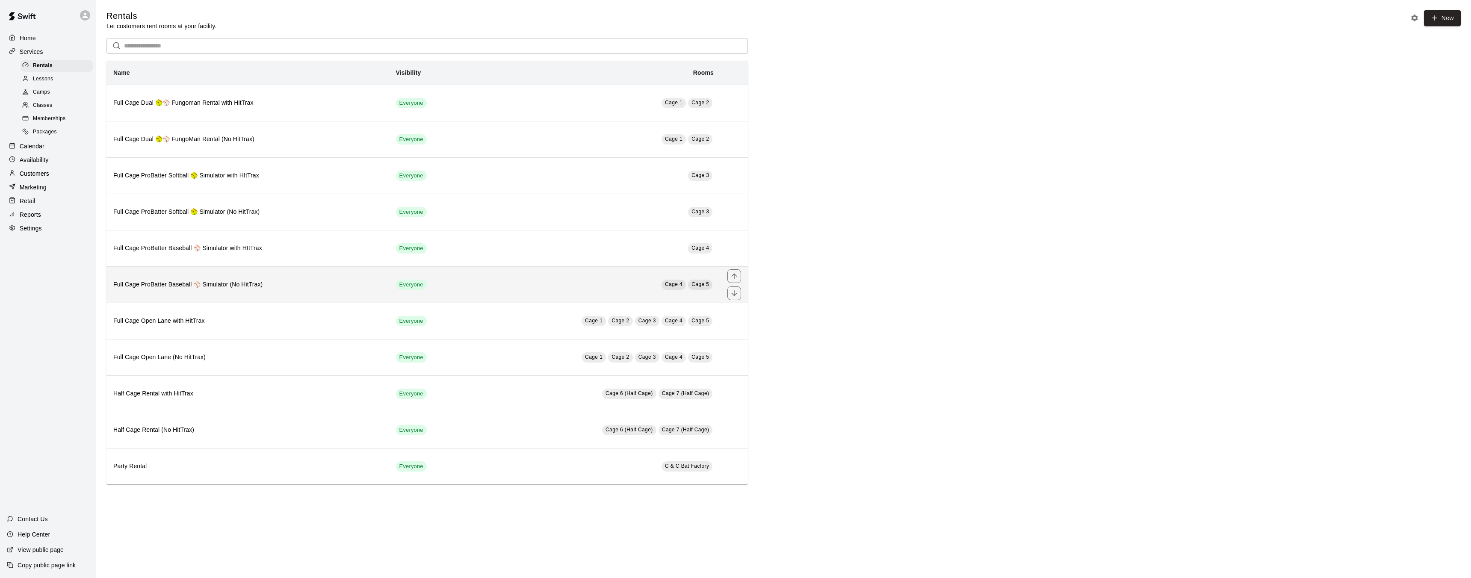
click at [445, 288] on td "Everyone" at bounding box center [427, 284] width 77 height 36
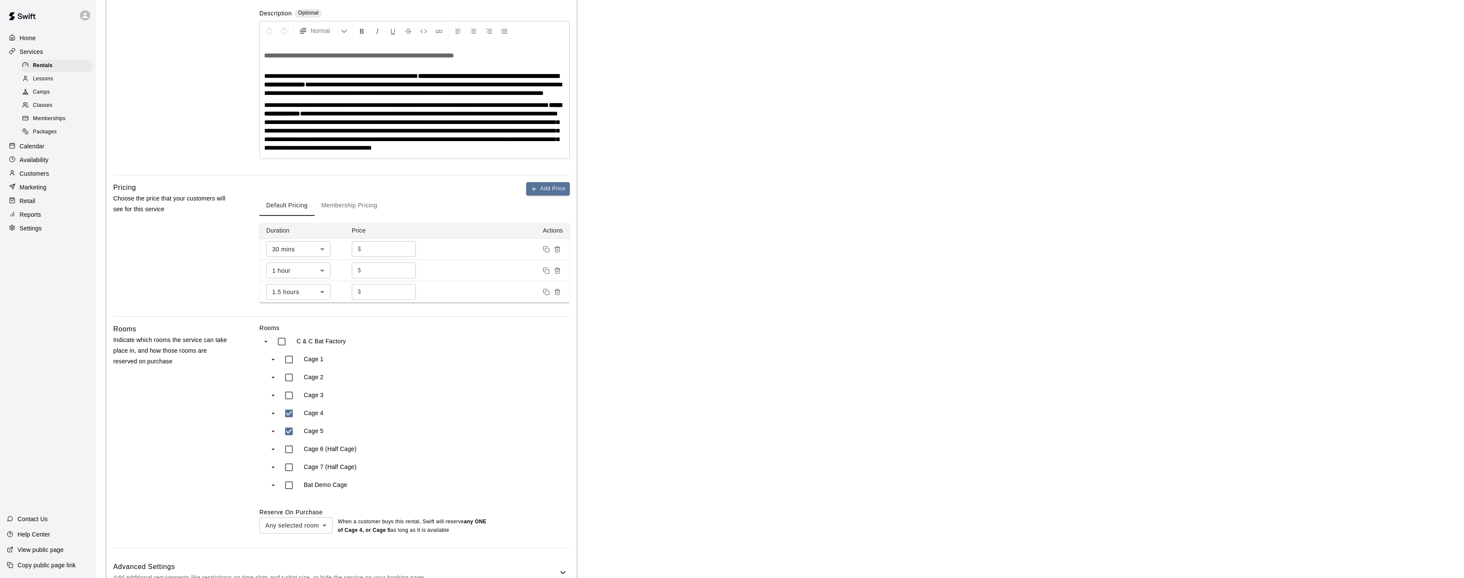
scroll to position [239, 0]
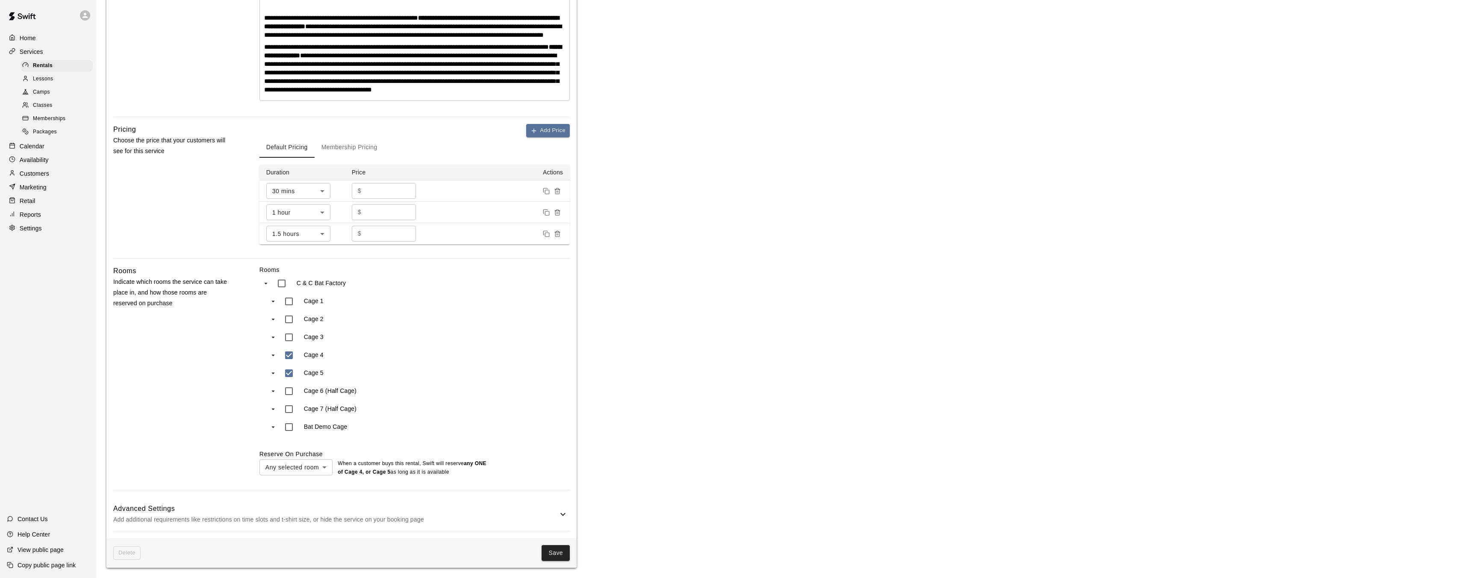
type input "***"
click at [560, 553] on button "Save" at bounding box center [556, 553] width 28 height 16
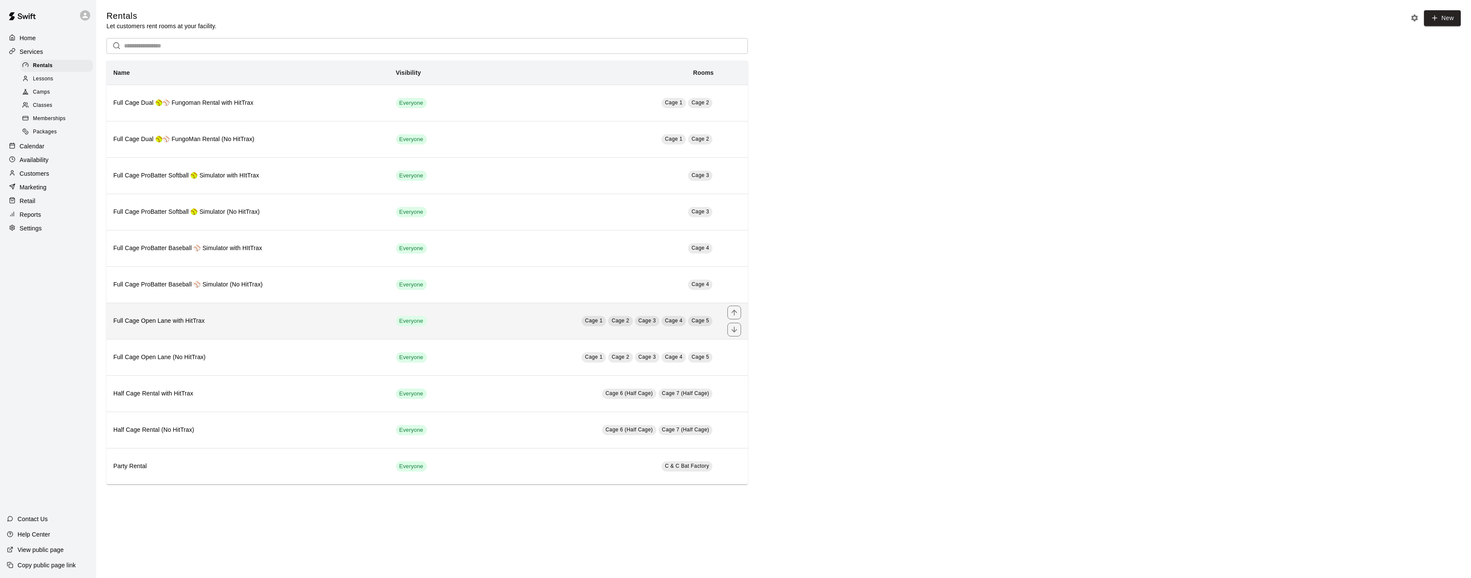
click at [523, 324] on td "Cage 1 Cage 2 Cage 3 Cage 4 Cage 5" at bounding box center [593, 321] width 254 height 36
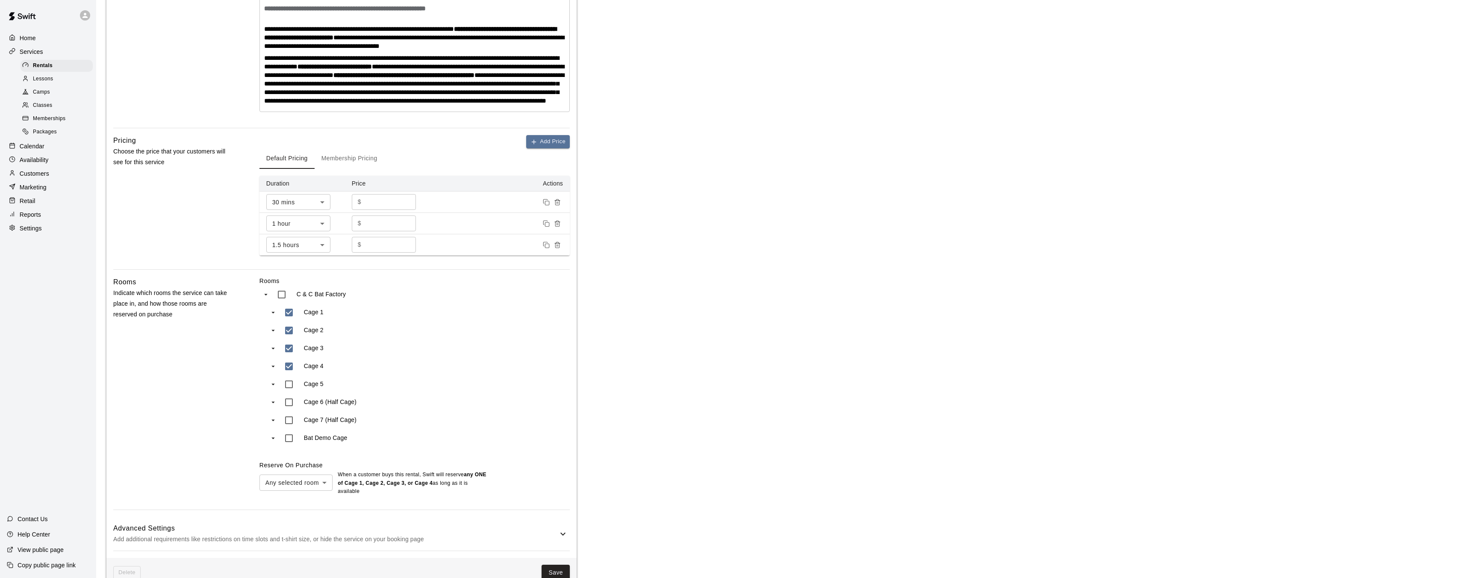
scroll to position [239, 0]
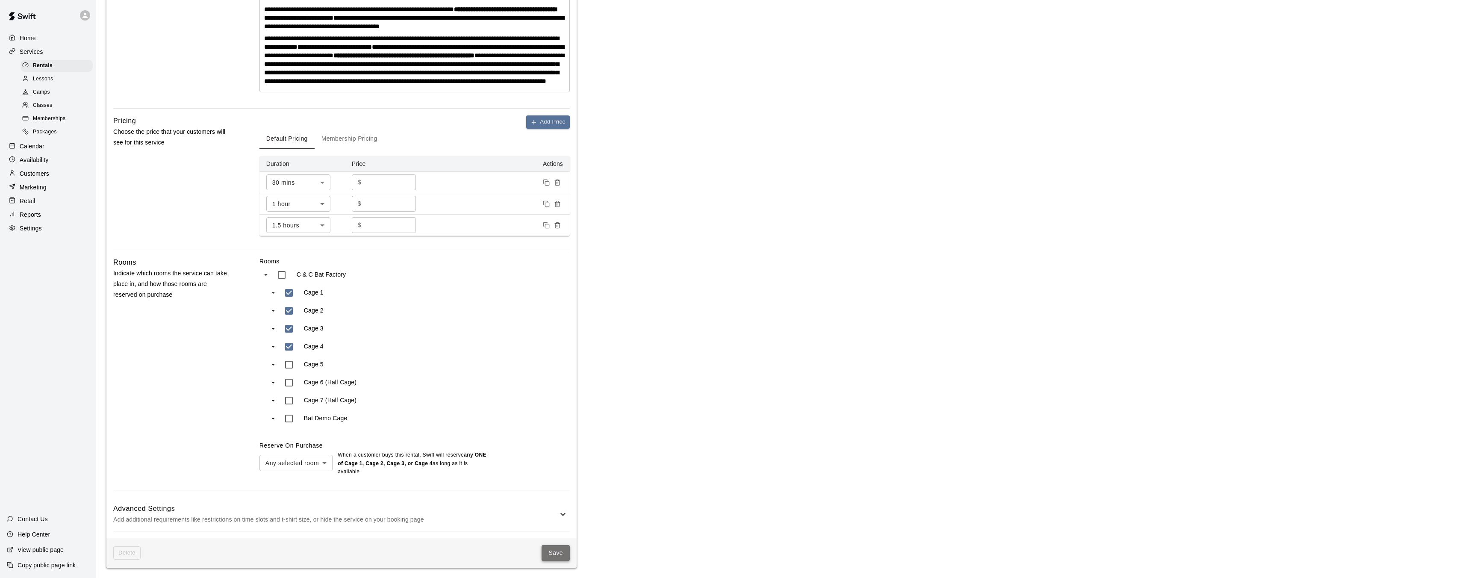
click at [550, 554] on button "Save" at bounding box center [556, 553] width 28 height 16
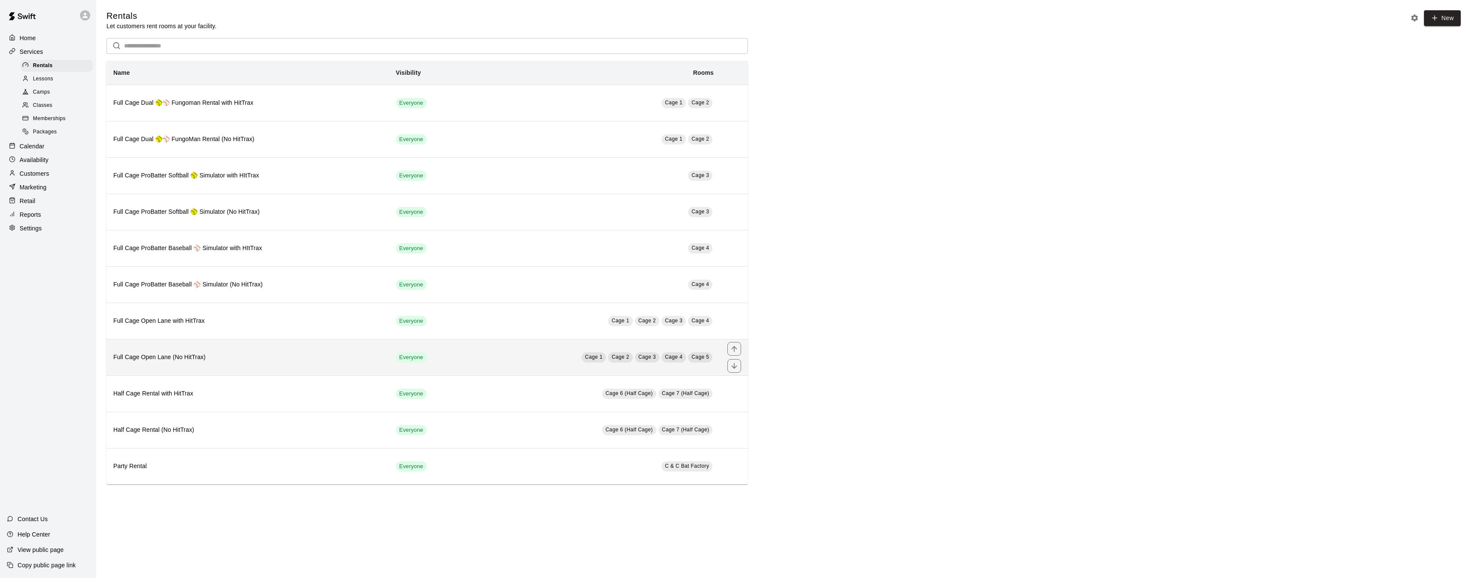
click at [500, 356] on td "Cage 1 Cage 2 Cage 3 Cage 4 Cage 5" at bounding box center [593, 357] width 254 height 36
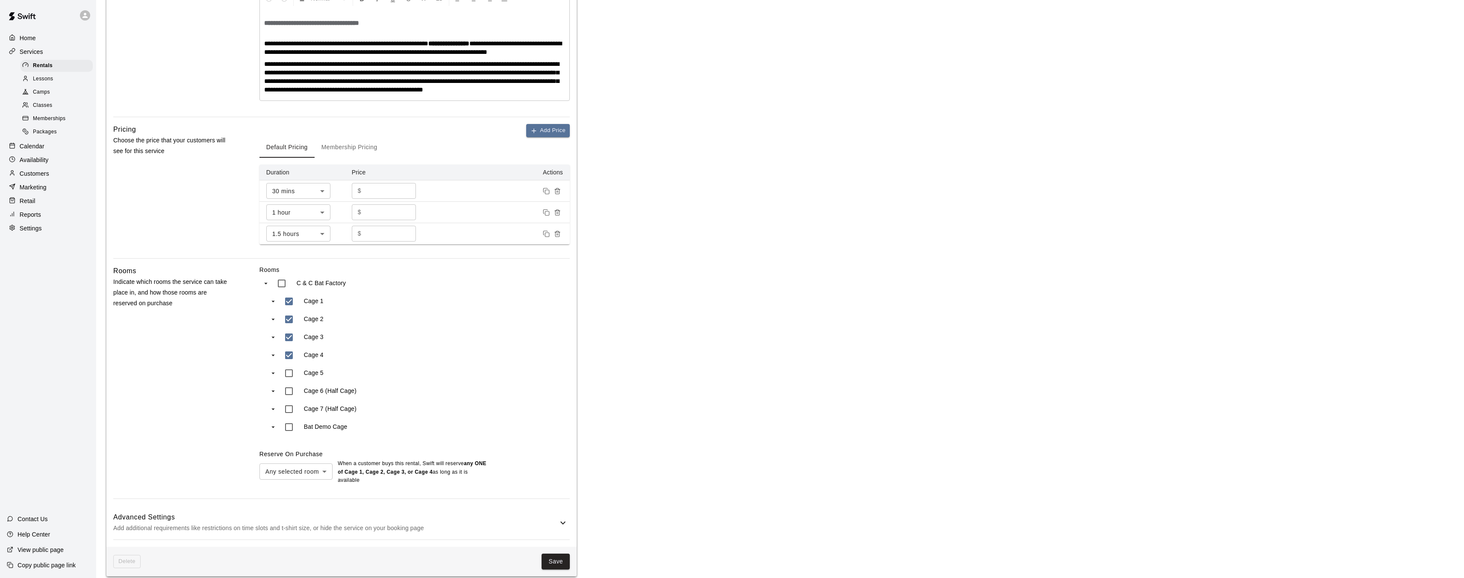
scroll to position [213, 0]
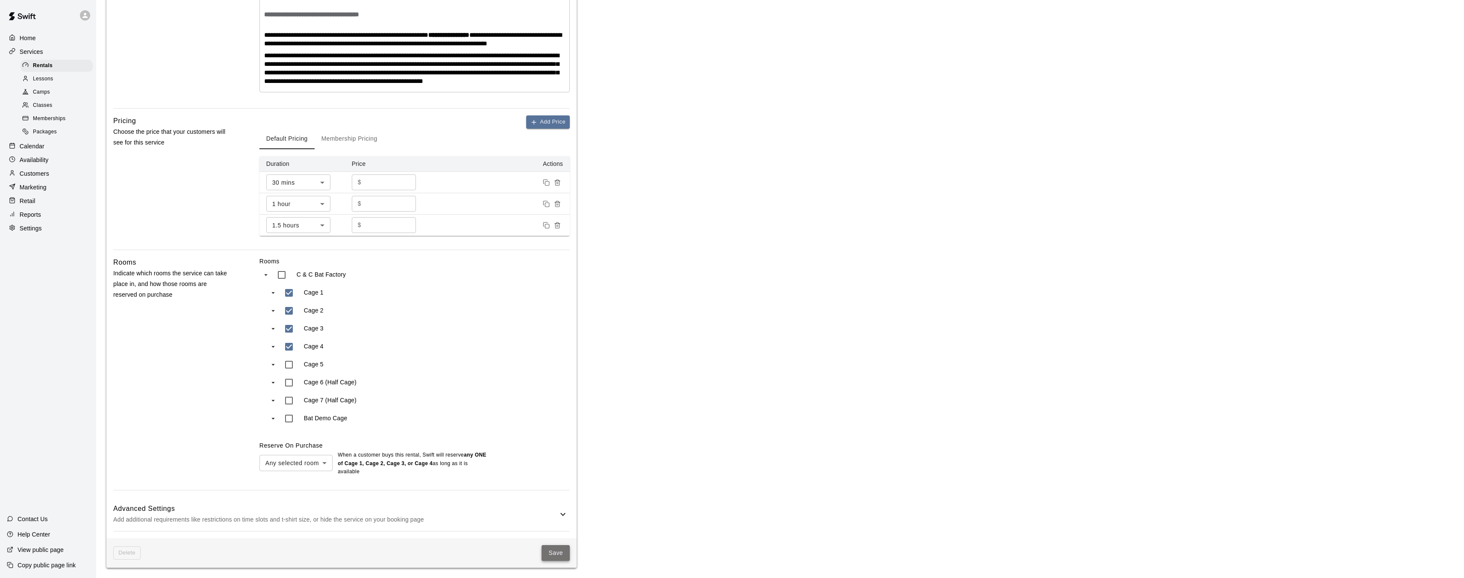
click at [556, 549] on button "Save" at bounding box center [556, 553] width 28 height 16
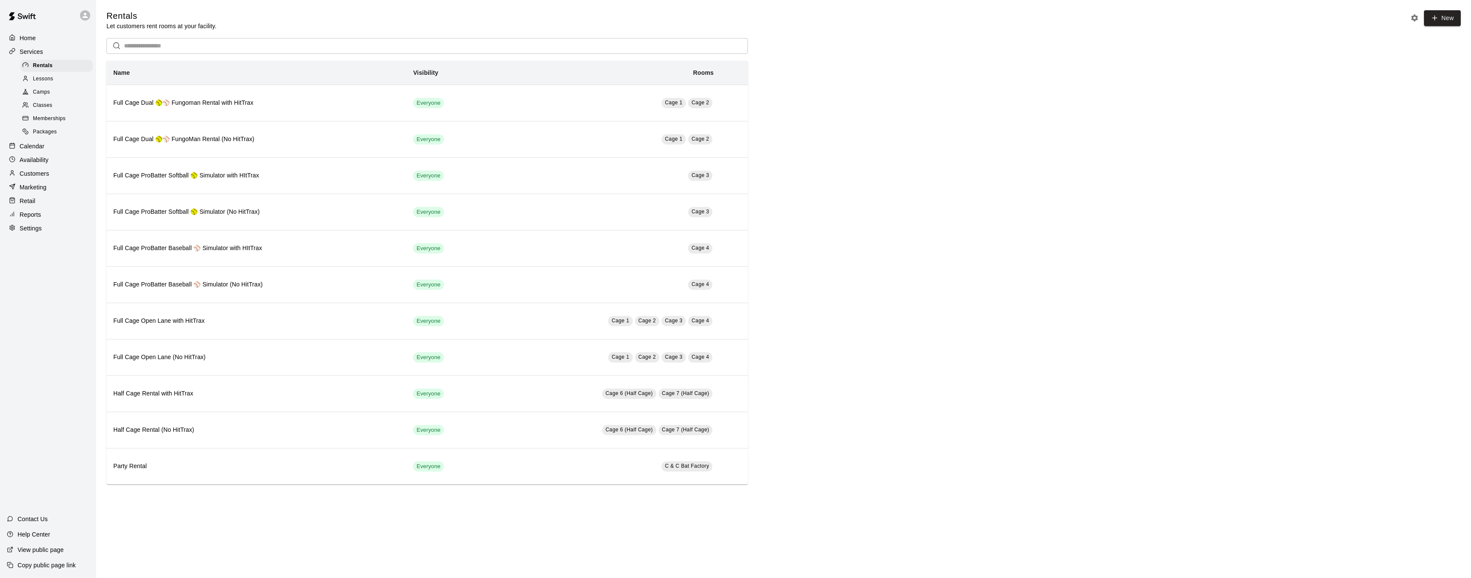
click at [44, 52] on div "Services" at bounding box center [48, 51] width 83 height 13
click at [40, 158] on p "Availability" at bounding box center [34, 160] width 29 height 9
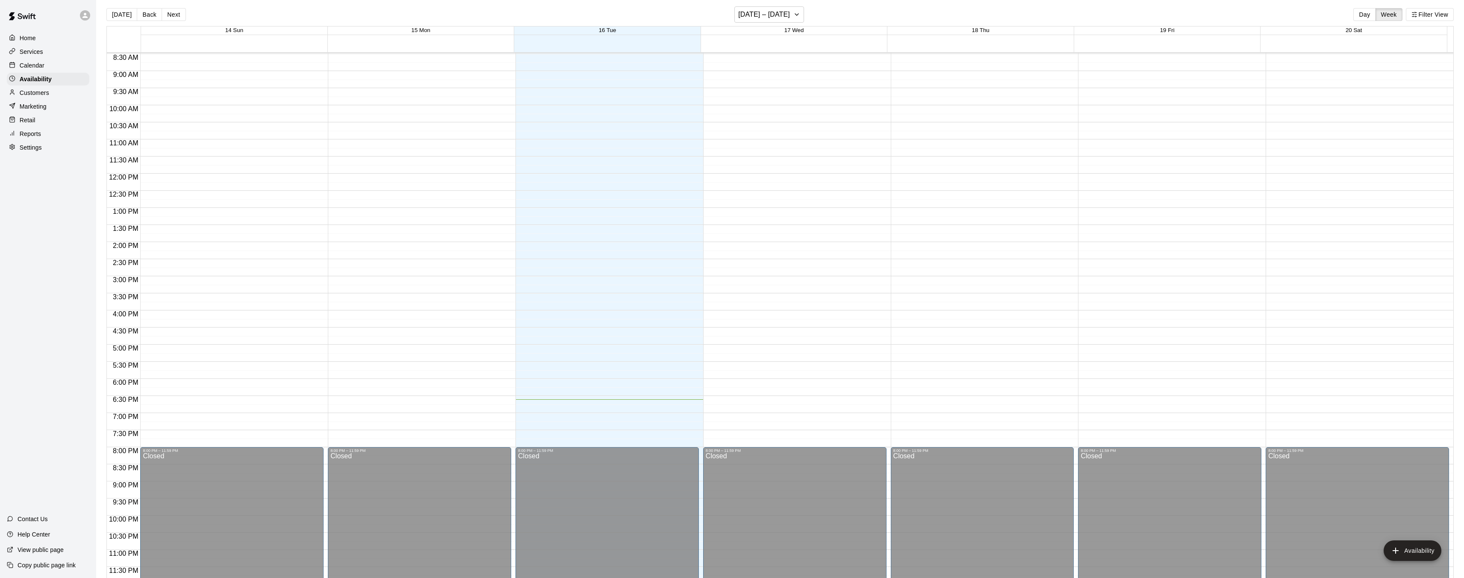
scroll to position [2, 0]
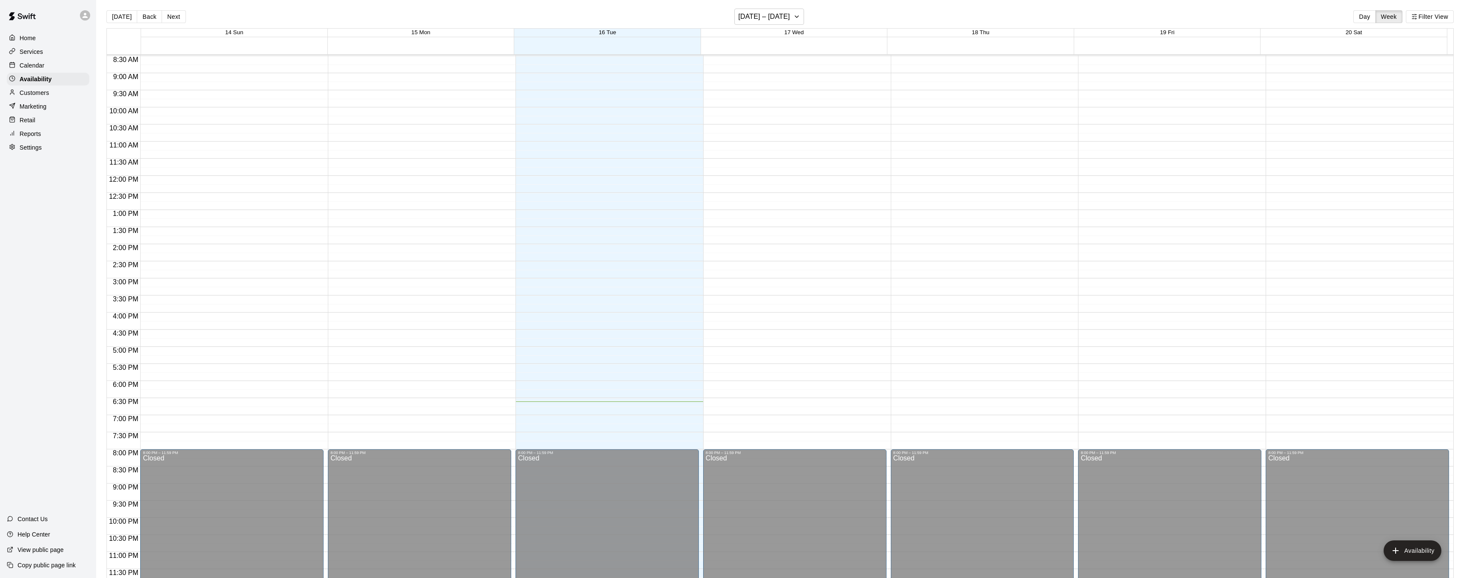
click at [37, 67] on p "Calendar" at bounding box center [32, 65] width 25 height 9
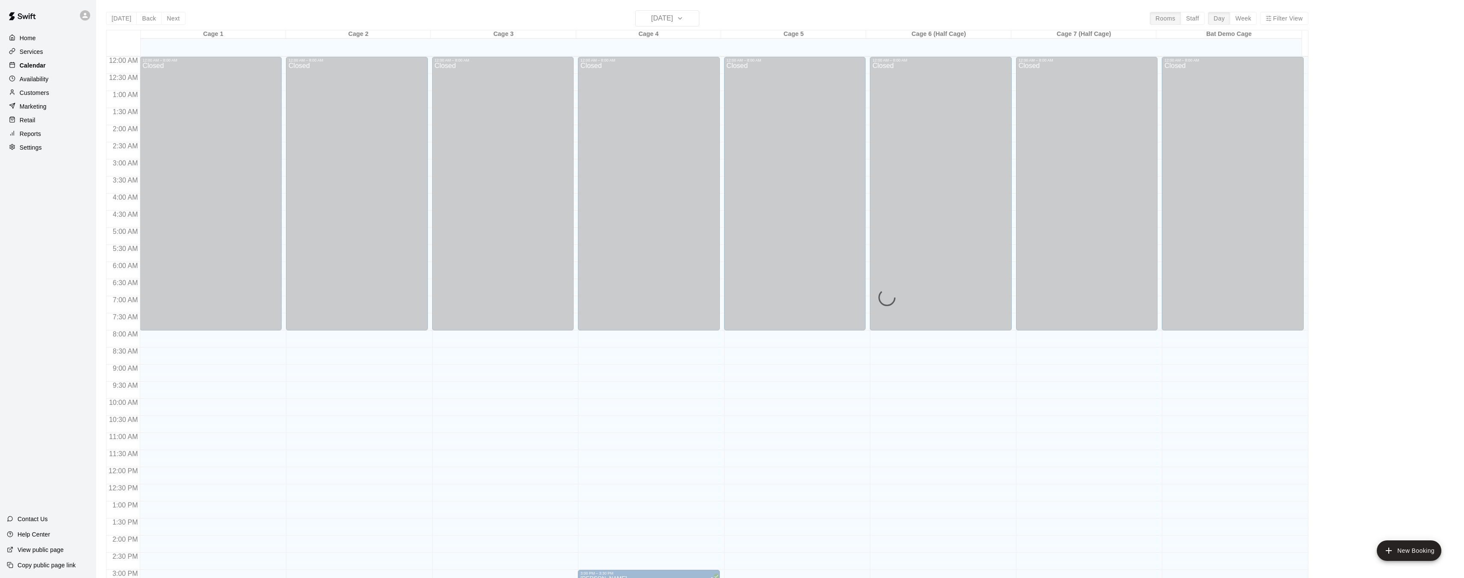
scroll to position [264, 0]
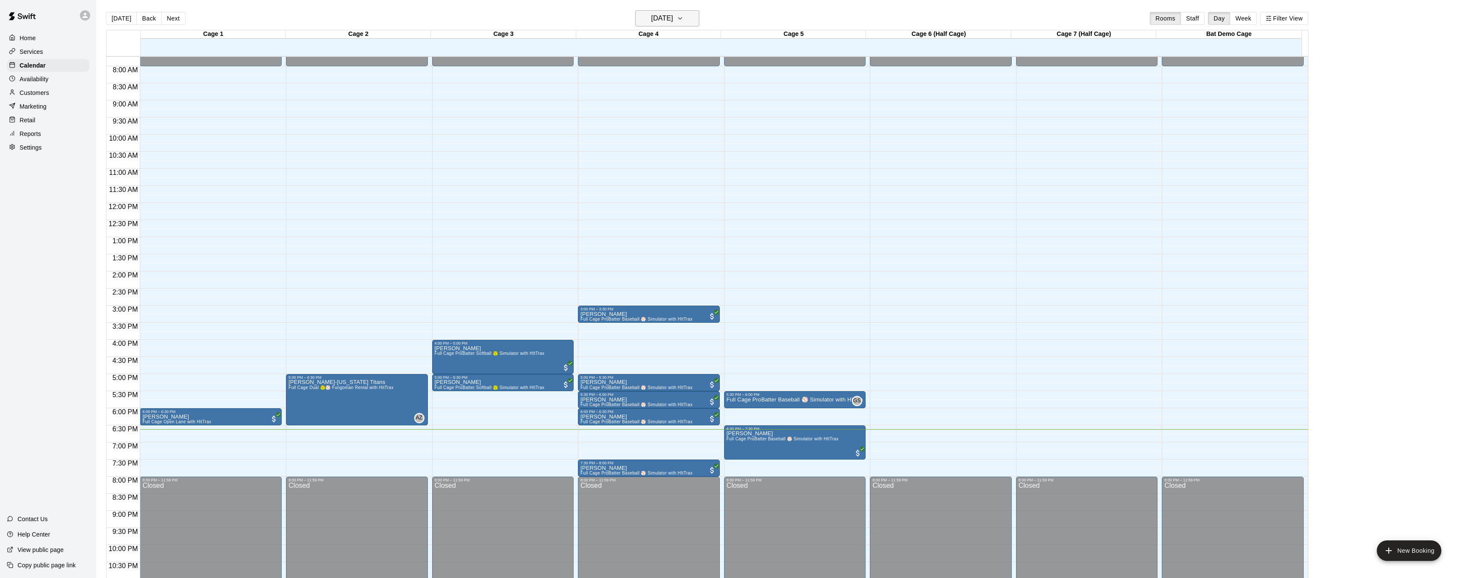
click at [666, 18] on h6 "[DATE]" at bounding box center [662, 18] width 22 height 12
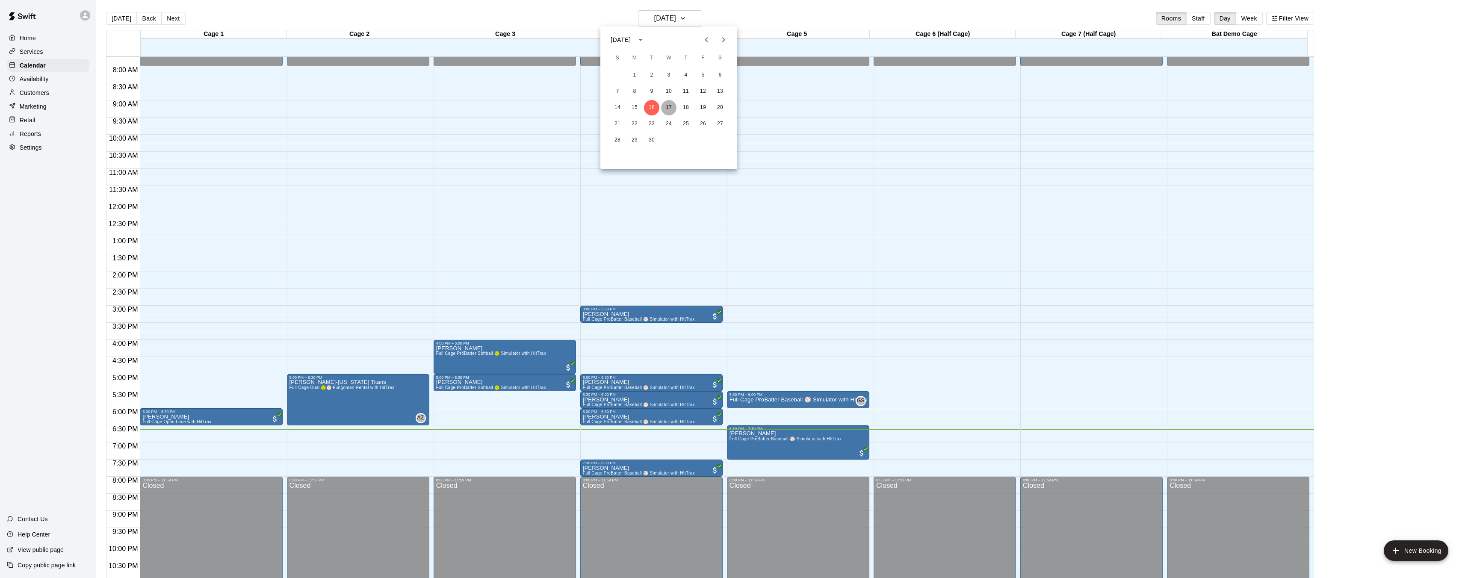
click at [666, 107] on button "17" at bounding box center [668, 107] width 15 height 15
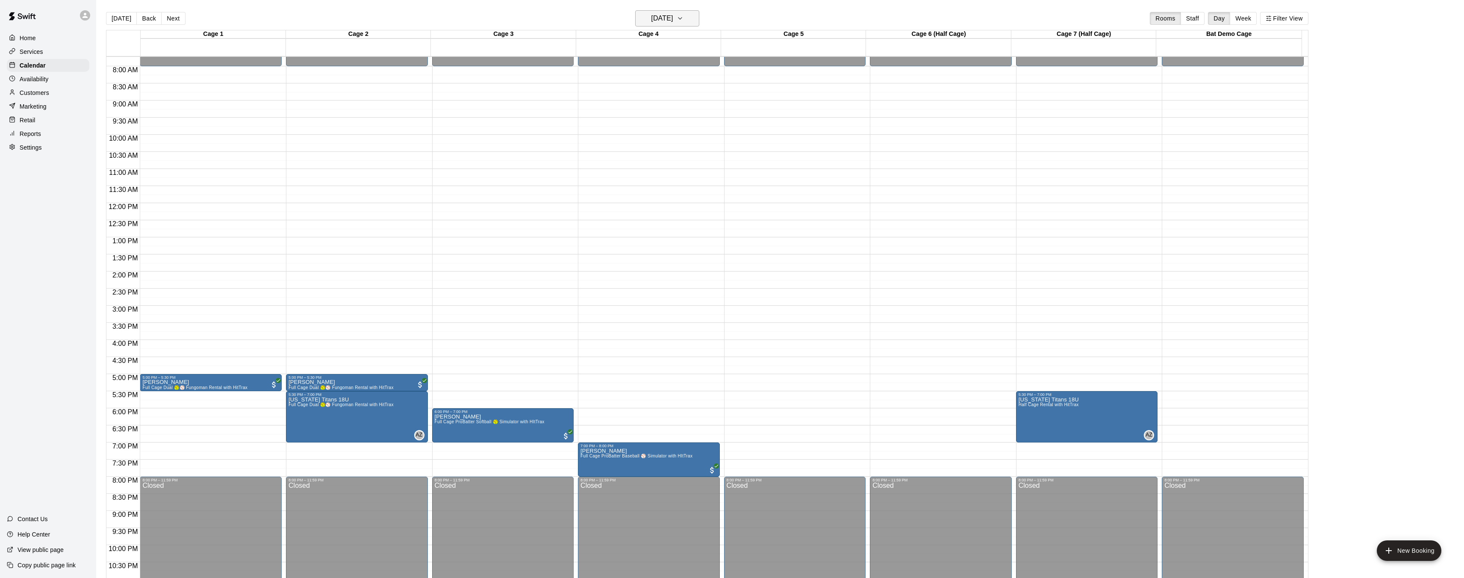
click at [672, 16] on h6 "Wednesday Sep 17" at bounding box center [662, 18] width 22 height 12
click at [683, 109] on button "18" at bounding box center [685, 107] width 15 height 15
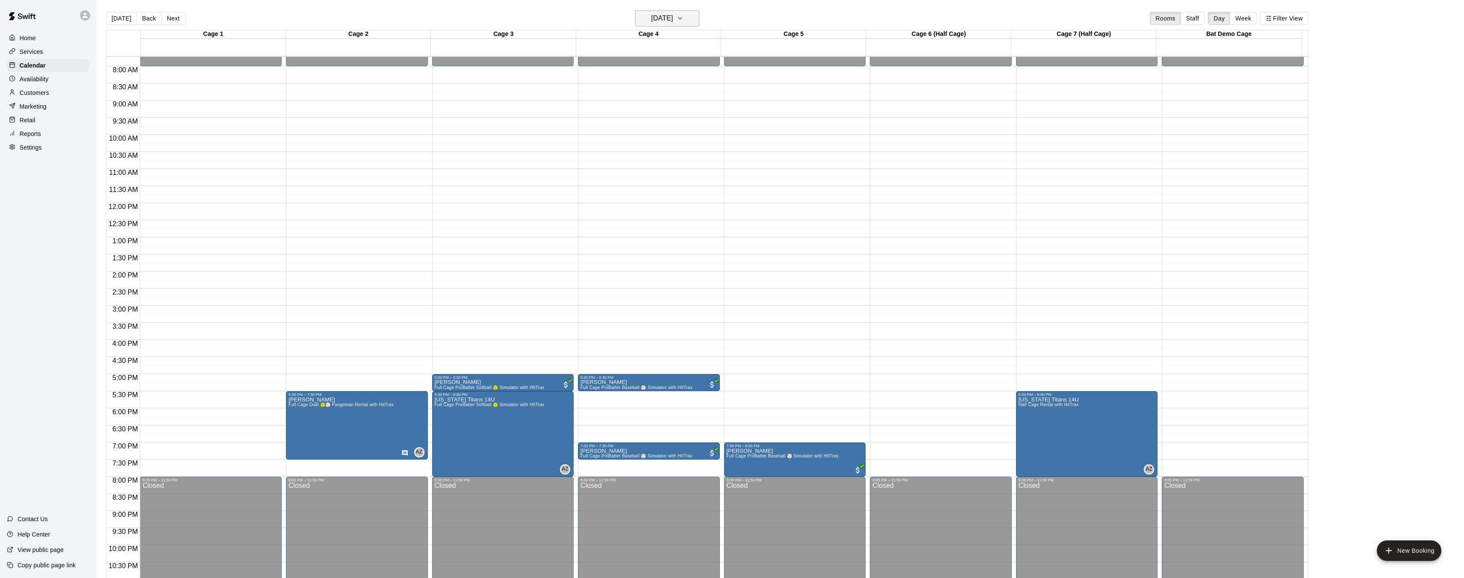
click at [671, 18] on h6 "Thursday Sep 18" at bounding box center [662, 18] width 22 height 12
click at [653, 106] on button "16" at bounding box center [651, 107] width 15 height 15
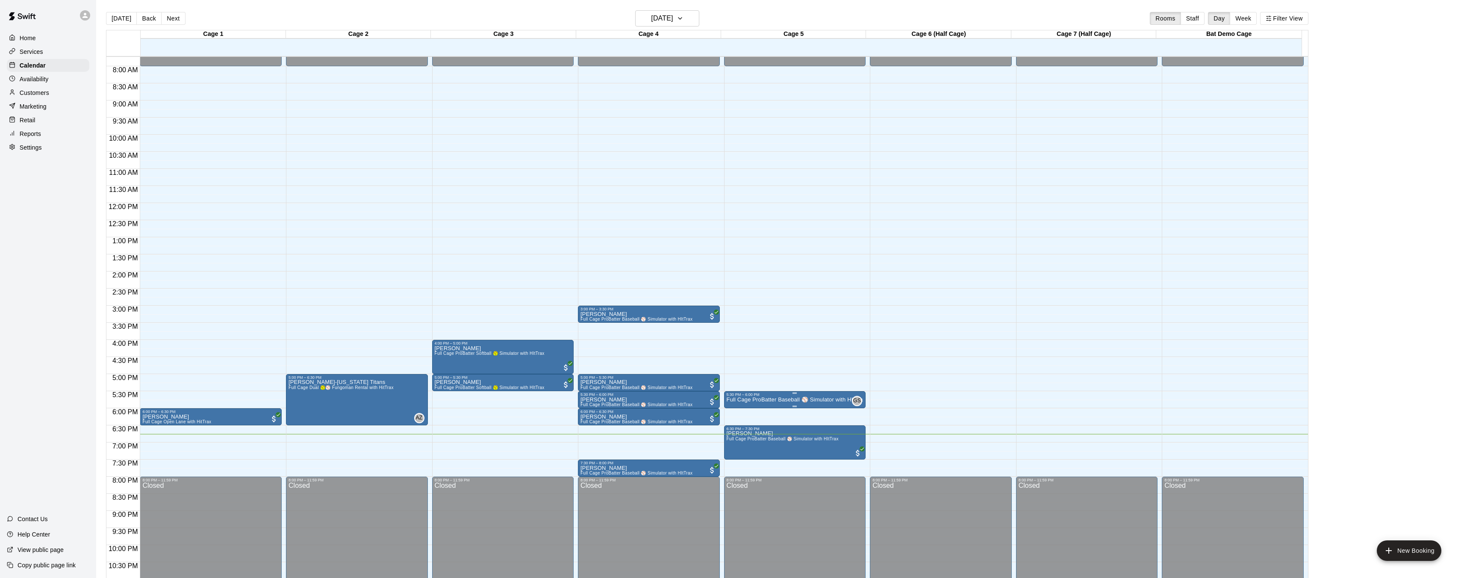
click at [794, 400] on p "Full Cage ProBatter Baseball ⚾ Simulator with HItTrax" at bounding box center [795, 400] width 137 height 0
click at [734, 428] on img "edit" at bounding box center [735, 429] width 10 height 10
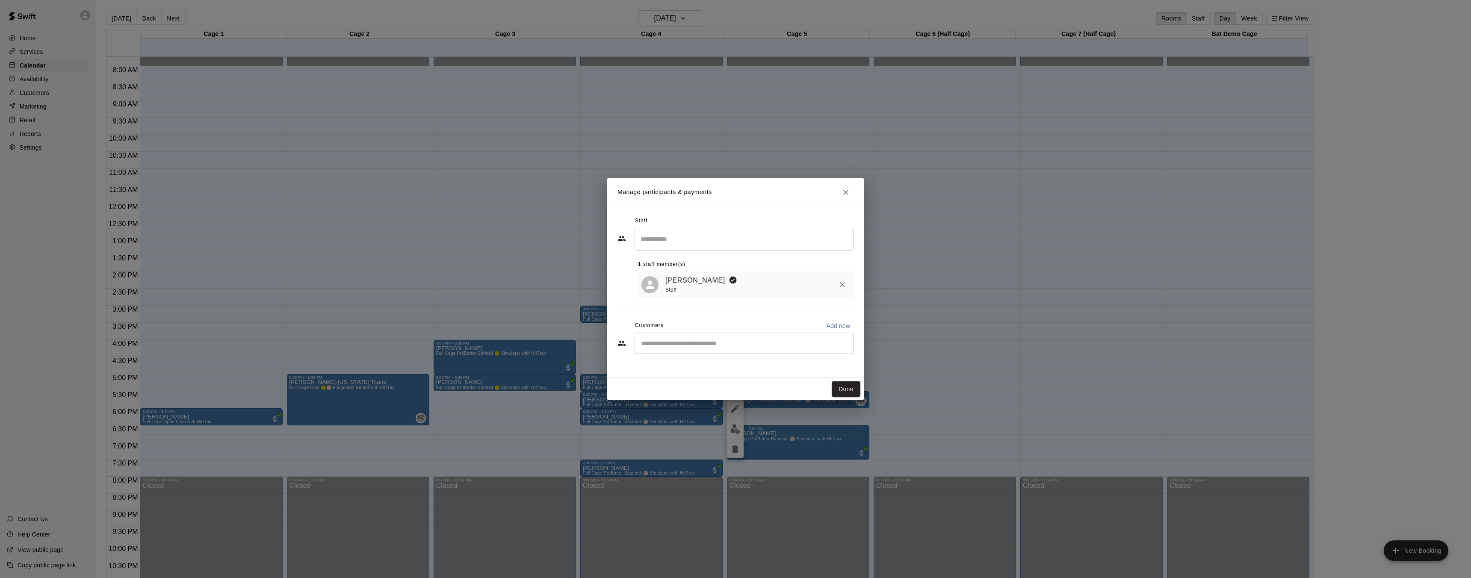
click at [705, 345] on input "Start typing to search customers..." at bounding box center [743, 343] width 211 height 9
click at [828, 326] on p "Add new" at bounding box center [838, 325] width 24 height 9
select select "**"
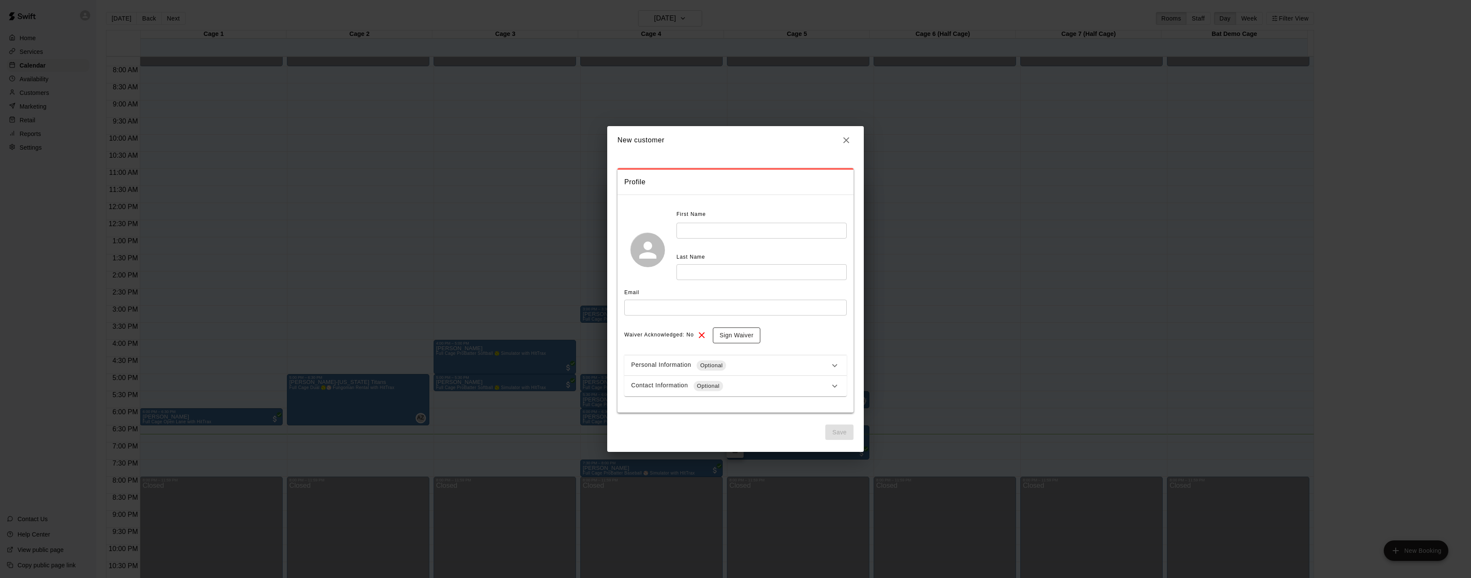
click at [752, 335] on button "Sign Waiver" at bounding box center [736, 335] width 47 height 16
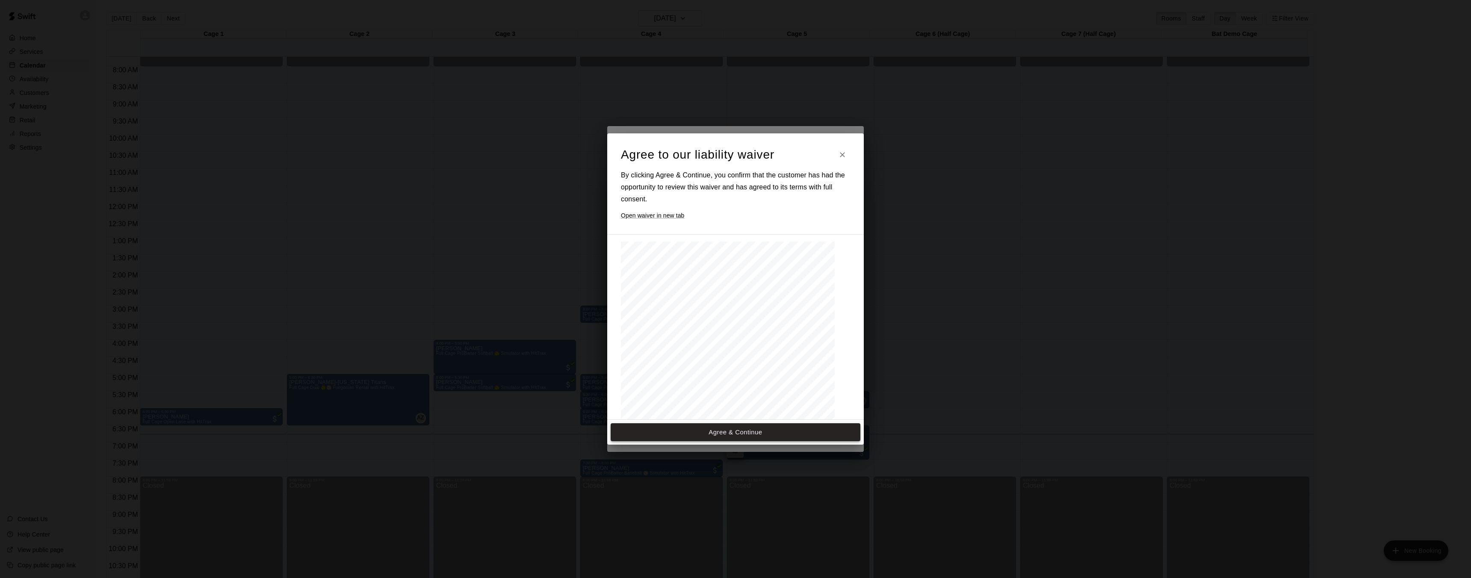
click at [734, 428] on button "Agree & Continue" at bounding box center [735, 432] width 250 height 18
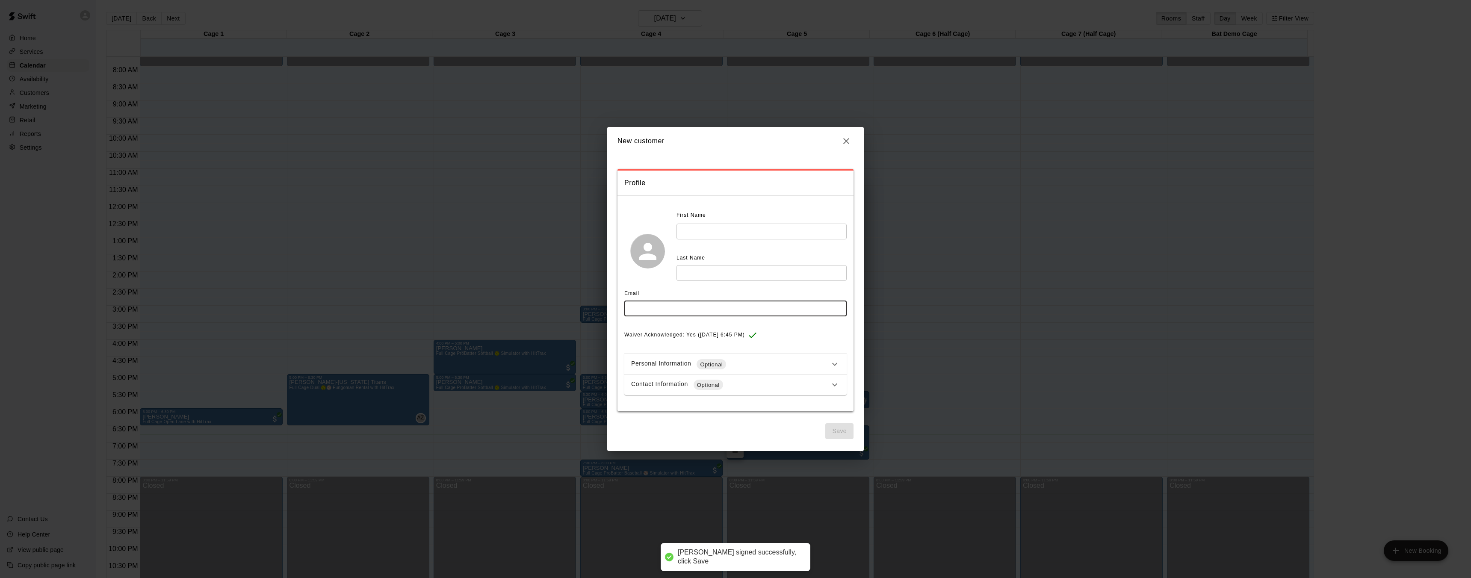
click at [693, 313] on input "text" at bounding box center [735, 309] width 222 height 16
click at [706, 228] on input "text" at bounding box center [761, 232] width 170 height 16
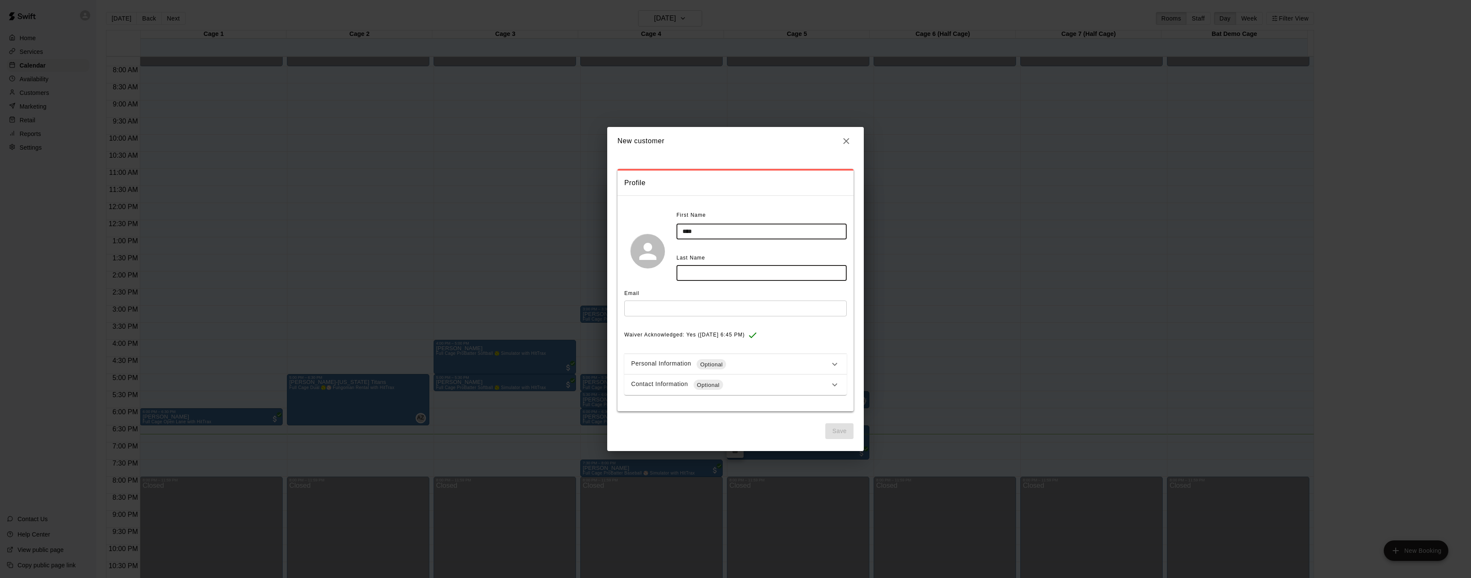
type input "****"
click at [725, 274] on input "text" at bounding box center [761, 273] width 170 height 16
type input "********"
click at [838, 384] on icon at bounding box center [834, 385] width 10 height 10
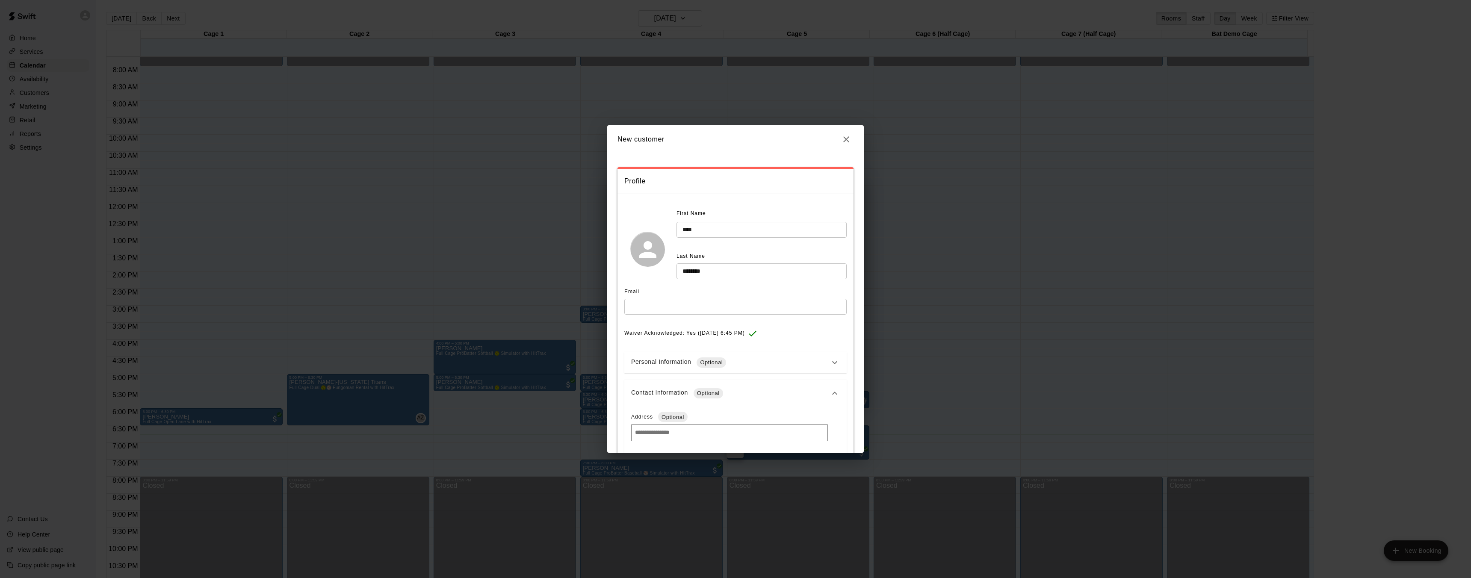
click at [830, 389] on icon at bounding box center [834, 393] width 10 height 10
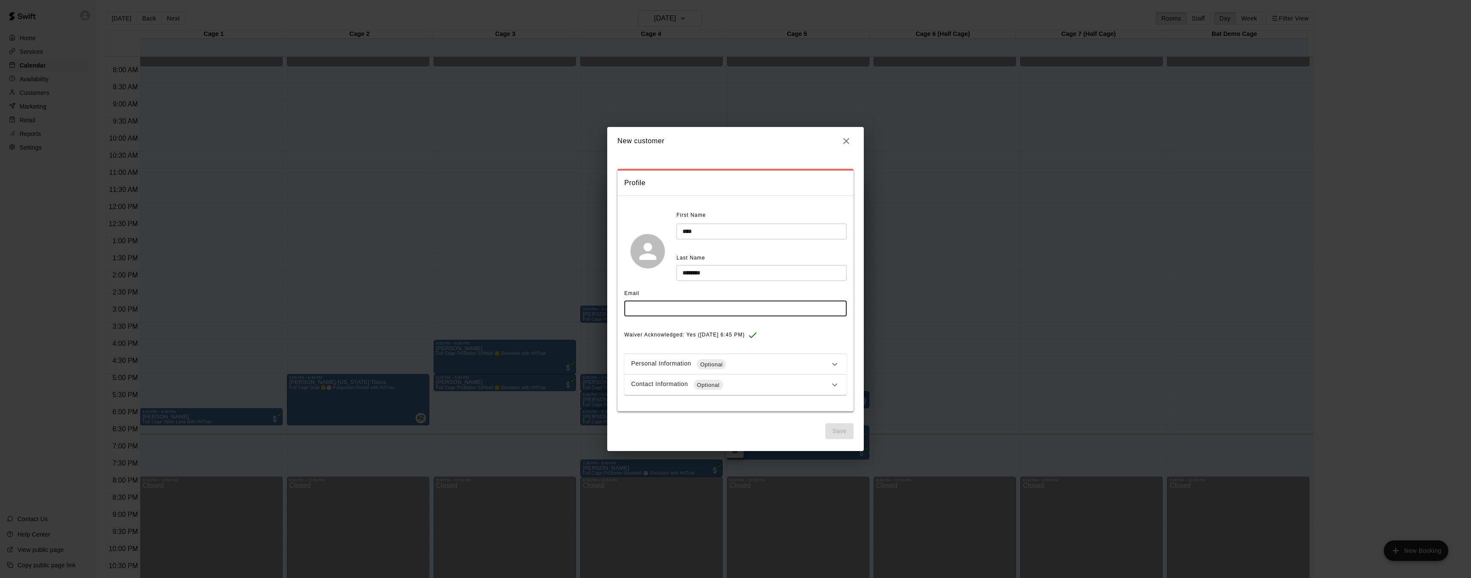
click at [716, 308] on input "text" at bounding box center [735, 309] width 222 height 16
click at [845, 142] on icon "button" at bounding box center [846, 141] width 6 height 6
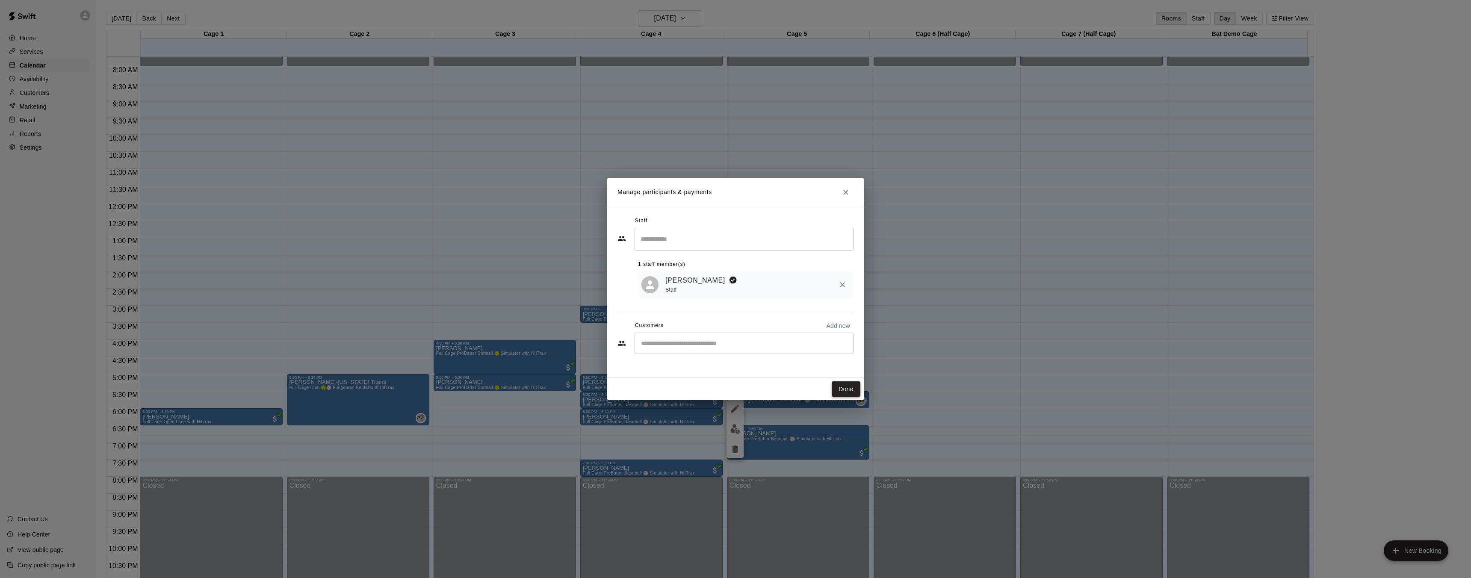
click at [842, 389] on button "Done" at bounding box center [846, 389] width 29 height 16
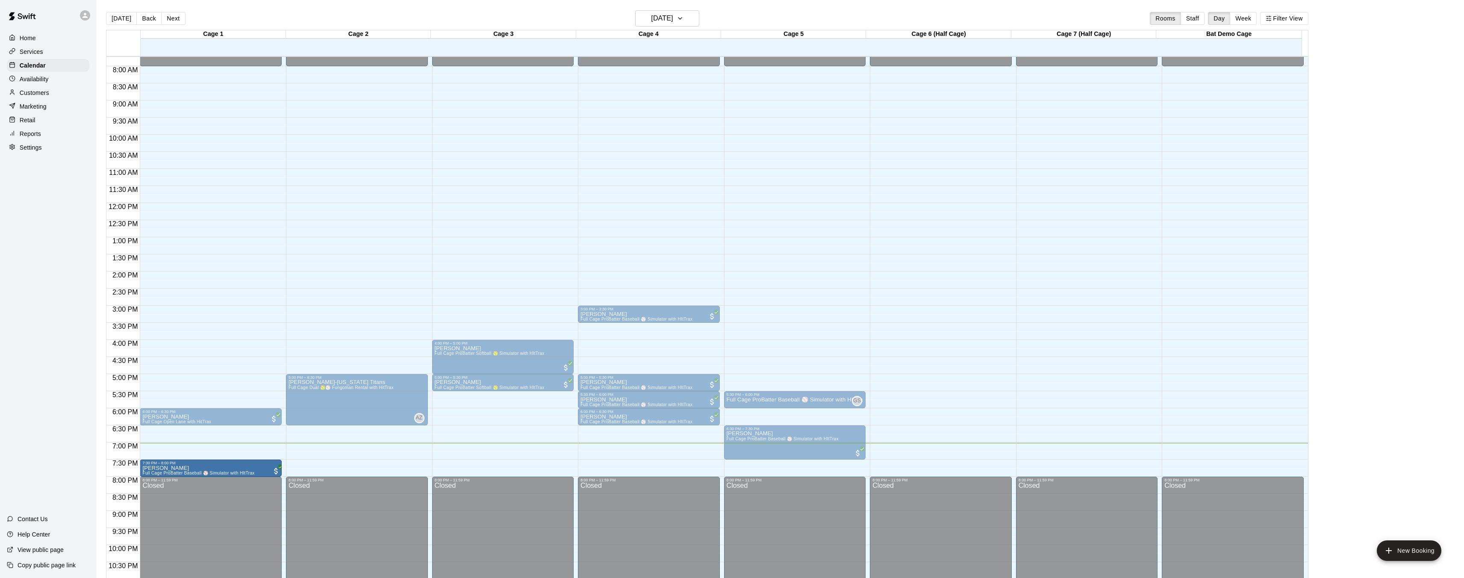
drag, startPoint x: 626, startPoint y: 469, endPoint x: 244, endPoint y: 471, distance: 382.2
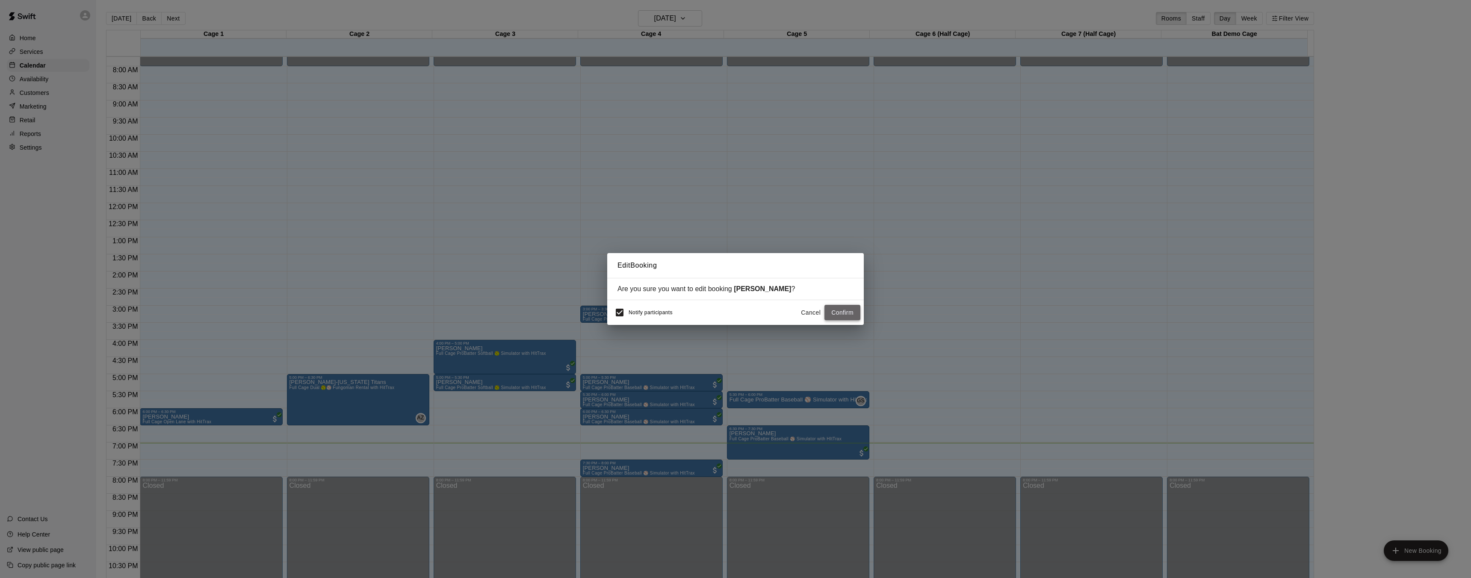
click at [830, 310] on button "Confirm" at bounding box center [842, 313] width 36 height 16
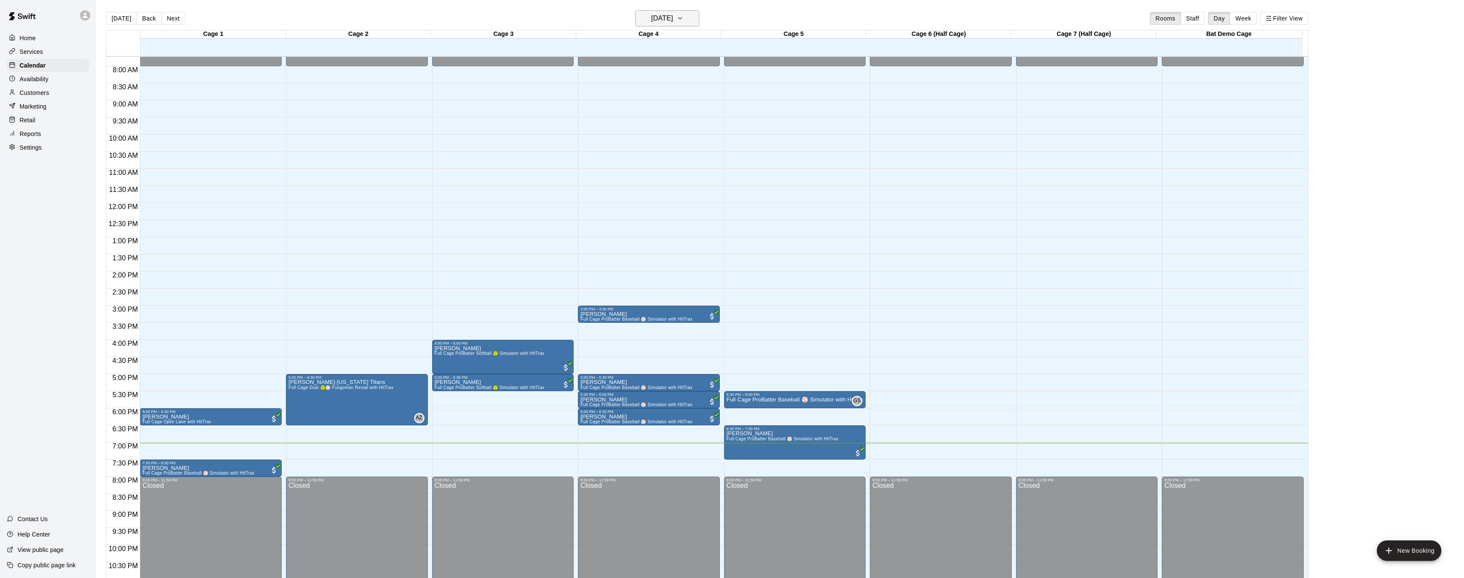
click at [663, 15] on h6 "[DATE]" at bounding box center [662, 18] width 22 height 12
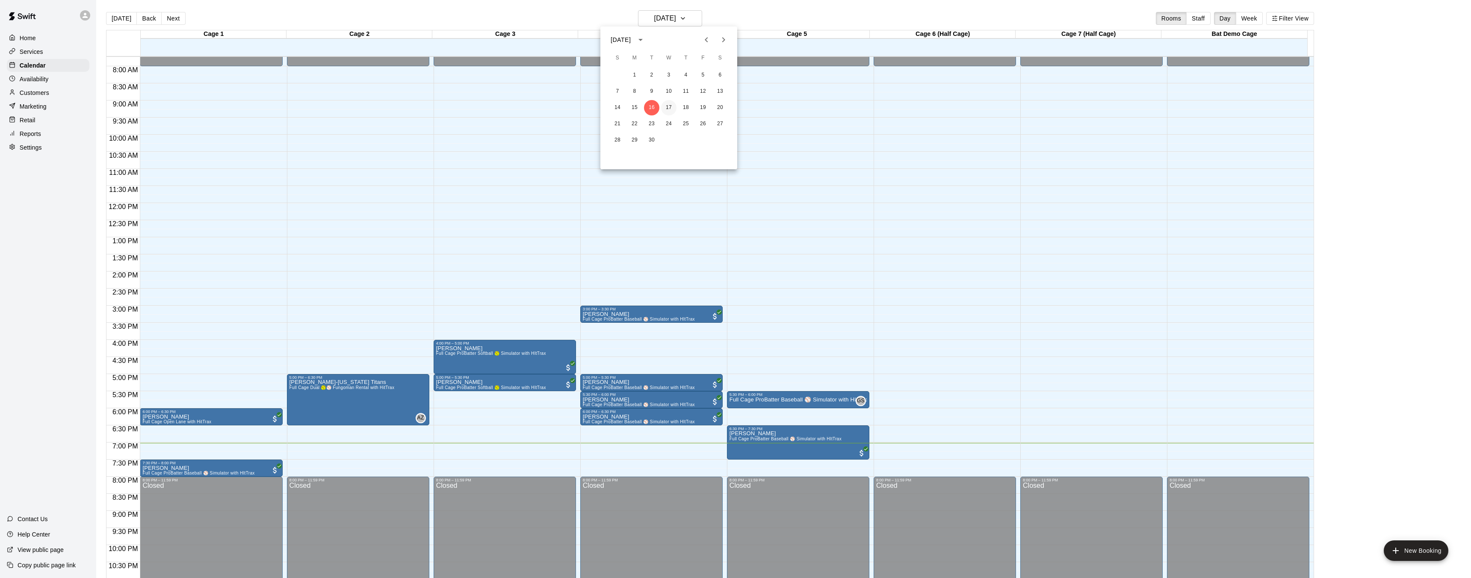
click at [670, 111] on button "17" at bounding box center [668, 107] width 15 height 15
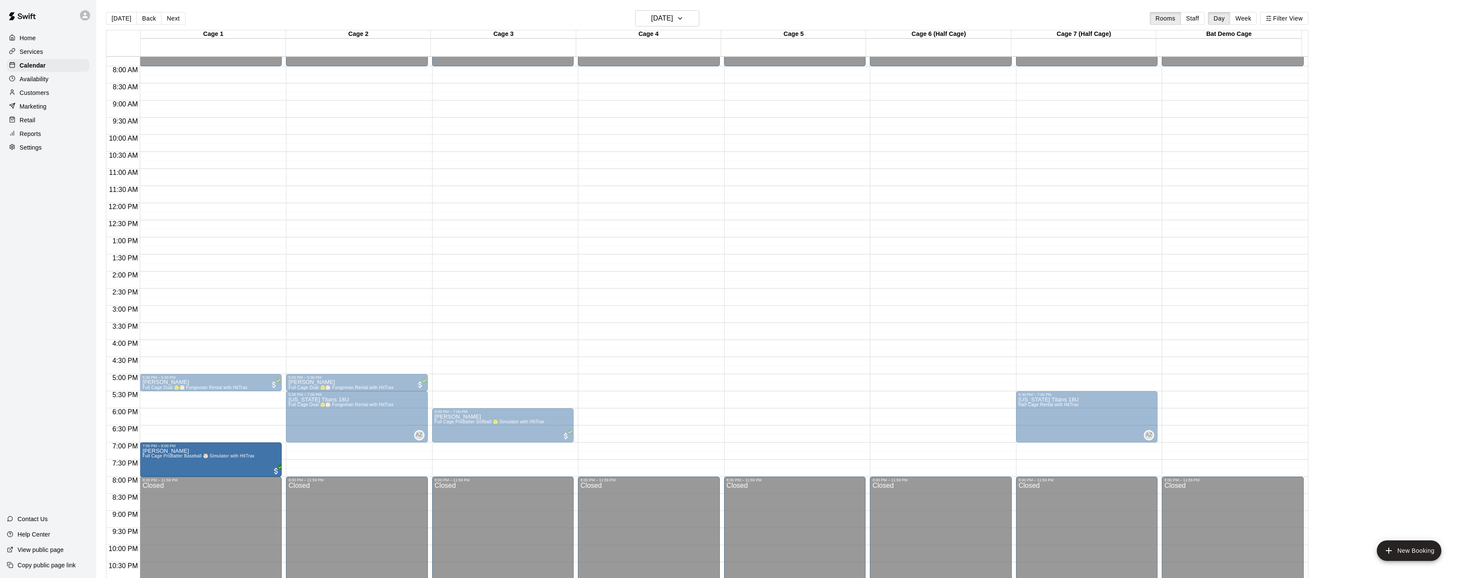
drag, startPoint x: 639, startPoint y: 460, endPoint x: 231, endPoint y: 463, distance: 408.3
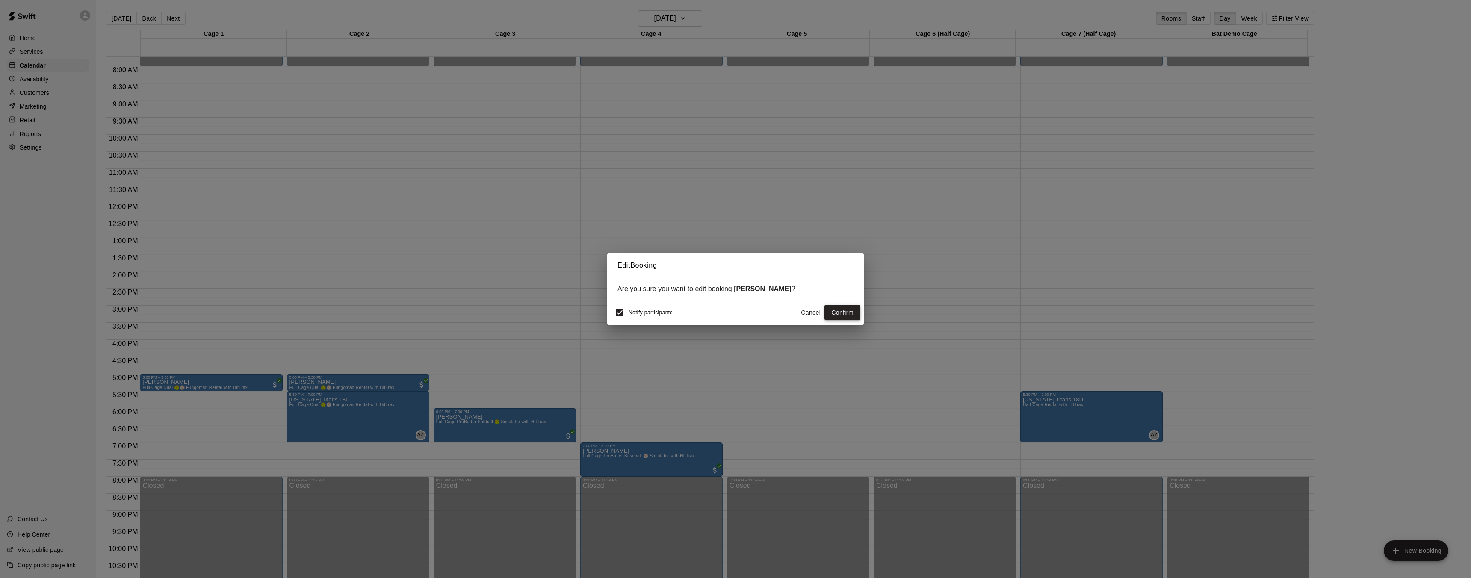
click at [843, 316] on button "Confirm" at bounding box center [842, 313] width 36 height 16
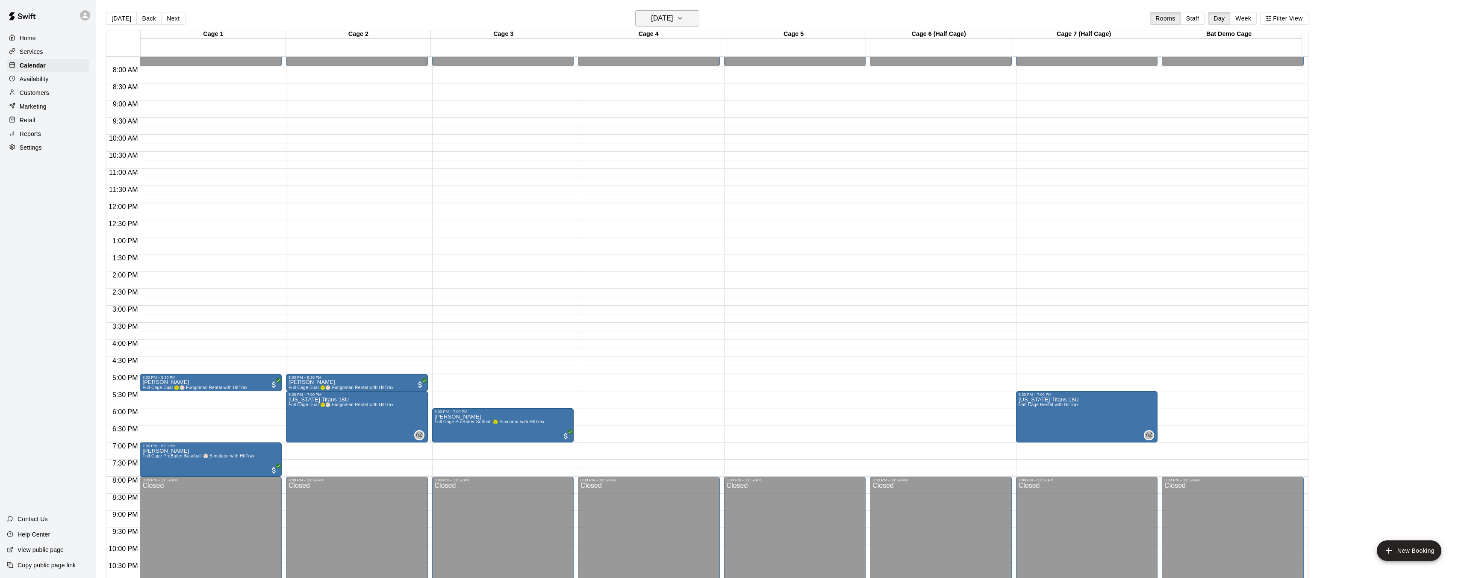
click at [673, 17] on h6 "Wednesday Sep 17" at bounding box center [662, 18] width 22 height 12
click at [683, 105] on button "18" at bounding box center [685, 107] width 15 height 15
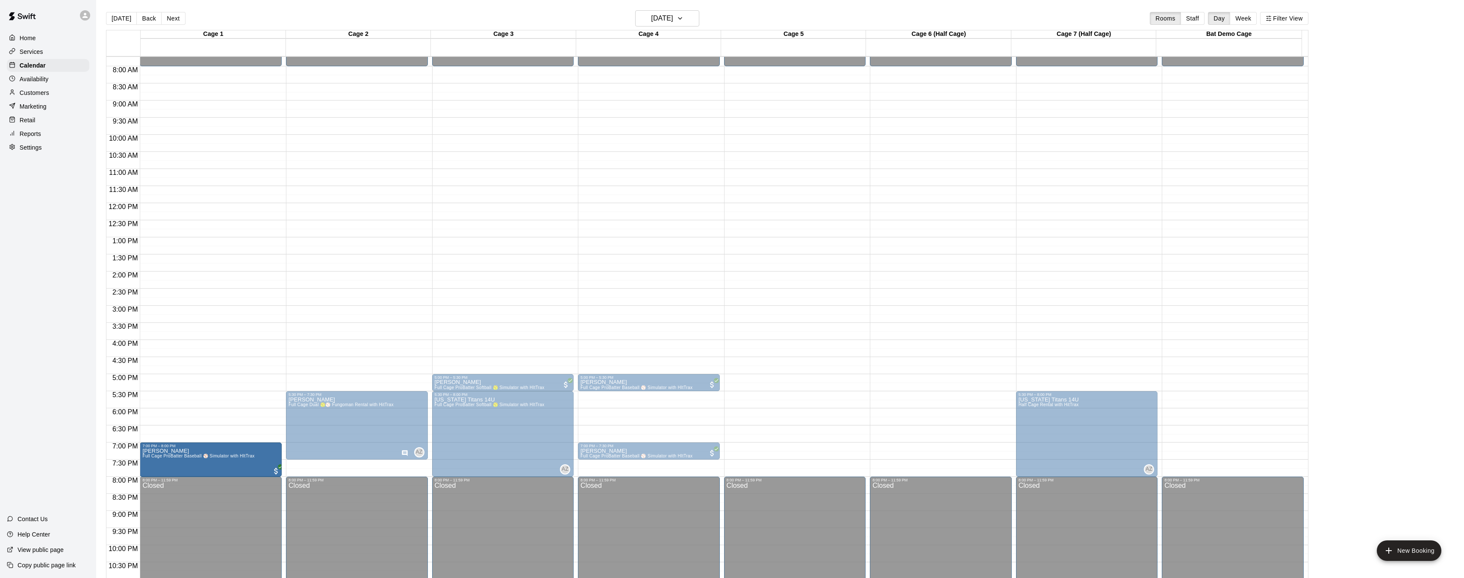
drag, startPoint x: 798, startPoint y: 464, endPoint x: 249, endPoint y: 465, distance: 549.4
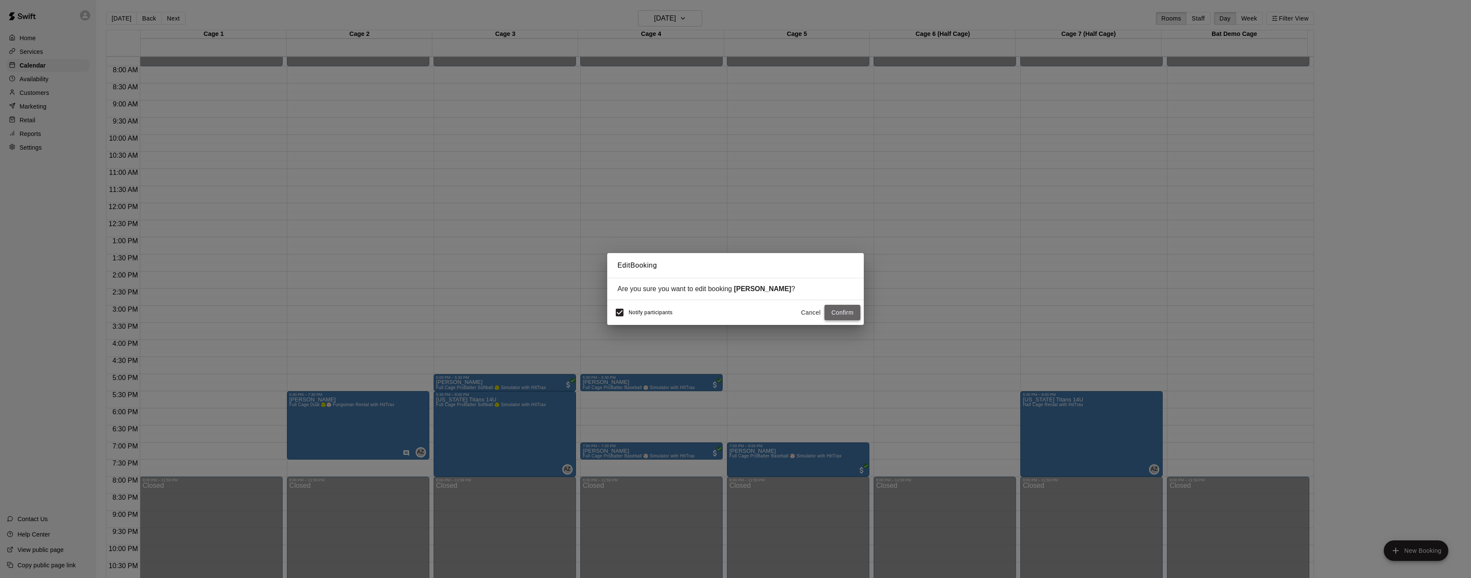
click at [842, 309] on button "Confirm" at bounding box center [842, 313] width 36 height 16
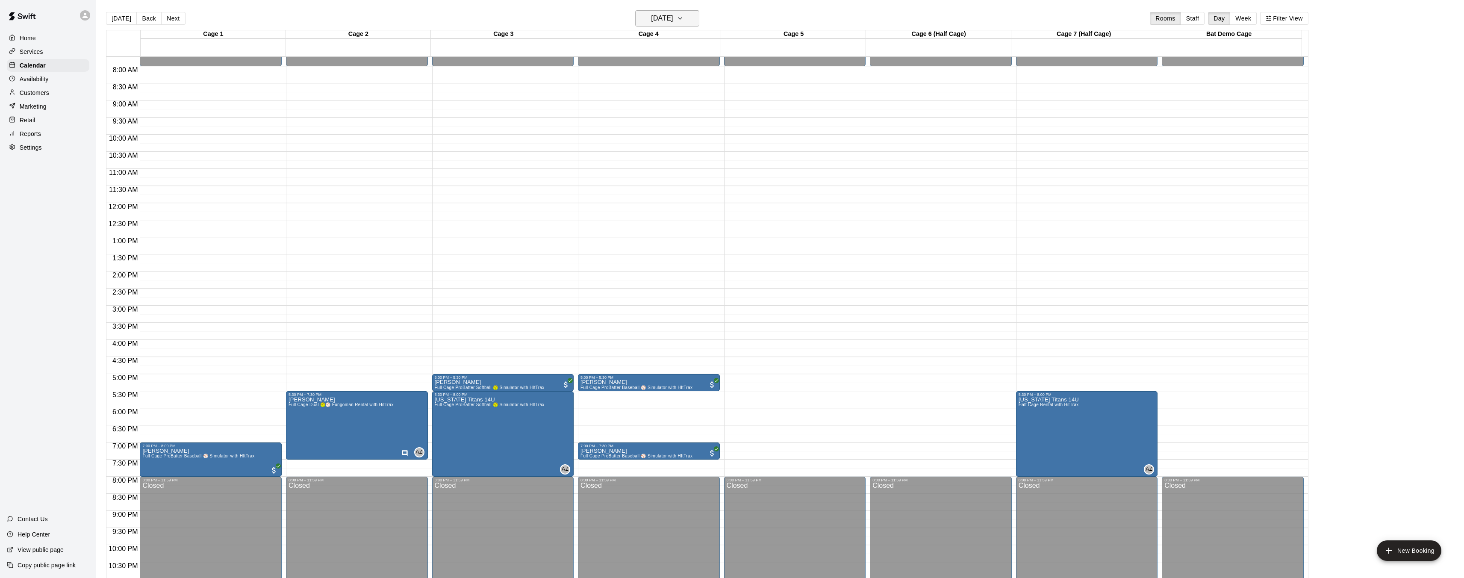
click at [673, 14] on h6 "Thursday Sep 18" at bounding box center [662, 18] width 22 height 12
click at [699, 104] on button "19" at bounding box center [702, 107] width 15 height 15
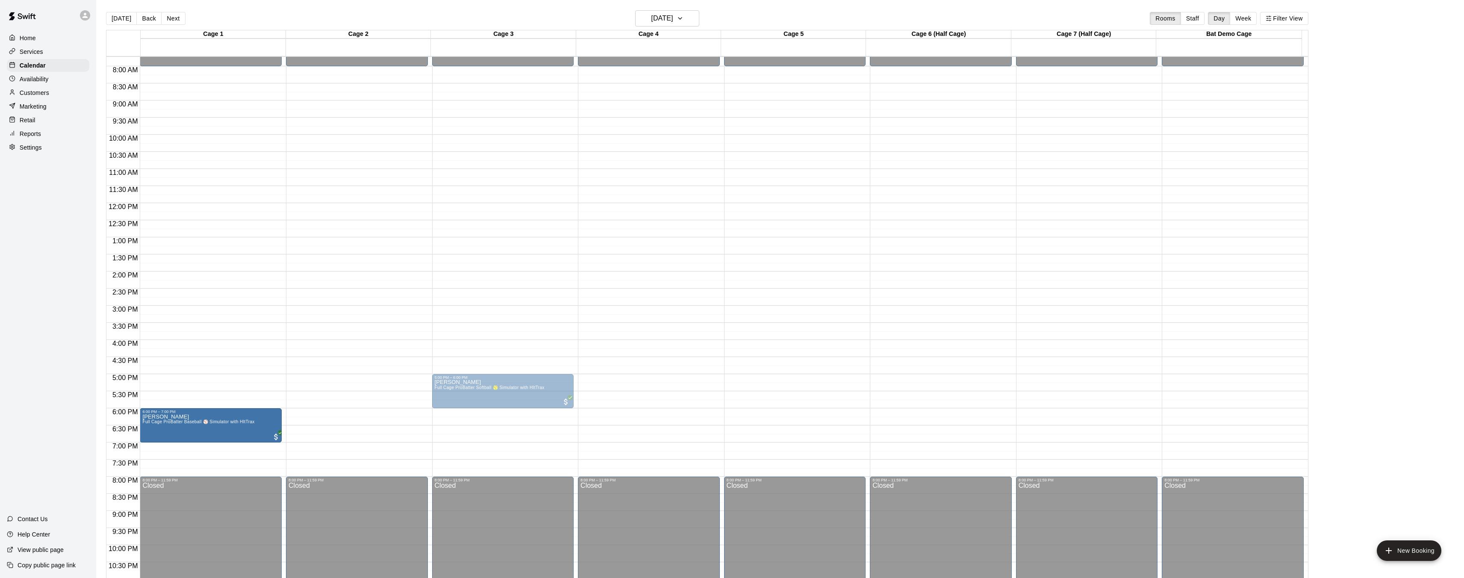
drag, startPoint x: 660, startPoint y: 427, endPoint x: 242, endPoint y: 428, distance: 417.7
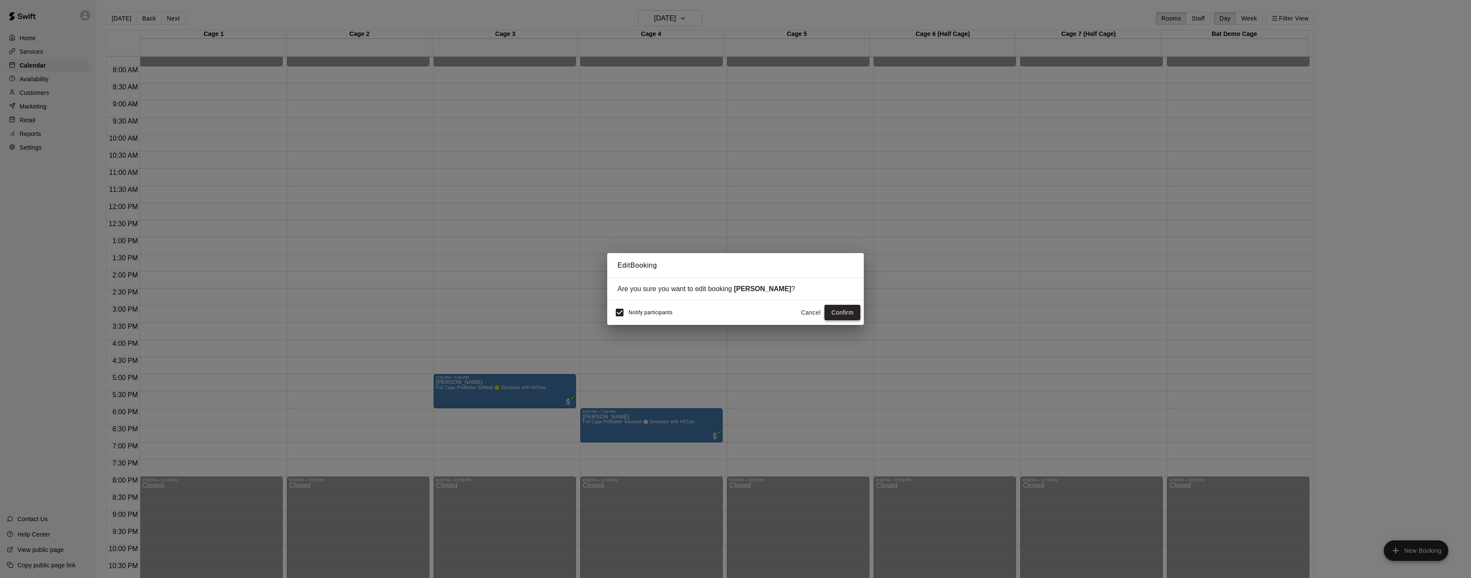
click at [843, 314] on button "Confirm" at bounding box center [842, 313] width 36 height 16
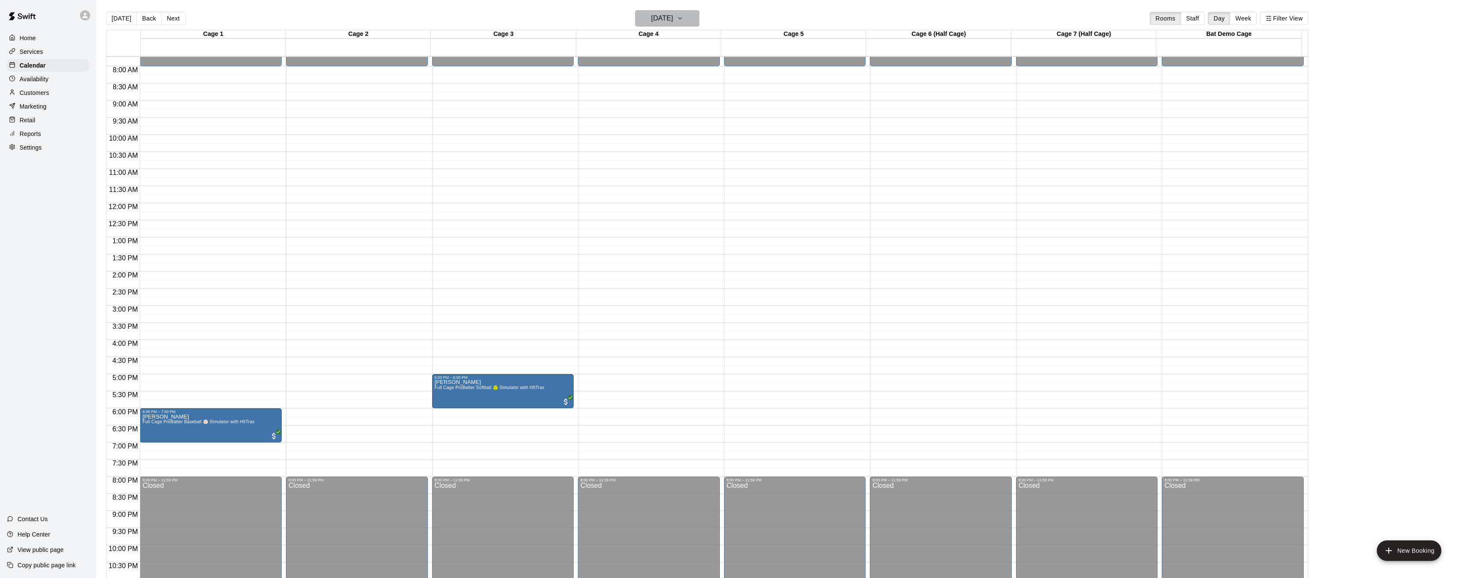
click at [654, 21] on h6 "Friday Sep 19" at bounding box center [662, 18] width 22 height 12
click at [653, 108] on button "16" at bounding box center [651, 107] width 15 height 15
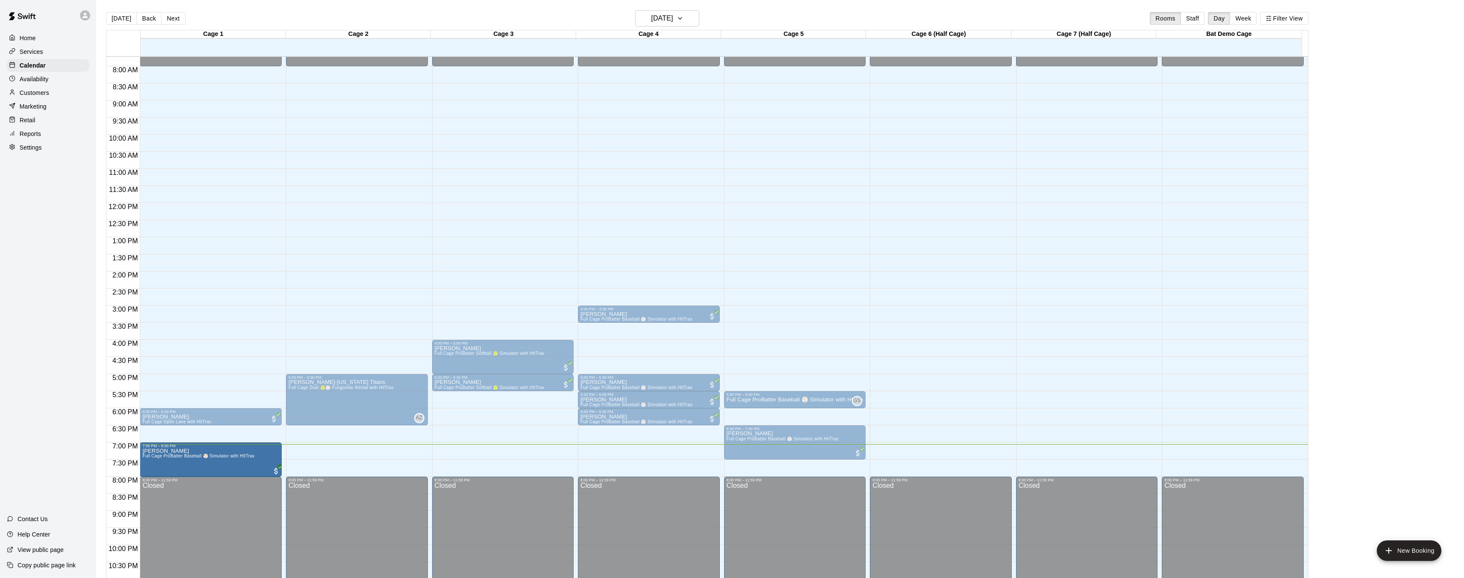
drag, startPoint x: 210, startPoint y: 460, endPoint x: 214, endPoint y: 448, distance: 13.1
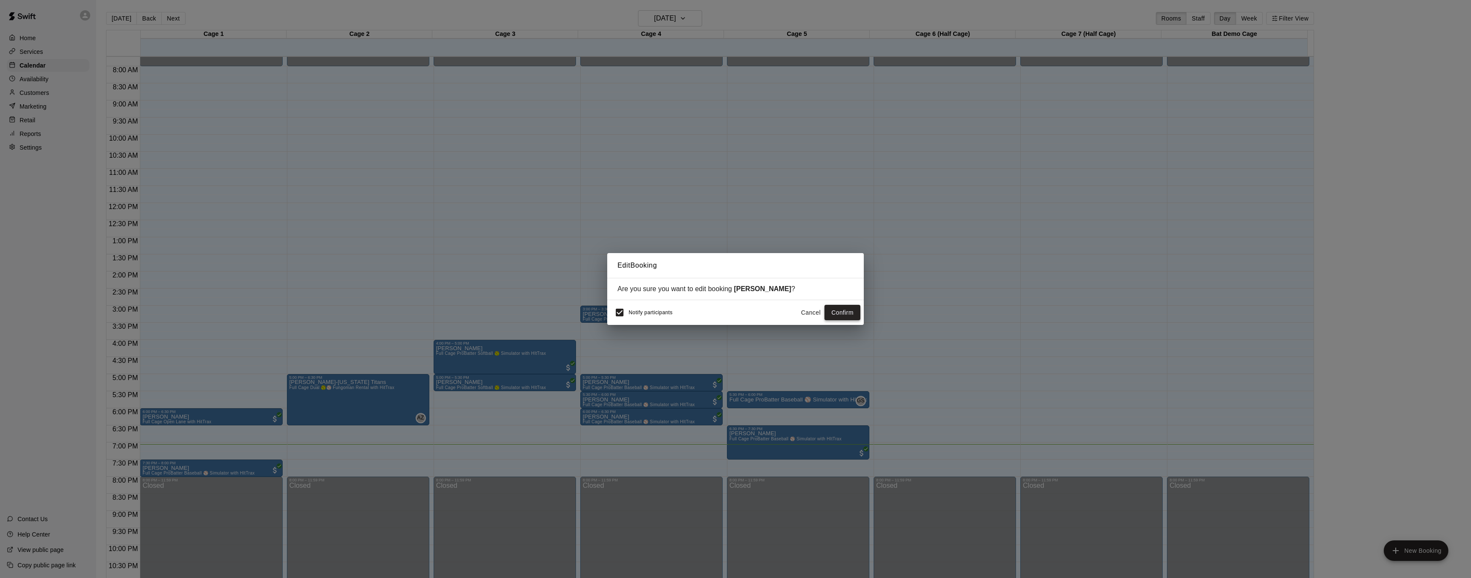
click at [840, 314] on button "Confirm" at bounding box center [842, 313] width 36 height 16
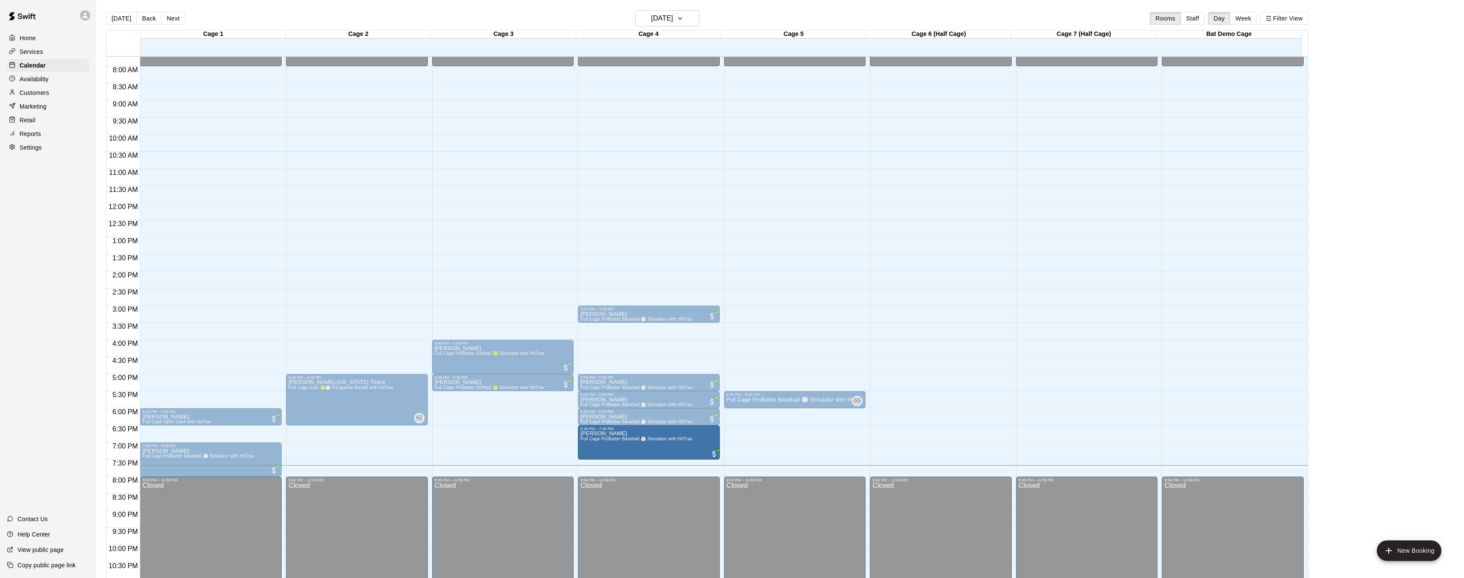
drag, startPoint x: 771, startPoint y: 443, endPoint x: 680, endPoint y: 445, distance: 91.1
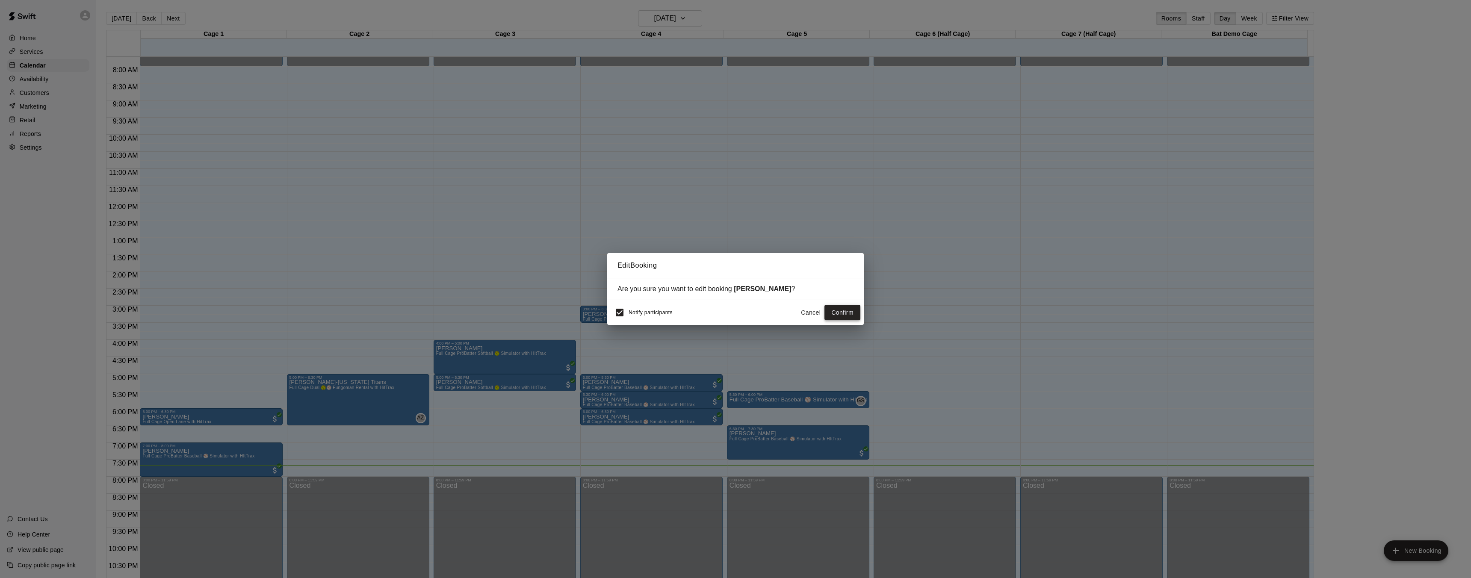
click at [854, 312] on button "Confirm" at bounding box center [842, 313] width 36 height 16
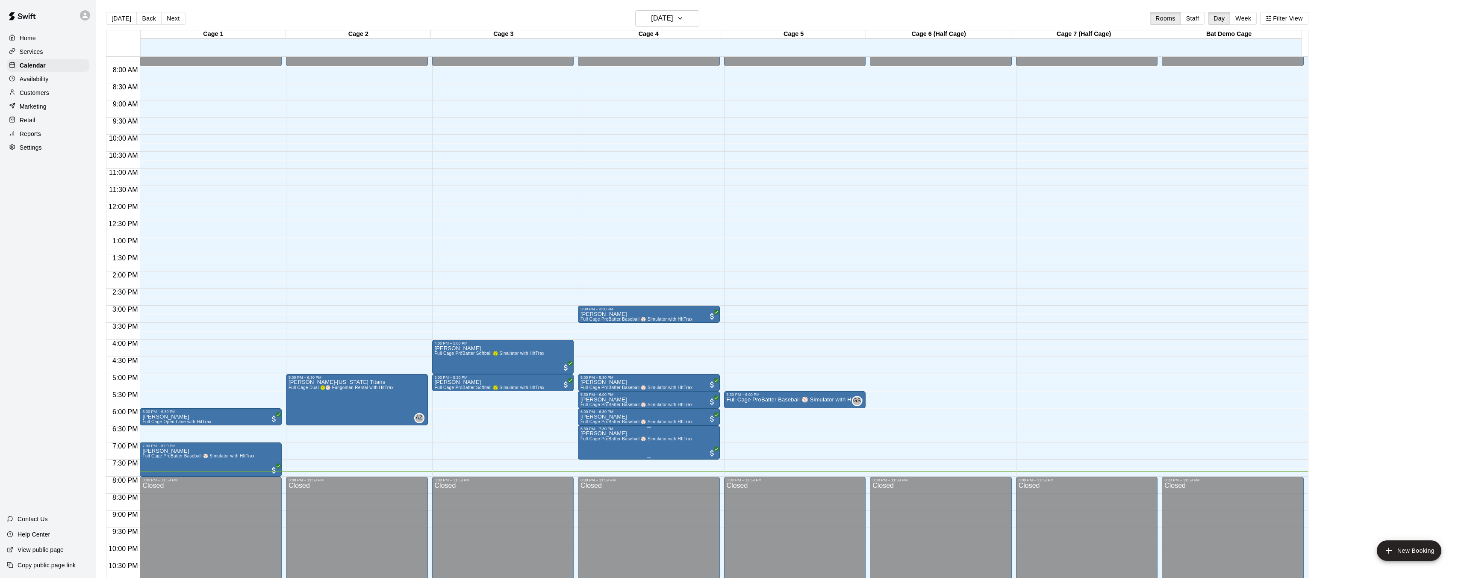
click at [587, 458] on img "edit" at bounding box center [589, 460] width 10 height 10
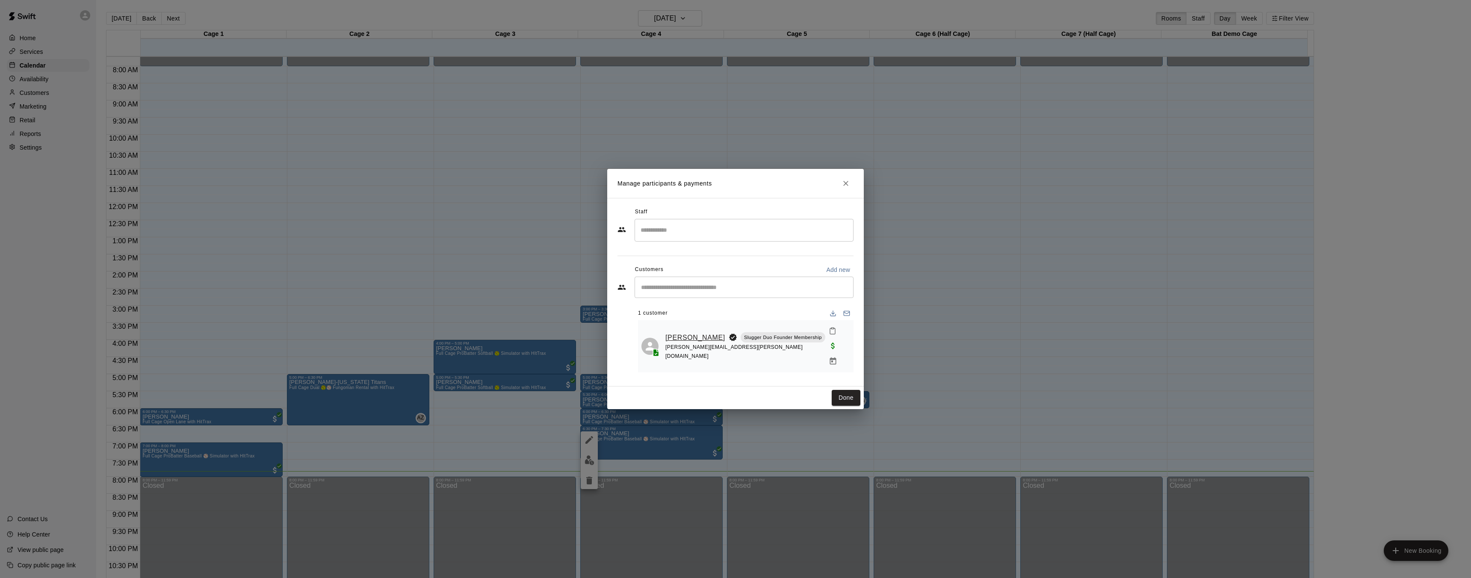
click at [675, 340] on link "Colten Lindsey" at bounding box center [695, 337] width 60 height 11
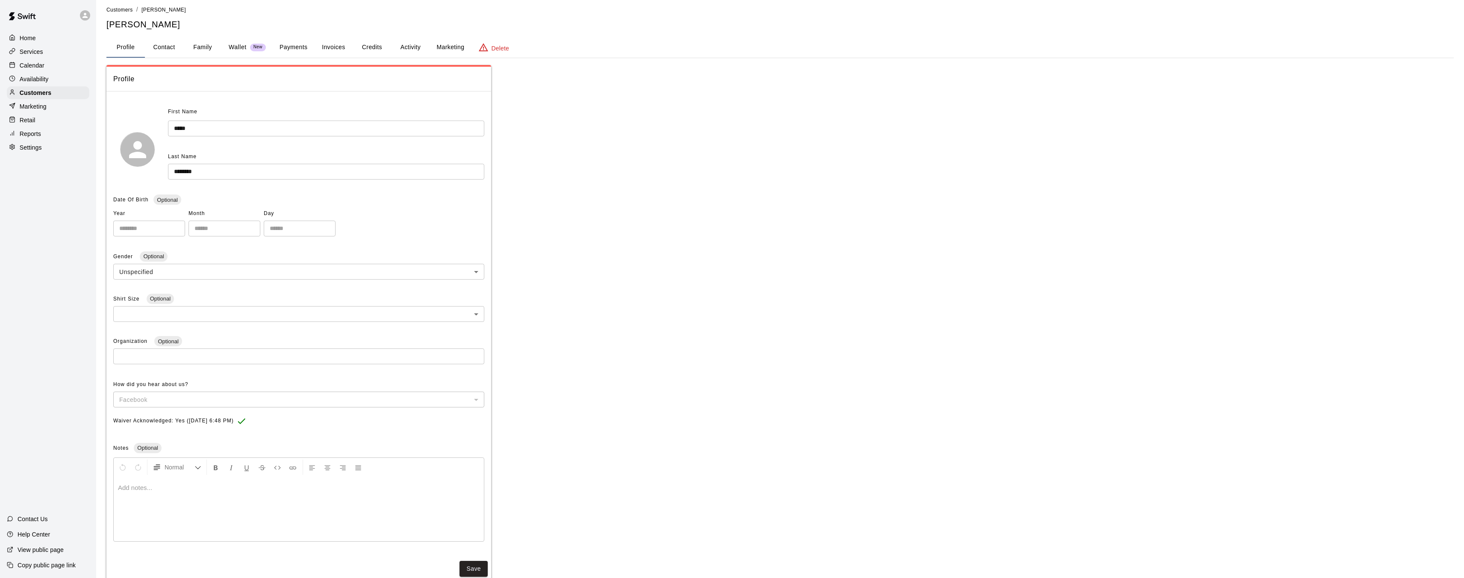
scroll to position [4, 0]
click at [173, 45] on button "Contact" at bounding box center [164, 48] width 38 height 21
select select "**"
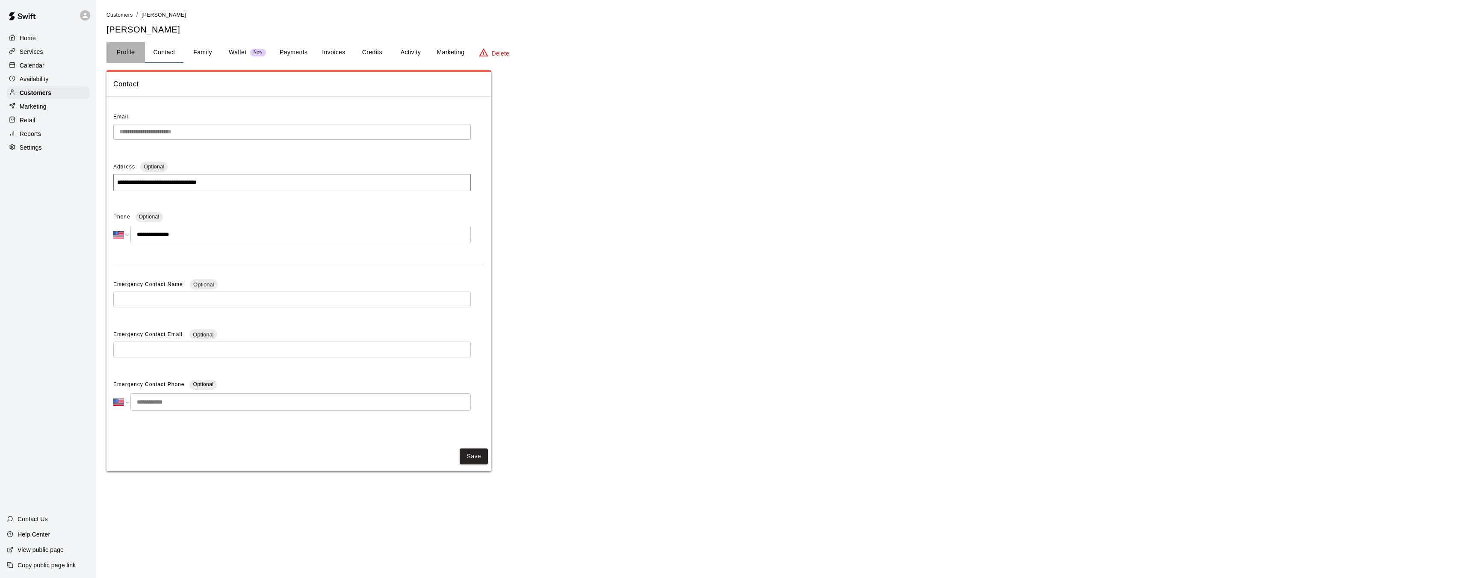
click at [124, 54] on button "Profile" at bounding box center [125, 52] width 38 height 21
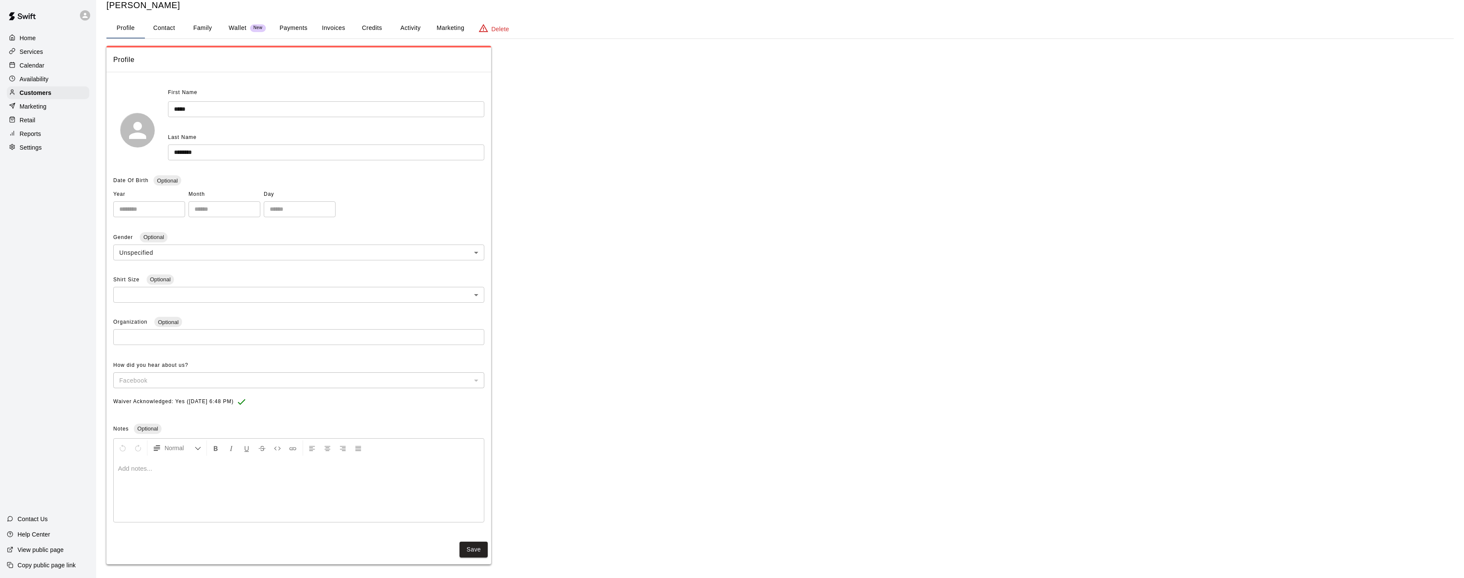
scroll to position [28, 0]
click at [163, 27] on button "Contact" at bounding box center [164, 25] width 38 height 21
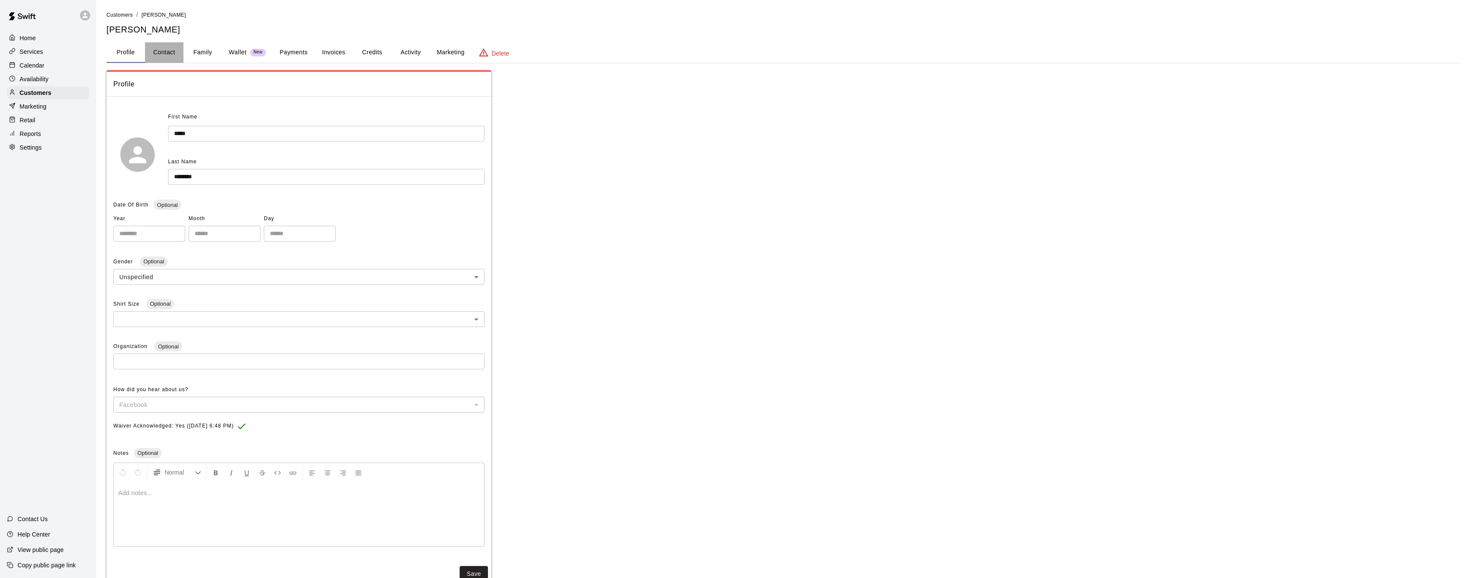
select select "**"
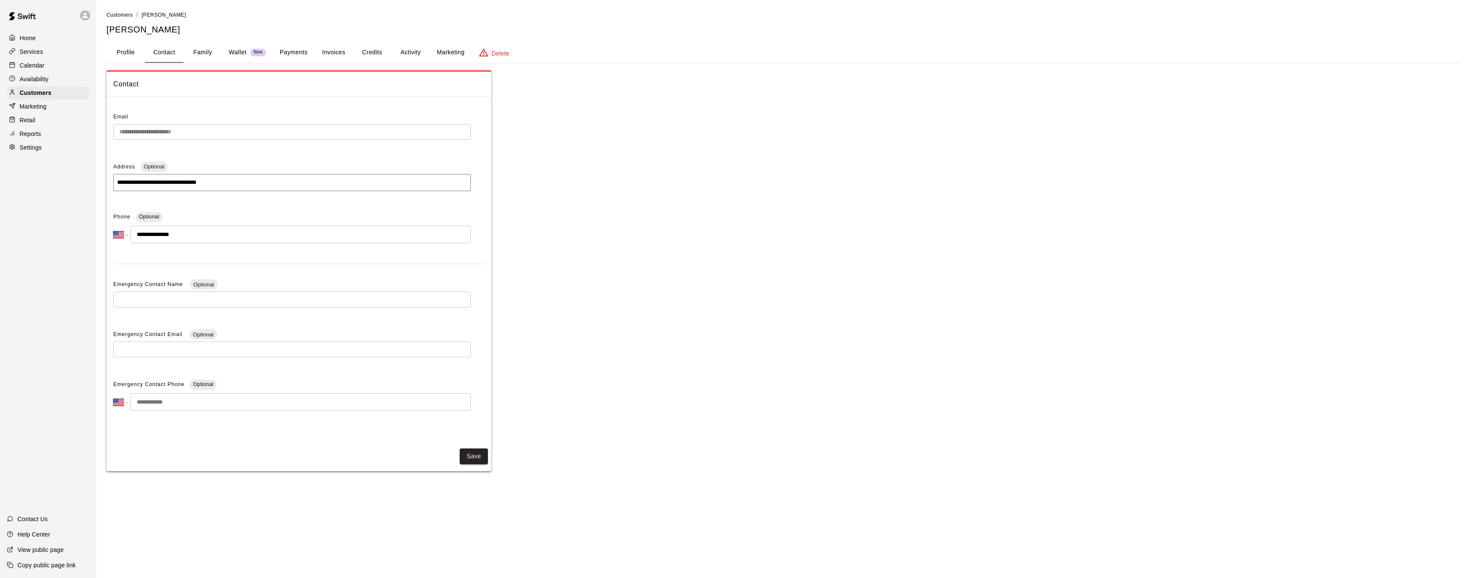
click at [39, 79] on p "Availability" at bounding box center [34, 79] width 29 height 9
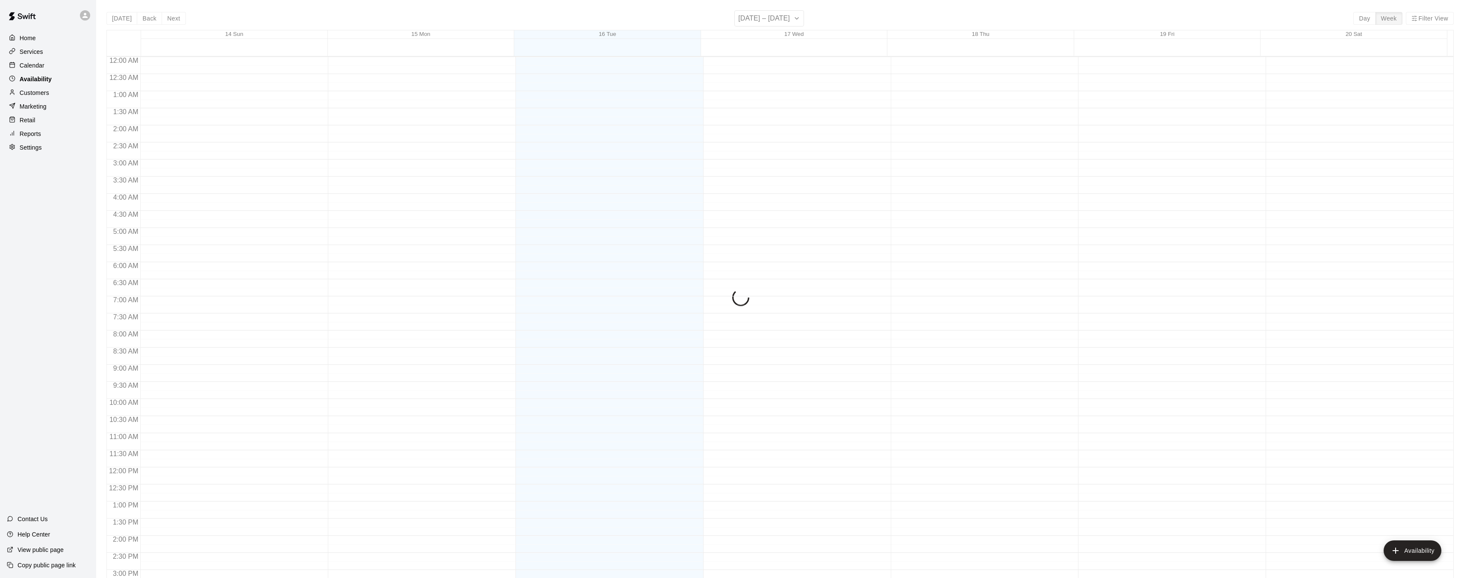
scroll to position [290, 0]
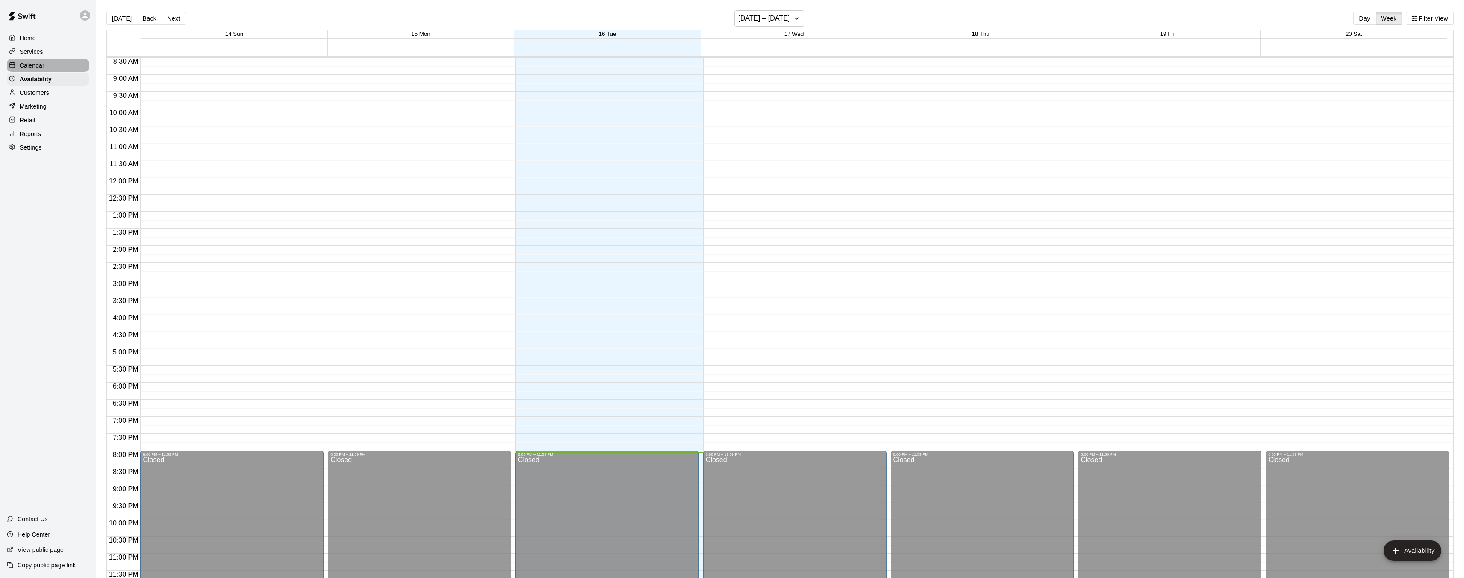
click at [51, 68] on div "Calendar" at bounding box center [48, 65] width 83 height 13
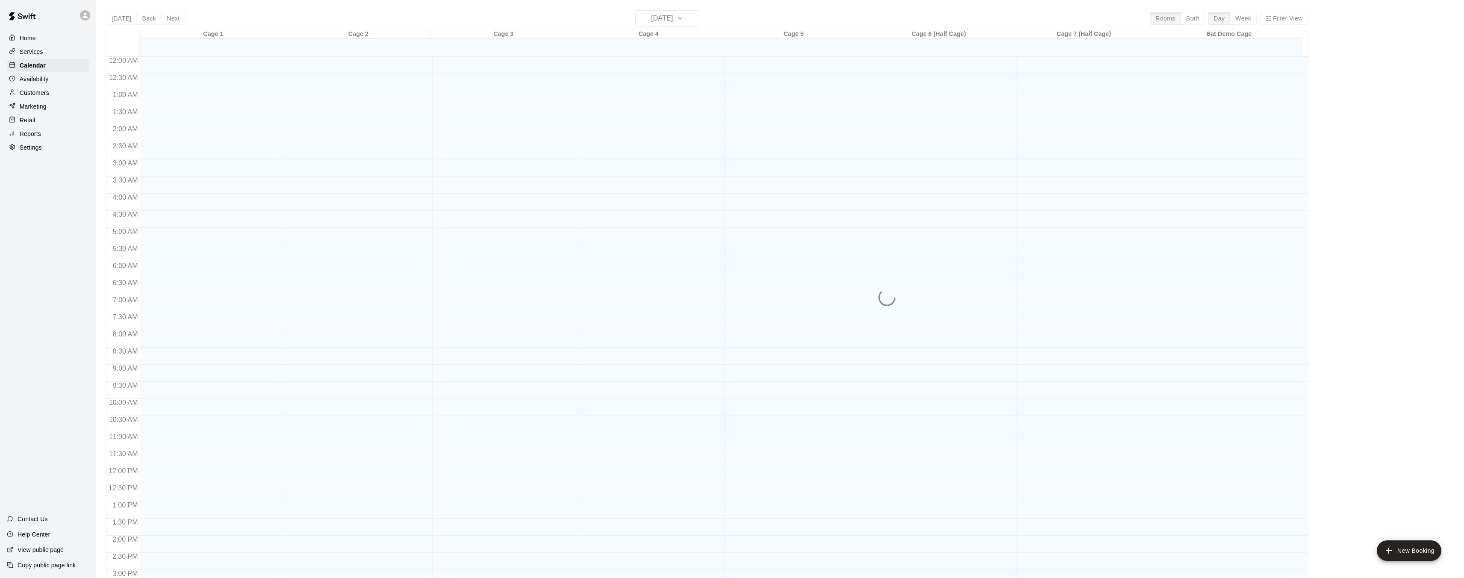
scroll to position [264, 0]
